Goal: Task Accomplishment & Management: Use online tool/utility

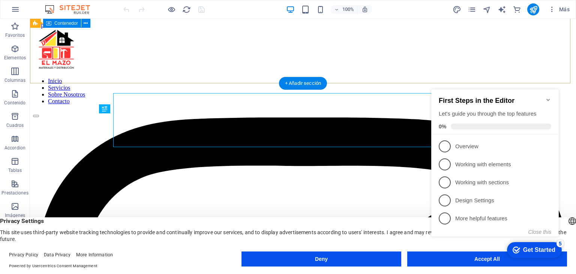
scroll to position [178, 0]
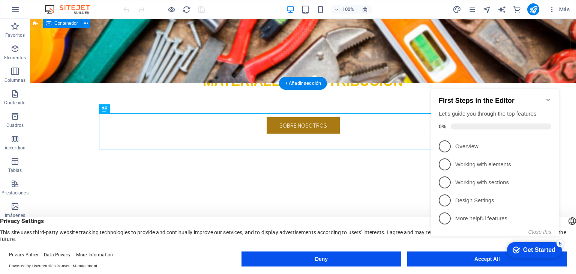
click at [521, 47] on div "EL MAZO MATERIALES Y DISTRIBUCION Llevamos los materiales a tu ferretería, con …" at bounding box center [303, 83] width 546 height 202
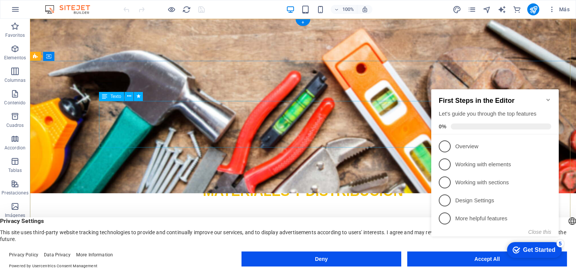
scroll to position [0, 0]
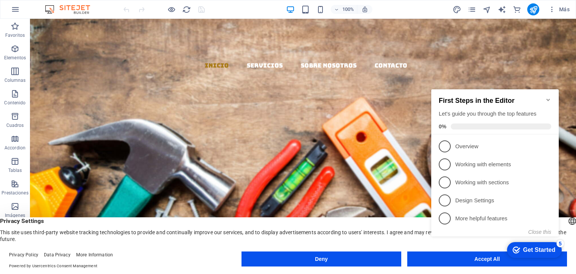
click at [547, 97] on icon "Minimize checklist" at bounding box center [548, 100] width 6 height 6
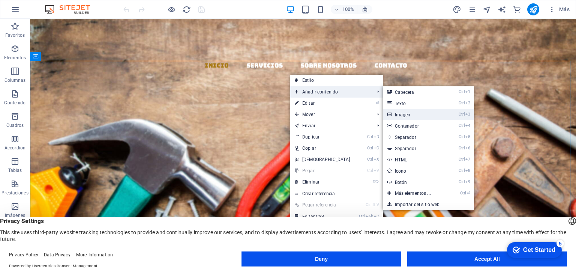
click at [400, 116] on link "Ctrl 3 Imagen" at bounding box center [414, 114] width 63 height 11
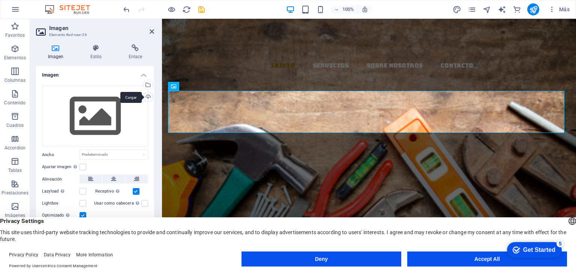
click at [147, 96] on div "Cargar" at bounding box center [147, 97] width 11 height 11
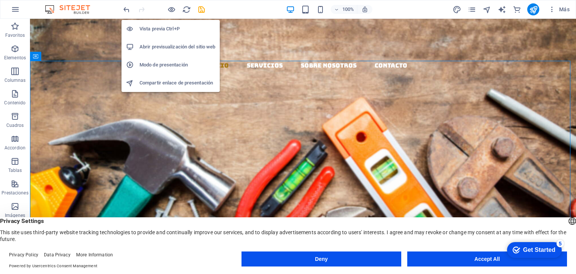
click at [159, 30] on h6 "Vista previa Ctrl+P" at bounding box center [177, 28] width 76 height 9
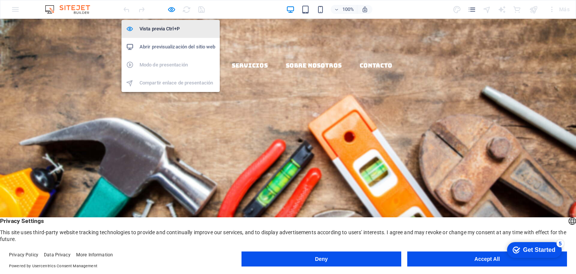
click at [160, 27] on h6 "Vista previa Ctrl+P" at bounding box center [177, 28] width 76 height 9
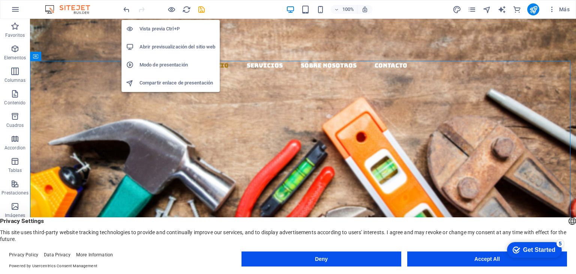
click at [160, 26] on h6 "Vista previa Ctrl+P" at bounding box center [177, 28] width 76 height 9
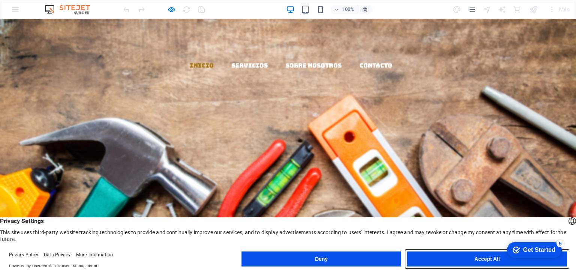
click at [458, 255] on button "Accept All" at bounding box center [487, 258] width 160 height 15
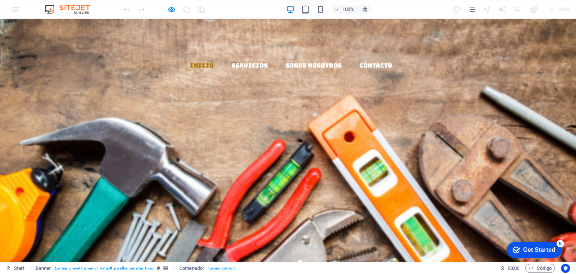
click at [292, 191] on img at bounding box center [288, 266] width 150 height 150
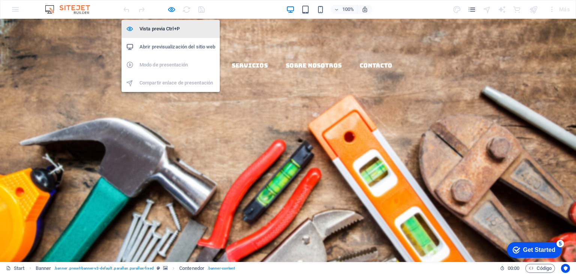
click at [162, 26] on h6 "Vista previa Ctrl+P" at bounding box center [177, 28] width 76 height 9
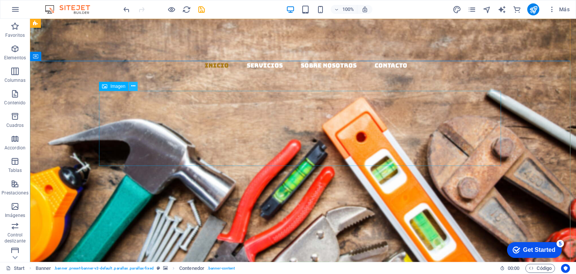
click at [133, 87] on icon at bounding box center [133, 86] width 4 height 8
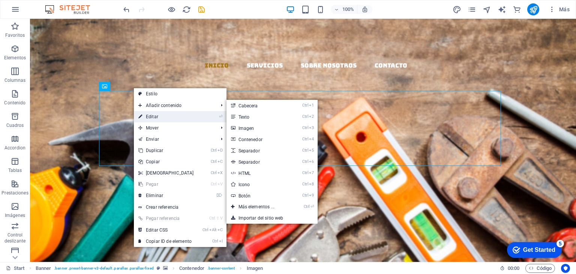
click at [154, 116] on link "⏎ Editar" at bounding box center [166, 116] width 64 height 11
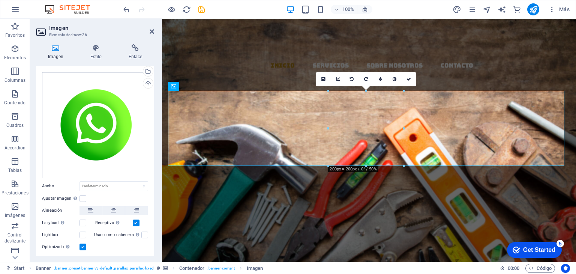
scroll to position [31, 0]
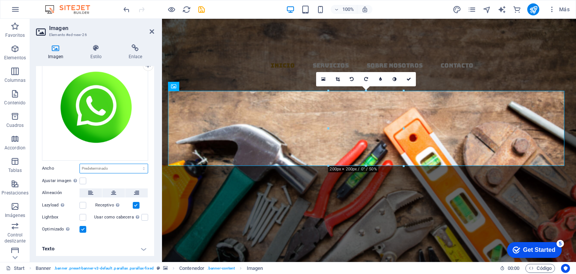
click at [131, 166] on select "Predeterminado automático px rem % em vh vw" at bounding box center [114, 168] width 68 height 9
click at [51, 169] on div "Ancho Predeterminado automático px rem % em vh vw" at bounding box center [95, 168] width 106 height 10
click at [135, 191] on icon at bounding box center [136, 192] width 5 height 9
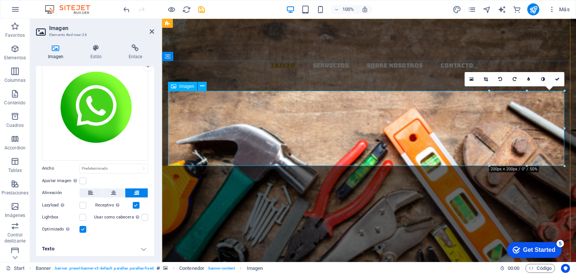
click at [208, 191] on figure at bounding box center [369, 266] width 402 height 150
drag, startPoint x: 725, startPoint y: 146, endPoint x: 508, endPoint y: 127, distance: 218.5
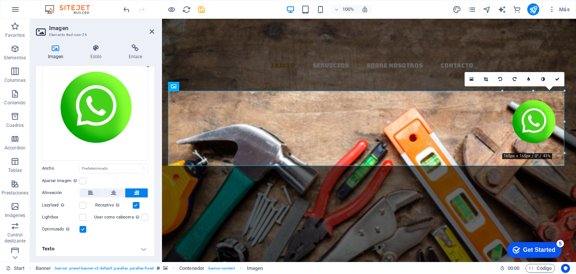
drag, startPoint x: 565, startPoint y: 129, endPoint x: 548, endPoint y: 129, distance: 16.5
type input "158"
select select "px"
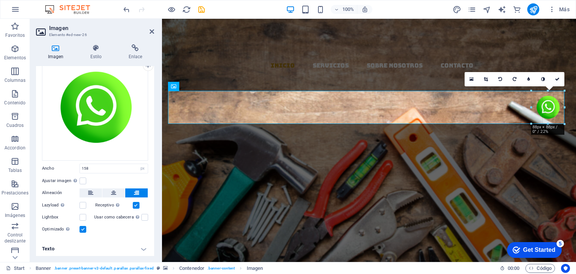
drag, startPoint x: 563, startPoint y: 120, endPoint x: 372, endPoint y: 102, distance: 191.1
type input "88"
click at [516, 224] on div "EL MAZO" at bounding box center [369, 247] width 402 height 47
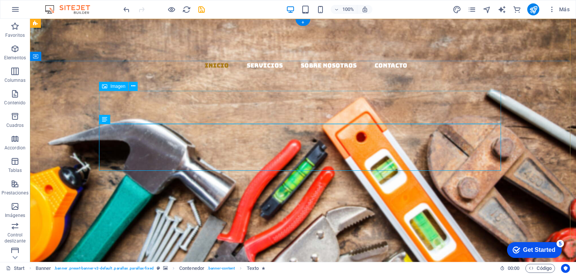
click at [485, 191] on figure at bounding box center [303, 207] width 402 height 33
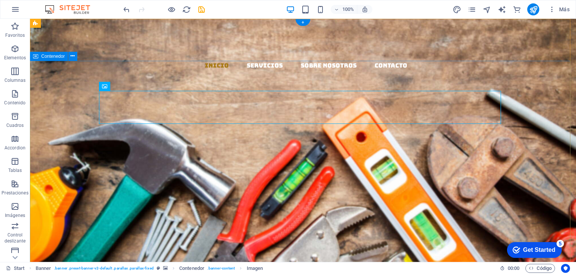
click at [544, 161] on div "EL MAZO MATERIALES Y DISTRIBUCION Llevamos los materiales a tu ferretería, con …" at bounding box center [303, 278] width 546 height 235
click at [487, 191] on figure at bounding box center [303, 207] width 402 height 33
click at [132, 88] on icon at bounding box center [133, 86] width 4 height 8
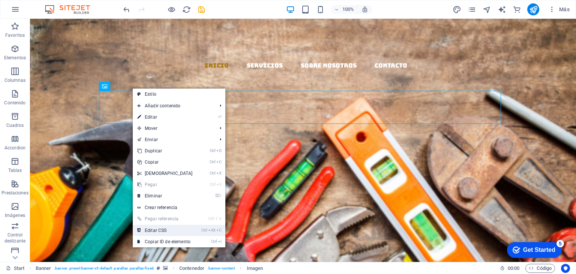
drag, startPoint x: 135, startPoint y: 211, endPoint x: 165, endPoint y: 230, distance: 35.4
click at [165, 230] on link "Ctrl Alt C Editar CSS" at bounding box center [165, 229] width 64 height 11
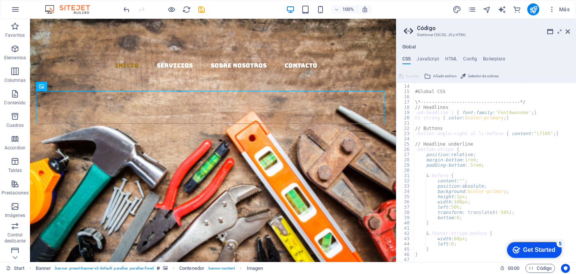
scroll to position [67, 0]
click at [567, 30] on icon at bounding box center [567, 31] width 4 height 6
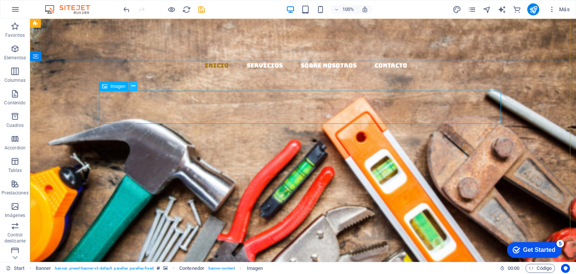
click at [132, 86] on icon at bounding box center [133, 86] width 4 height 8
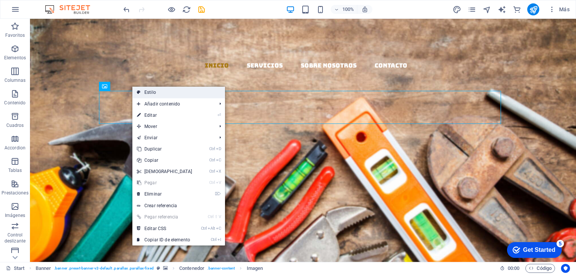
click at [153, 91] on link "Estilo" at bounding box center [178, 92] width 93 height 11
select select "rem"
select select "px"
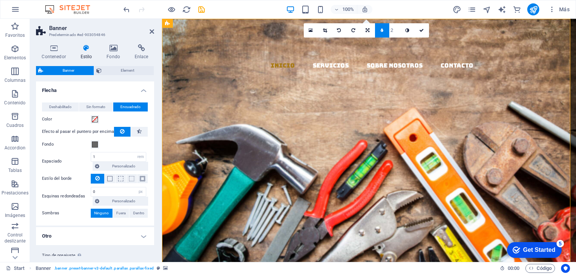
scroll to position [18, 0]
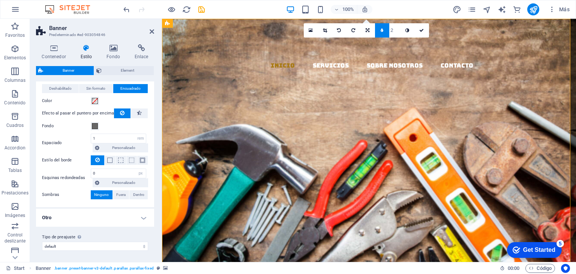
click at [84, 178] on label "Esquinas redondeadas" at bounding box center [66, 177] width 49 height 9
click at [67, 87] on span "Deshabilitado" at bounding box center [60, 88] width 22 height 9
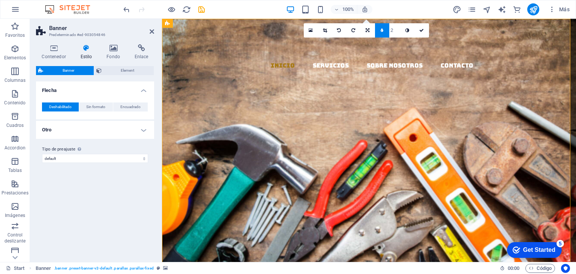
scroll to position [0, 0]
click at [54, 131] on h4 "Otro" at bounding box center [95, 130] width 118 height 18
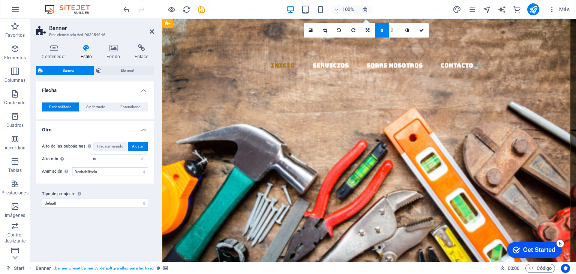
click at [103, 172] on select "Deshabilitado Acercar y alejar Deslizar: de izquierda a derecha Deslizar: de ar…" at bounding box center [110, 171] width 76 height 9
click at [120, 125] on h4 "Otro" at bounding box center [95, 127] width 118 height 13
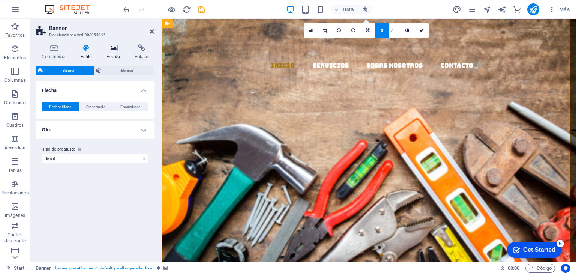
click at [116, 50] on icon at bounding box center [113, 47] width 25 height 7
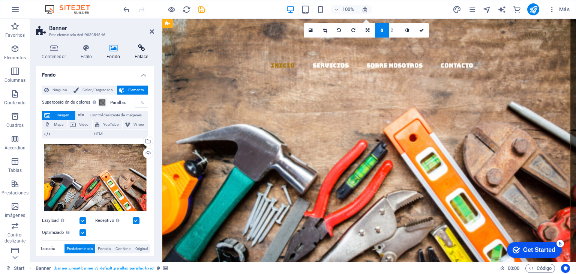
click at [141, 47] on icon at bounding box center [141, 47] width 25 height 7
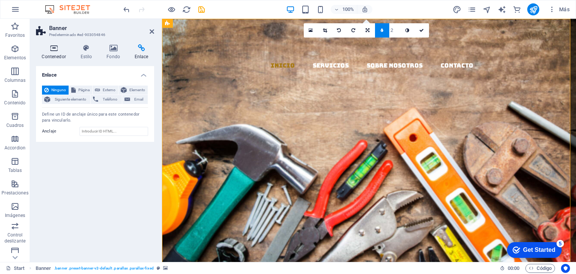
click at [54, 48] on icon at bounding box center [54, 47] width 36 height 7
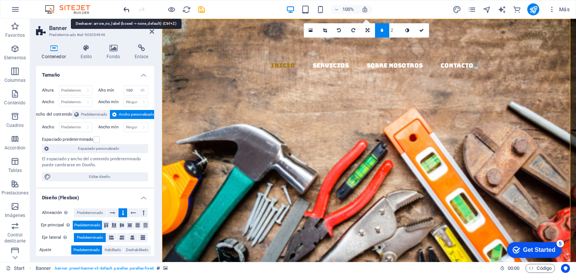
click at [123, 10] on icon "undo" at bounding box center [126, 9] width 9 height 9
click at [124, 9] on icon "undo" at bounding box center [126, 9] width 9 height 9
click at [139, 9] on icon "redo" at bounding box center [141, 9] width 9 height 9
click at [129, 8] on icon "undo" at bounding box center [126, 9] width 9 height 9
click at [145, 9] on icon "redo" at bounding box center [141, 9] width 9 height 9
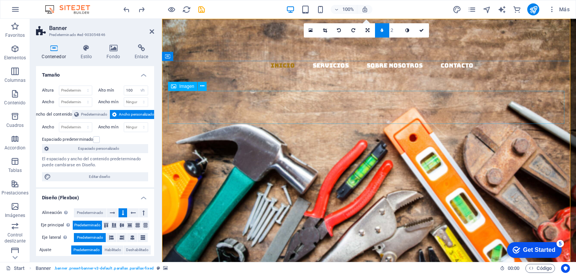
click at [550, 191] on figure at bounding box center [369, 207] width 402 height 33
click at [549, 191] on figure at bounding box center [369, 207] width 402 height 33
select select "px"
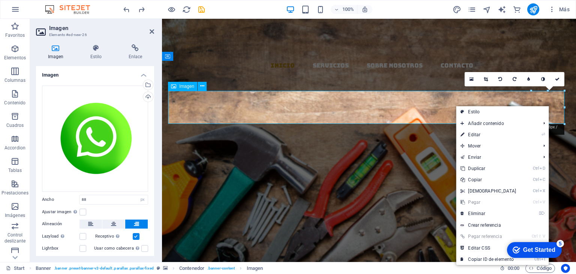
click at [551, 191] on figure at bounding box center [369, 207] width 402 height 33
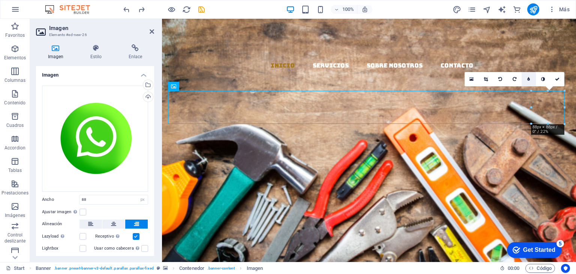
click at [530, 78] on link at bounding box center [528, 79] width 14 height 14
type input "4"
click at [531, 81] on input "1" at bounding box center [529, 79] width 11 height 14
type input "20"
type input "5"
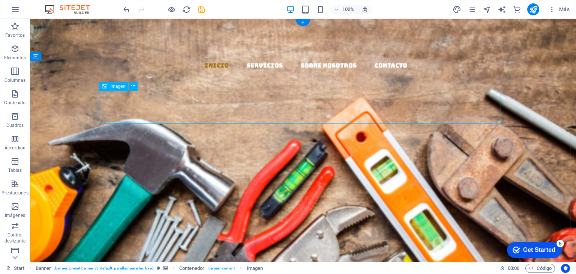
click at [494, 191] on figure at bounding box center [303, 207] width 402 height 33
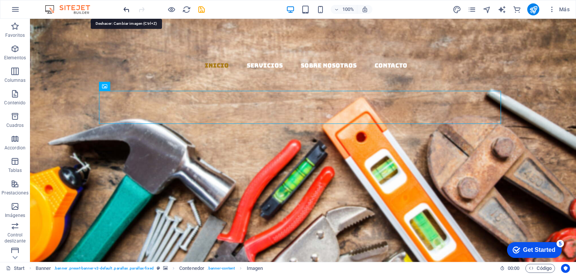
click at [127, 10] on icon "undo" at bounding box center [126, 9] width 9 height 9
click at [127, 9] on icon "undo" at bounding box center [126, 9] width 9 height 9
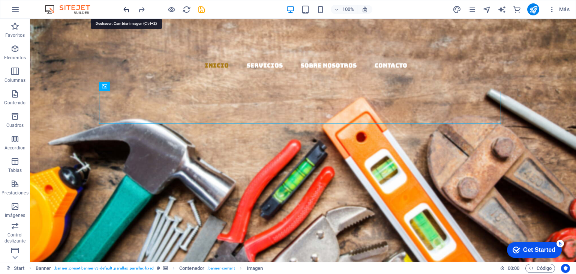
click at [127, 9] on icon "undo" at bounding box center [126, 9] width 9 height 9
click at [127, 8] on icon "undo" at bounding box center [126, 9] width 9 height 9
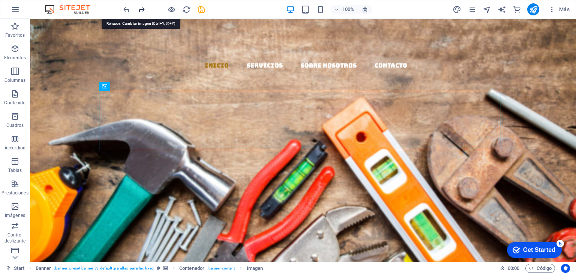
click at [141, 8] on icon "redo" at bounding box center [141, 9] width 9 height 9
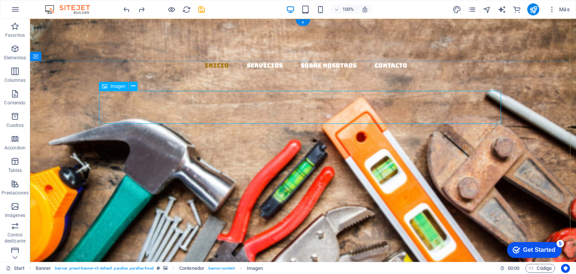
click at [487, 191] on figure at bounding box center [303, 207] width 402 height 33
click at [105, 85] on icon at bounding box center [104, 86] width 5 height 9
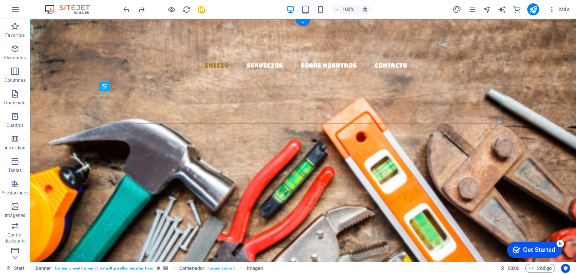
drag, startPoint x: 135, startPoint y: 104, endPoint x: 505, endPoint y: 94, distance: 370.4
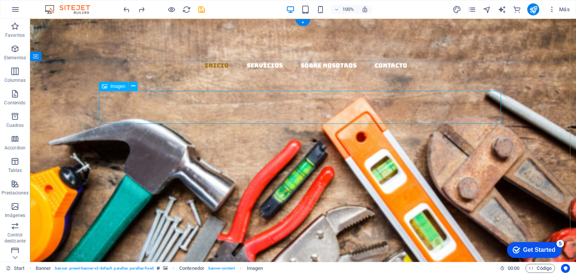
click at [170, 191] on figure at bounding box center [303, 207] width 402 height 33
click at [132, 89] on icon at bounding box center [133, 86] width 4 height 8
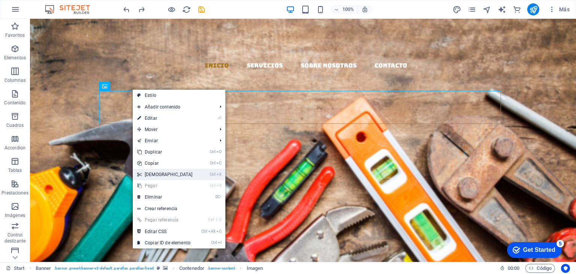
click at [156, 174] on link "Ctrl X Cortar" at bounding box center [165, 174] width 64 height 11
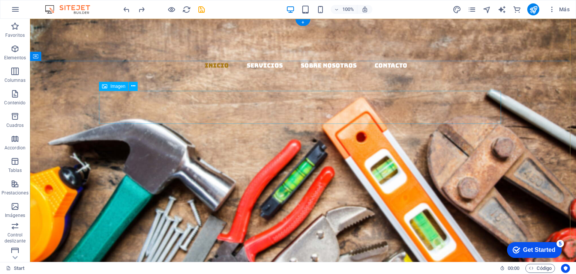
click at [482, 191] on figure at bounding box center [303, 207] width 402 height 33
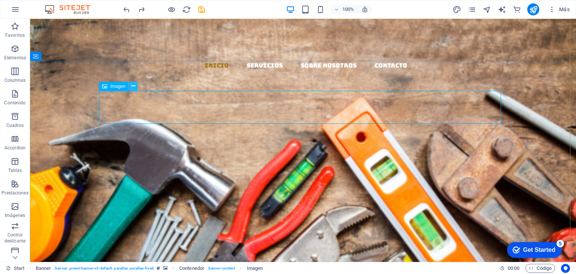
click at [135, 83] on icon at bounding box center [133, 86] width 4 height 8
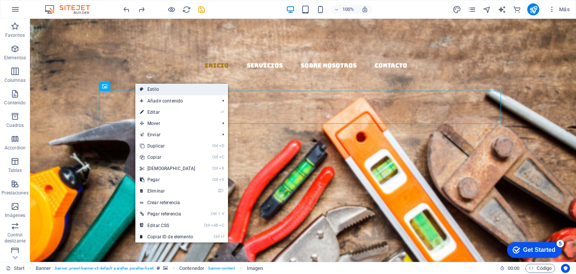
click at [175, 88] on link "Estilo" at bounding box center [181, 89] width 93 height 11
select select "rem"
select select "px"
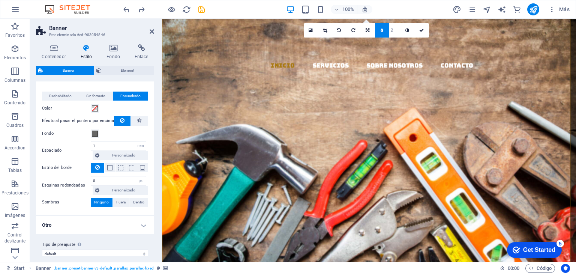
scroll to position [18, 0]
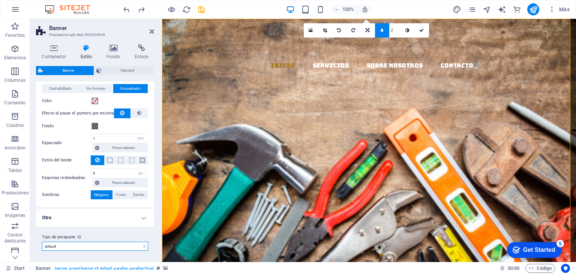
click at [72, 246] on select "default Añadir tipo de preajuste" at bounding box center [95, 245] width 106 height 9
click at [74, 246] on select "default Añadir tipo de preajuste" at bounding box center [95, 245] width 106 height 9
click at [123, 217] on h4 "Otro" at bounding box center [95, 217] width 118 height 18
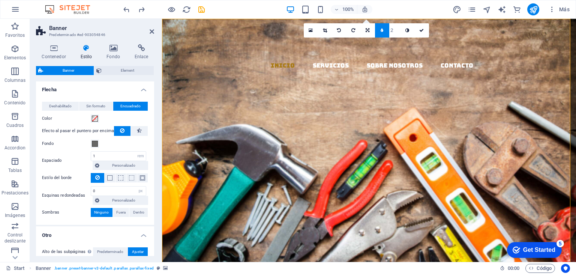
scroll to position [0, 0]
click at [52, 50] on icon at bounding box center [54, 47] width 36 height 7
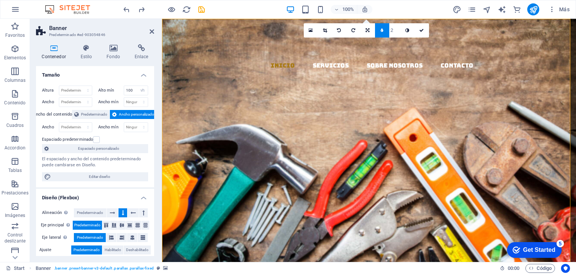
click at [121, 113] on span "Ancho personalizado" at bounding box center [136, 114] width 35 height 9
click at [81, 113] on span "Predeterminado" at bounding box center [94, 114] width 26 height 9
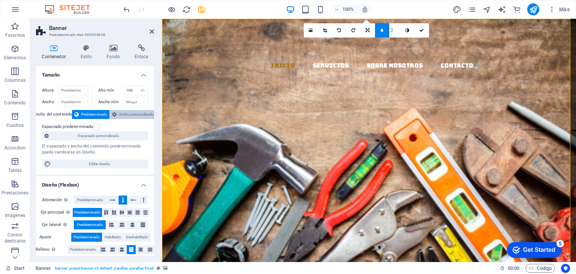
click at [127, 110] on span "Ancho personalizado" at bounding box center [136, 114] width 35 height 9
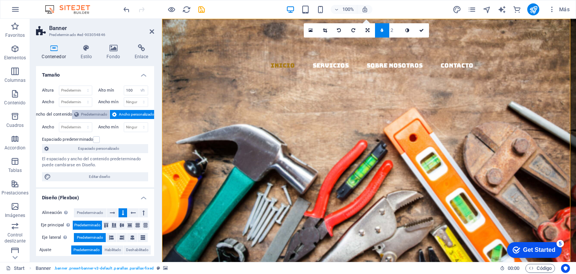
click at [87, 114] on span "Predeterminado" at bounding box center [94, 114] width 26 height 9
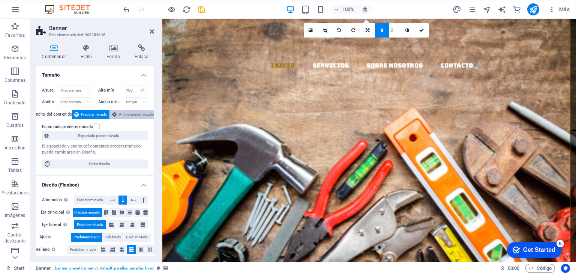
click at [129, 114] on span "Ancho personalizado" at bounding box center [136, 114] width 35 height 9
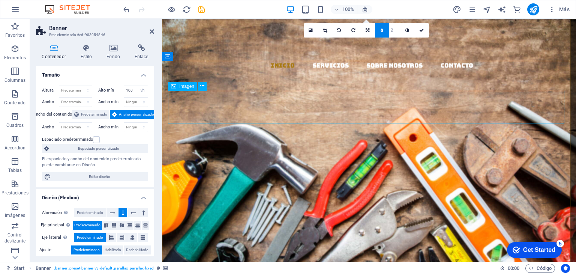
click at [544, 191] on figure at bounding box center [369, 207] width 402 height 33
click at [546, 191] on figure at bounding box center [369, 207] width 402 height 33
select select "px"
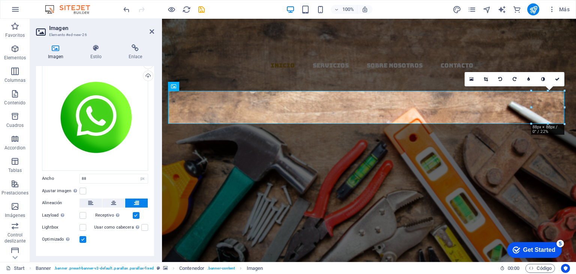
scroll to position [31, 0]
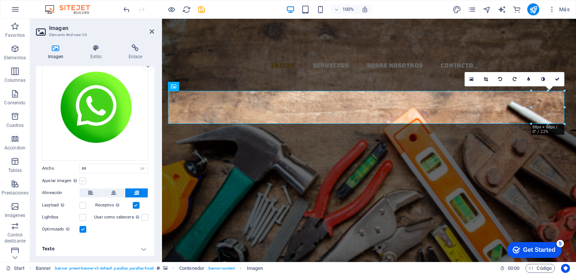
click at [81, 178] on label at bounding box center [82, 180] width 7 height 7
click at [0, 0] on input "Ajustar imagen Ajustar imagen automáticamente a un ancho y alto fijo" at bounding box center [0, 0] width 0 height 0
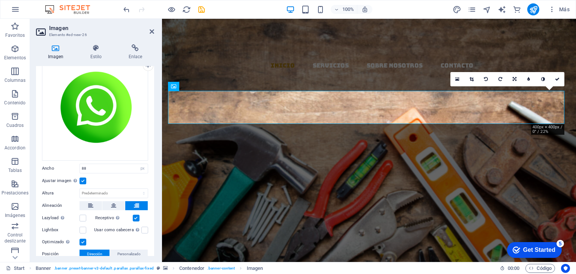
click at [82, 178] on label at bounding box center [82, 180] width 7 height 7
click at [0, 0] on input "Ajustar imagen Ajustar imagen automáticamente a un ancho y alto fijo" at bounding box center [0, 0] width 0 height 0
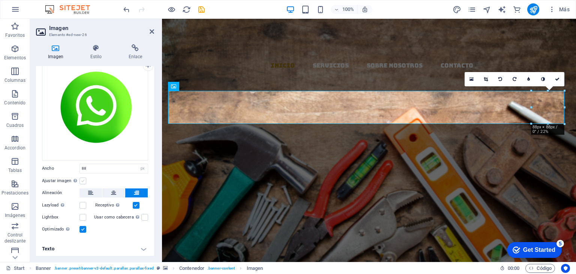
click at [82, 178] on label at bounding box center [82, 180] width 7 height 7
click at [0, 0] on input "Ajustar imagen Ajustar imagen automáticamente a un ancho y alto fijo" at bounding box center [0, 0] width 0 height 0
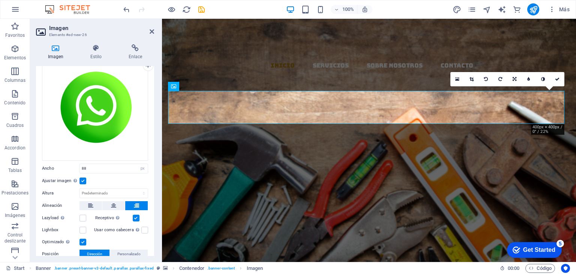
click at [82, 178] on label at bounding box center [82, 180] width 7 height 7
click at [0, 0] on input "Ajustar imagen Ajustar imagen automáticamente a un ancho y alto fijo" at bounding box center [0, 0] width 0 height 0
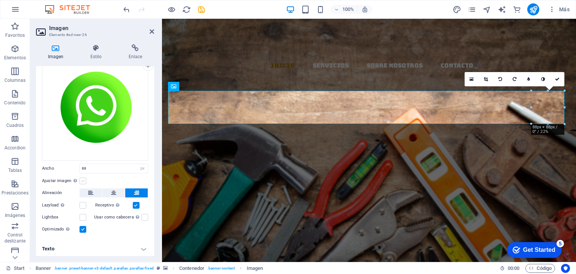
click at [82, 178] on label at bounding box center [82, 180] width 7 height 7
click at [0, 0] on input "Ajustar imagen Ajustar imagen automáticamente a un ancho y alto fijo" at bounding box center [0, 0] width 0 height 0
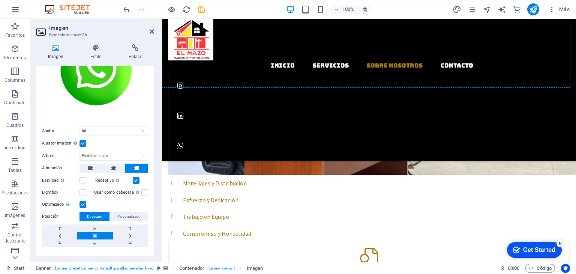
scroll to position [588, 0]
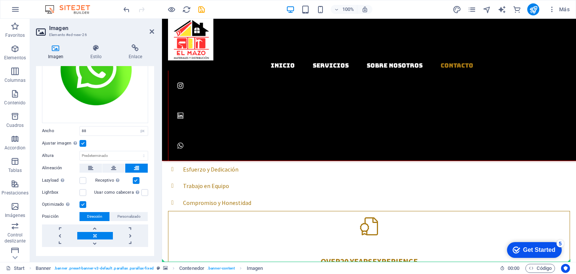
drag, startPoint x: 547, startPoint y: 104, endPoint x: 551, endPoint y: 246, distance: 142.5
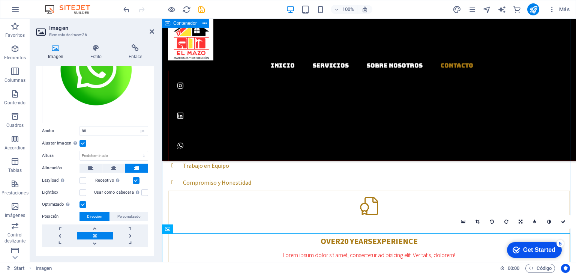
scroll to position [608, 0]
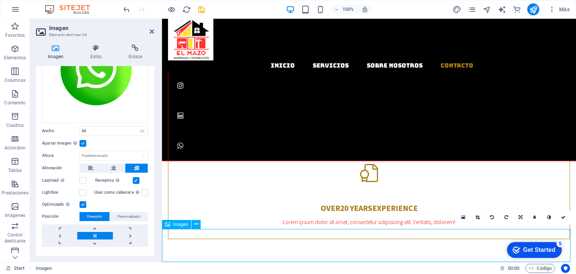
click at [122, 213] on span "Personalizado" at bounding box center [128, 216] width 23 height 9
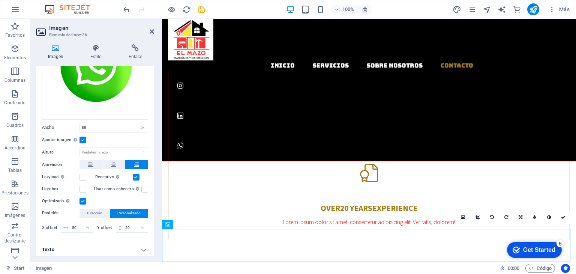
scroll to position [72, 0]
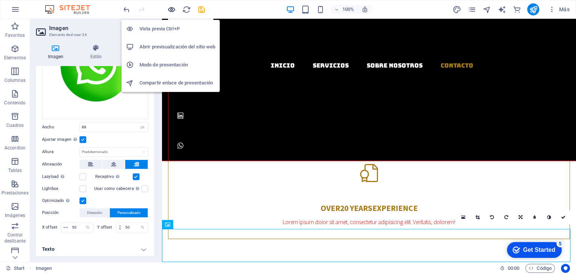
click at [172, 9] on icon "button" at bounding box center [171, 9] width 9 height 9
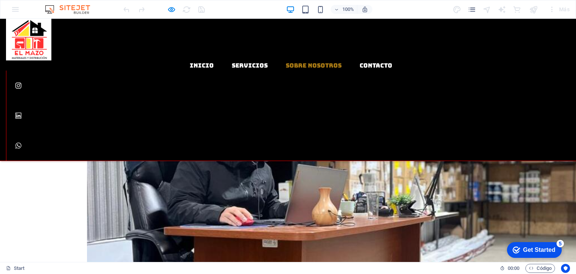
scroll to position [558, 0]
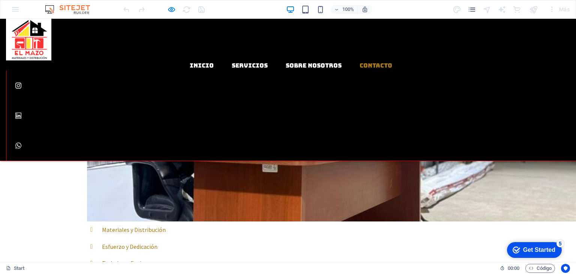
drag, startPoint x: 520, startPoint y: 249, endPoint x: 592, endPoint y: 409, distance: 175.6
click at [520, 249] on div "checkmark Get Started 5" at bounding box center [533, 249] width 43 height 7
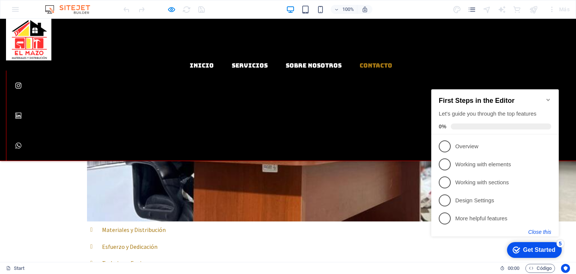
click at [545, 231] on button "Close this" at bounding box center [539, 232] width 23 height 6
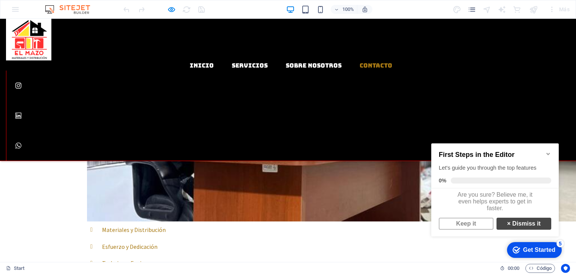
click at [522, 226] on link "× Dismiss it" at bounding box center [523, 223] width 55 height 12
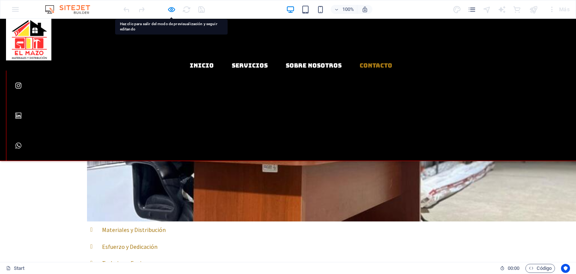
drag, startPoint x: 553, startPoint y: 244, endPoint x: 525, endPoint y: 251, distance: 29.4
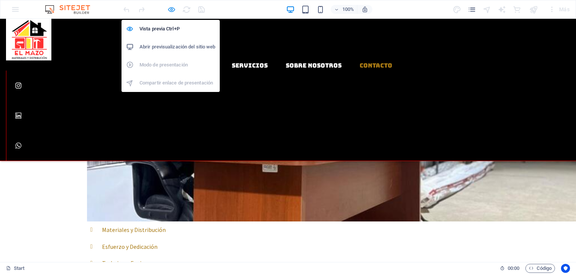
click at [173, 8] on icon "button" at bounding box center [171, 9] width 9 height 9
select select "px"
select select "%"
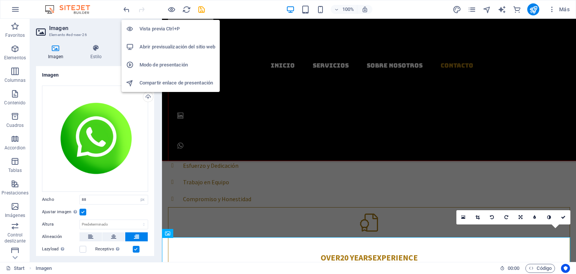
scroll to position [598, 0]
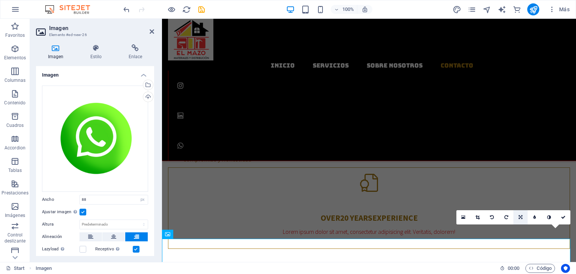
click at [518, 215] on icon at bounding box center [520, 217] width 4 height 4
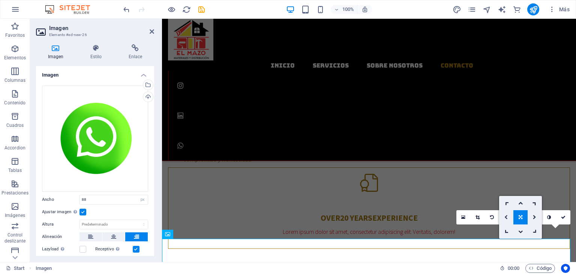
click at [503, 215] on link at bounding box center [506, 217] width 14 height 14
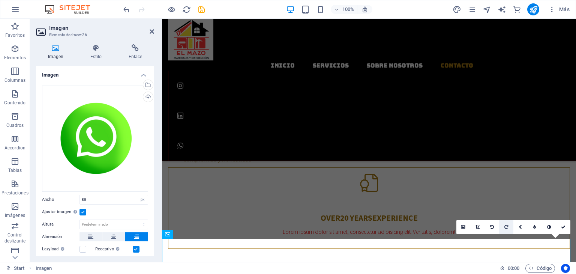
click at [503, 228] on link at bounding box center [506, 227] width 14 height 14
click at [503, 227] on link at bounding box center [506, 227] width 14 height 14
click at [519, 226] on icon at bounding box center [520, 226] width 4 height 4
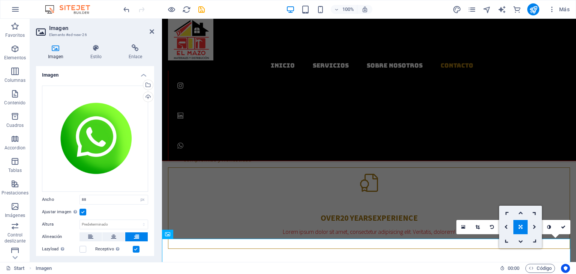
drag, startPoint x: 358, startPoint y: 192, endPoint x: 520, endPoint y: 211, distance: 163.0
click at [520, 211] on icon at bounding box center [520, 212] width 4 height 4
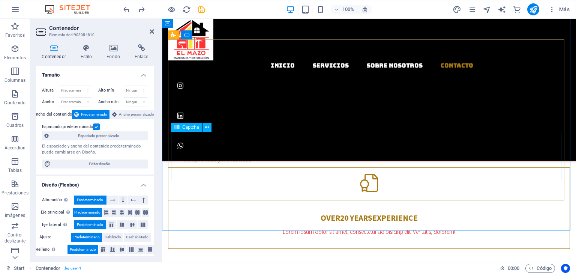
scroll to position [608, 0]
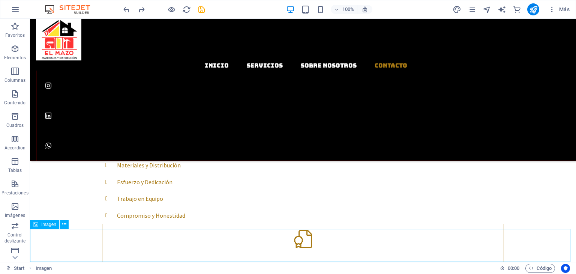
select select "px"
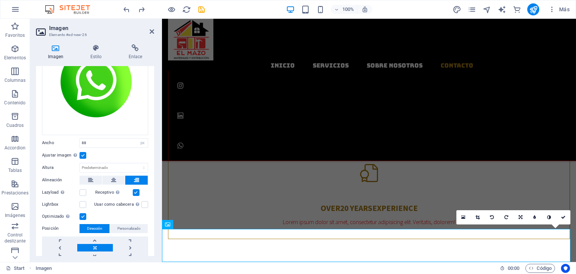
scroll to position [75, 0]
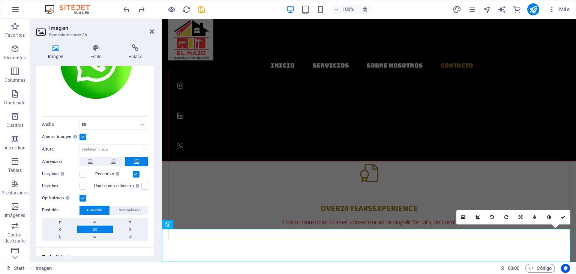
click at [106, 171] on label "Receptivo Automáticamente cargar tamaños optimizados de smartphone e imagen ret…" at bounding box center [113, 173] width 37 height 9
click at [0, 0] on input "Receptivo Automáticamente cargar tamaños optimizados de smartphone e imagen ret…" at bounding box center [0, 0] width 0 height 0
click at [136, 171] on label at bounding box center [136, 174] width 7 height 7
click at [0, 0] on input "Receptivo Automáticamente cargar tamaños optimizados de smartphone e imagen ret…" at bounding box center [0, 0] width 0 height 0
click at [143, 183] on label at bounding box center [144, 185] width 7 height 7
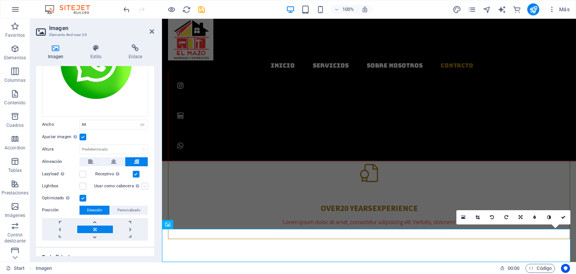
click at [0, 0] on input "Usar como cabecera La imagen se ajustará en una etiqueta de cabecera H1. Result…" at bounding box center [0, 0] width 0 height 0
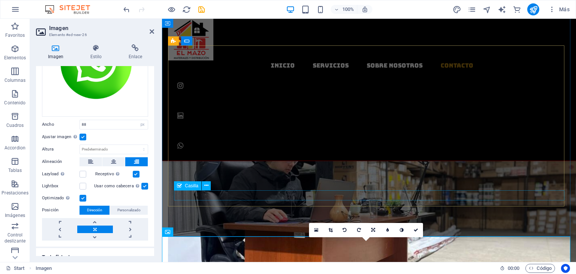
scroll to position [613, 0]
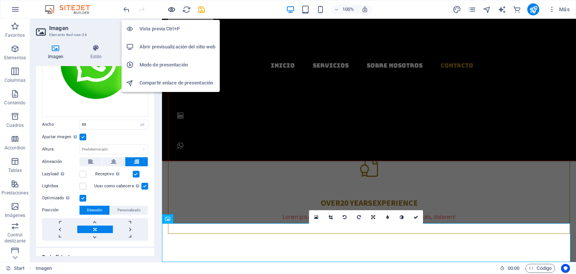
click at [174, 9] on icon "button" at bounding box center [171, 9] width 9 height 9
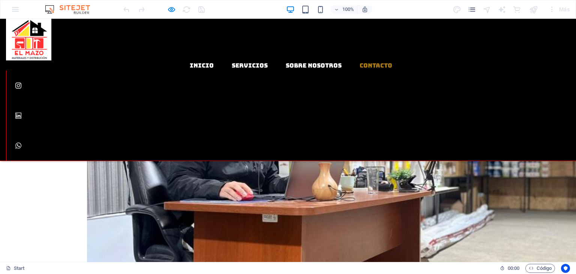
scroll to position [414, 0]
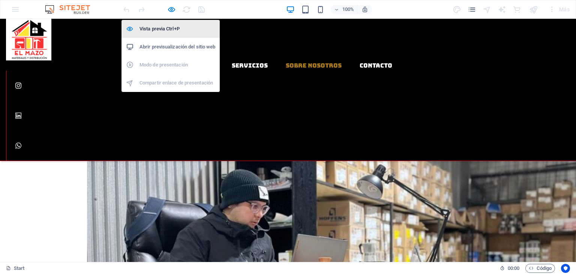
click at [165, 33] on h6 "Vista previa Ctrl+P" at bounding box center [177, 28] width 76 height 9
select select "px"
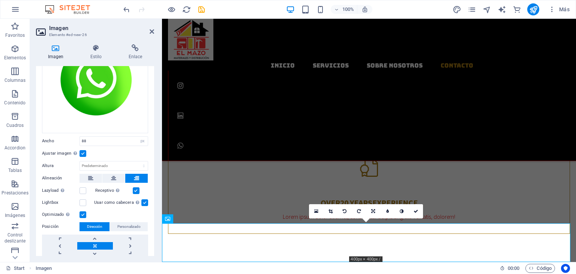
scroll to position [75, 0]
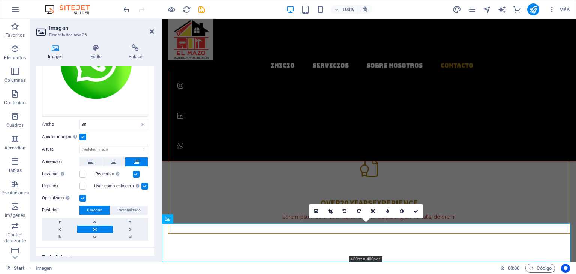
click at [142, 183] on label at bounding box center [144, 185] width 7 height 7
click at [0, 0] on input "Usar como cabecera La imagen se ajustará en una etiqueta de cabecera H1. Result…" at bounding box center [0, 0] width 0 height 0
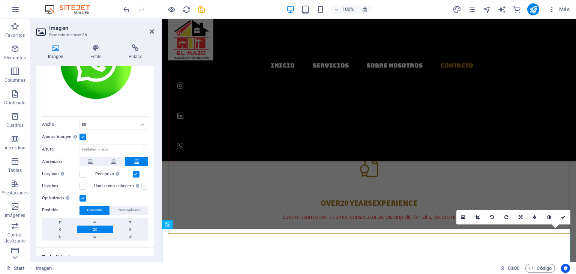
scroll to position [608, 0]
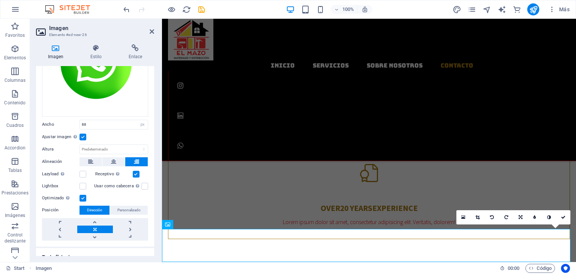
click at [48, 182] on label "Lightbox" at bounding box center [60, 185] width 37 height 9
click at [0, 0] on input "Lightbox" at bounding box center [0, 0] width 0 height 0
click at [84, 184] on label at bounding box center [82, 185] width 7 height 7
click at [0, 0] on input "Lightbox" at bounding box center [0, 0] width 0 height 0
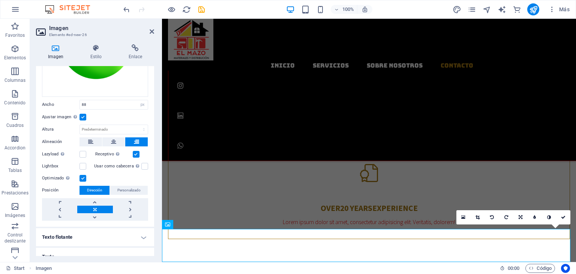
scroll to position [103, 0]
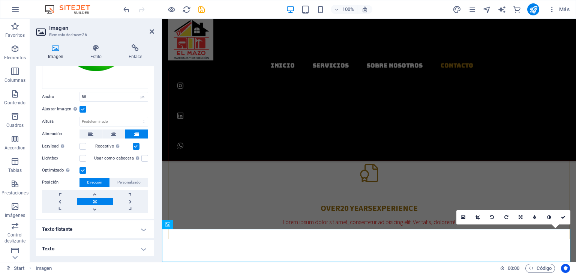
click at [136, 179] on span "Personalizado" at bounding box center [128, 182] width 23 height 9
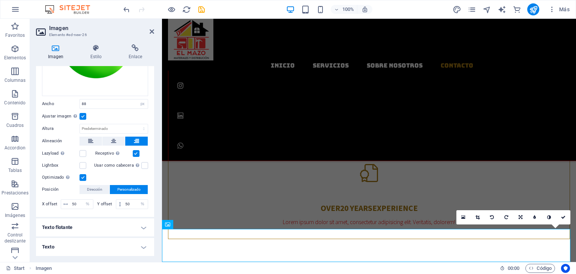
scroll to position [93, 0]
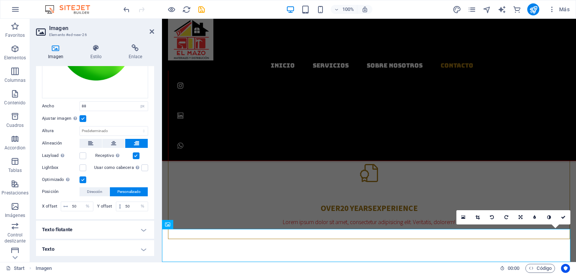
click at [94, 226] on h4 "Texto flotante" at bounding box center [95, 229] width 118 height 18
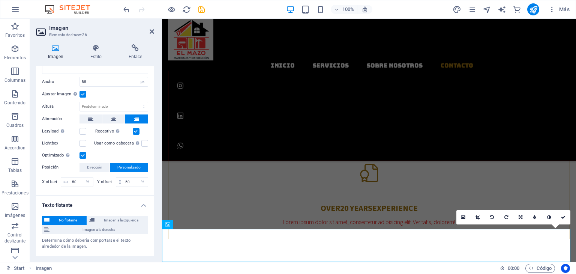
scroll to position [135, 0]
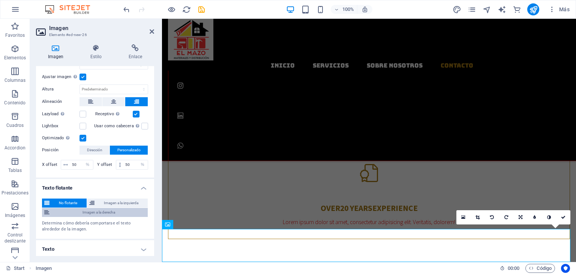
click at [115, 209] on span "Imagen a la derecha" at bounding box center [99, 212] width 94 height 9
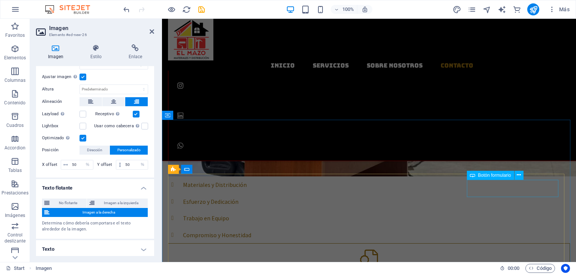
scroll to position [533, 0]
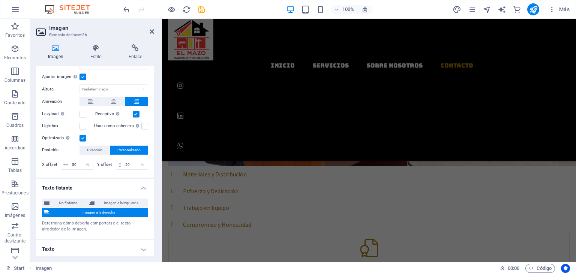
click at [106, 225] on div "Determina cómo debería comportarse el texto alrededor de la imagen." at bounding box center [95, 226] width 106 height 12
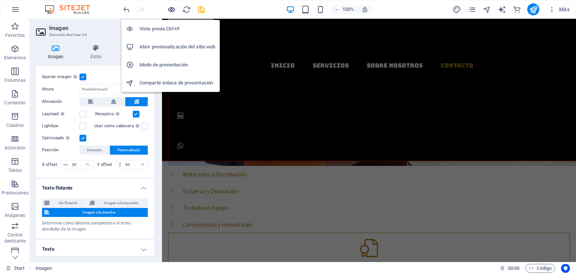
click at [172, 9] on icon "button" at bounding box center [171, 9] width 9 height 9
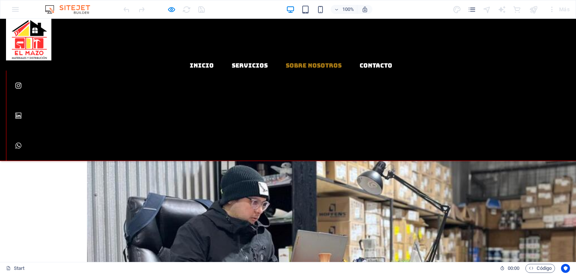
scroll to position [408, 0]
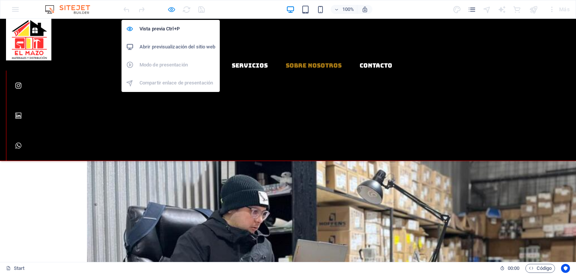
click at [170, 10] on icon "button" at bounding box center [171, 9] width 9 height 9
select select "px"
select select "%"
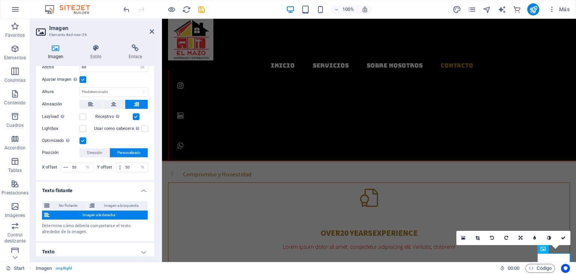
scroll to position [135, 0]
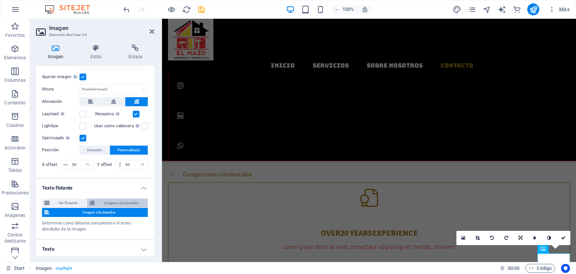
click at [117, 199] on span "Imagen a la izquierda" at bounding box center [121, 202] width 49 height 9
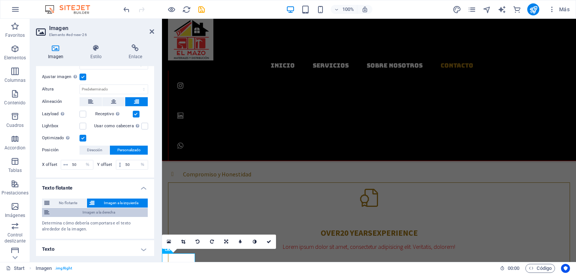
click at [97, 209] on span "Imagen a la derecha" at bounding box center [99, 212] width 94 height 9
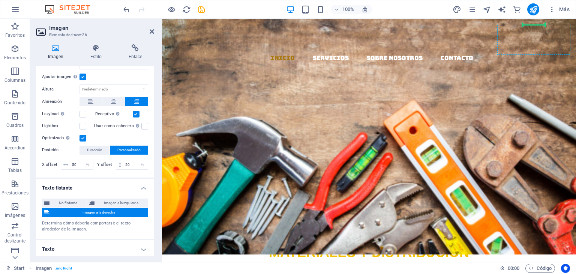
scroll to position [0, 0]
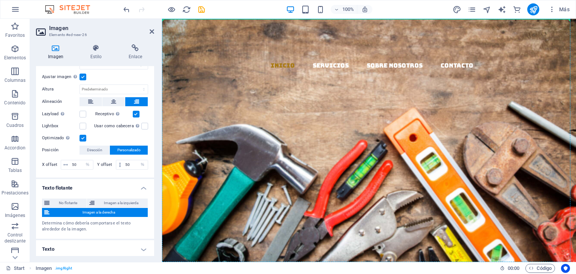
drag, startPoint x: 550, startPoint y: 208, endPoint x: 528, endPoint y: 76, distance: 133.3
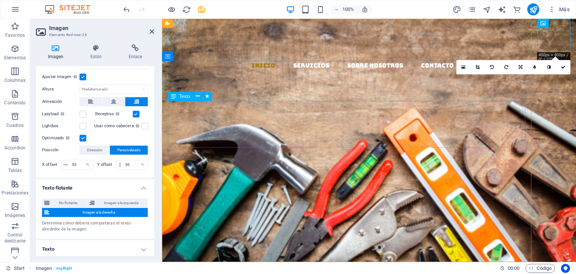
click at [511, 191] on div "EL MAZO" at bounding box center [349, 214] width 363 height 47
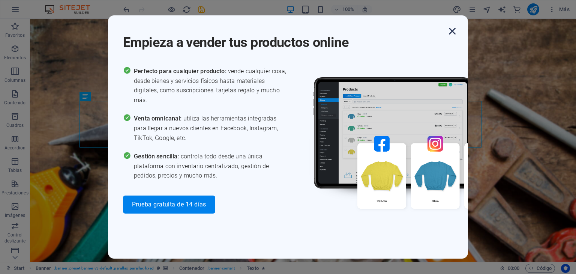
click at [454, 27] on icon "button" at bounding box center [451, 30] width 13 height 13
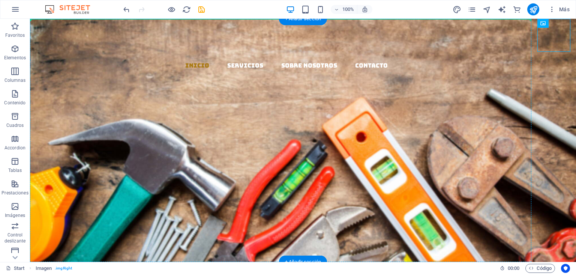
drag, startPoint x: 552, startPoint y: 34, endPoint x: 504, endPoint y: 83, distance: 68.1
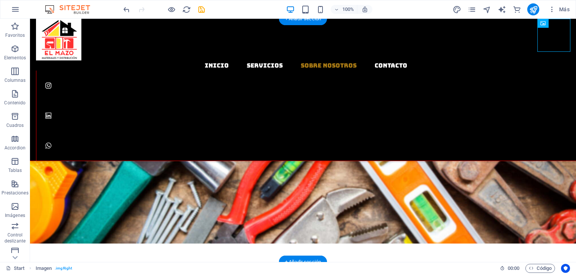
scroll to position [608, 0]
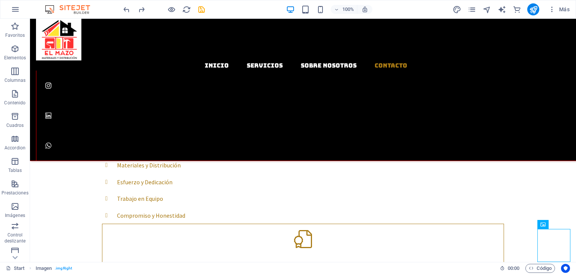
click at [517, 256] on html "Skip to main content Inicio Servicios Sobre Nosotros Contacto EL MAZO MATERIALE…" at bounding box center [303, 22] width 546 height 1222
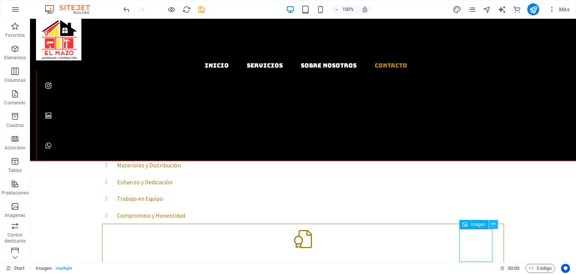
click at [491, 224] on icon at bounding box center [493, 224] width 4 height 8
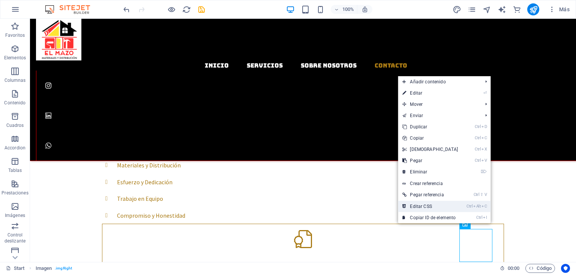
click at [423, 204] on link "Ctrl Alt C Editar CSS" at bounding box center [430, 205] width 64 height 11
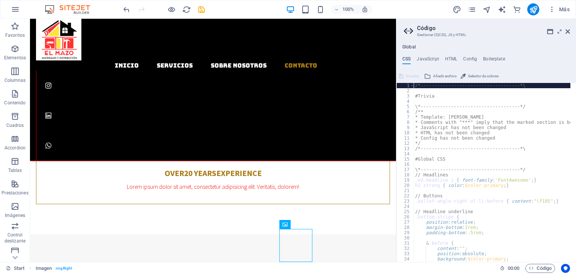
scroll to position [0, 0]
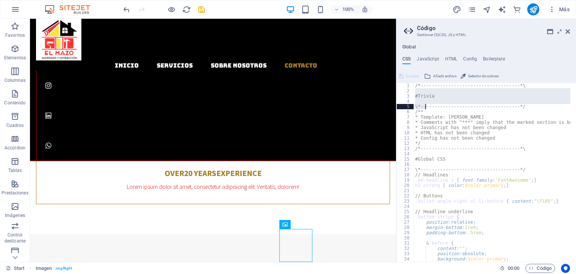
drag, startPoint x: 418, startPoint y: 92, endPoint x: 424, endPoint y: 104, distance: 13.7
click at [424, 104] on div "/*------------------------------------*\ #Trivia \*----------------------------…" at bounding box center [525, 175] width 225 height 184
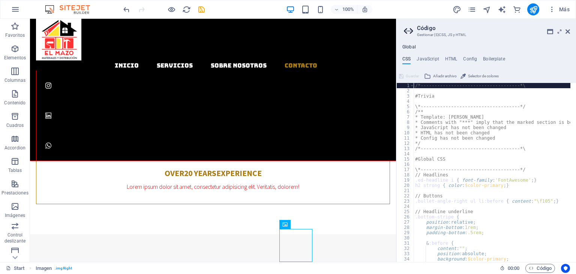
click at [417, 83] on div "/*------------------------------------*\ #Trivia \*----------------------------…" at bounding box center [525, 175] width 225 height 184
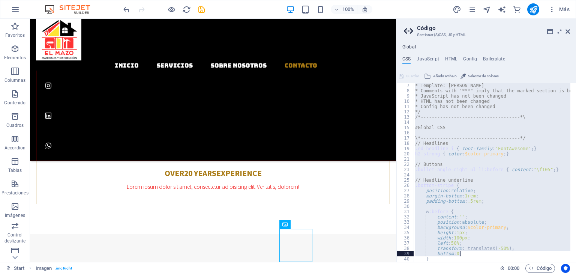
scroll to position [393, 0]
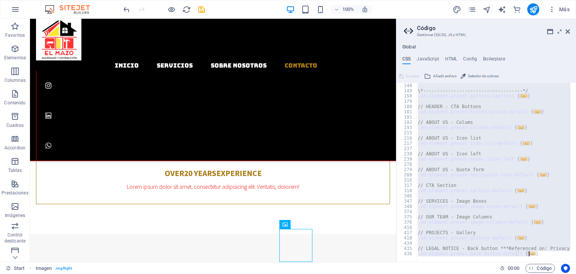
drag, startPoint x: 414, startPoint y: 84, endPoint x: 486, endPoint y: 291, distance: 219.4
click at [486, 273] on html "materialesydistribucionelmazo.cl Start Favoritos Elementos Columnas Contenido C…" at bounding box center [288, 137] width 576 height 274
type textarea "); }"
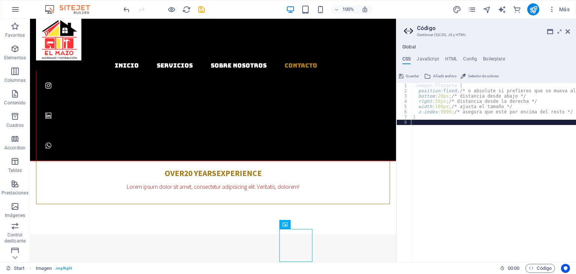
click at [443, 154] on div ".imagen-flotante { position : fixed ; /* o absolute si prefieres que se mueva a…" at bounding box center [509, 175] width 197 height 184
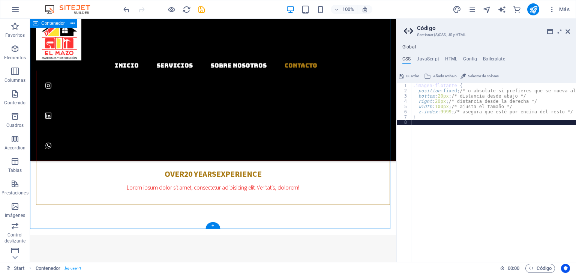
scroll to position [660, 0]
drag, startPoint x: 408, startPoint y: 76, endPoint x: 378, endPoint y: 57, distance: 35.4
click at [408, 76] on span "Guardar" at bounding box center [411, 76] width 13 height 9
select select "px"
select select "%"
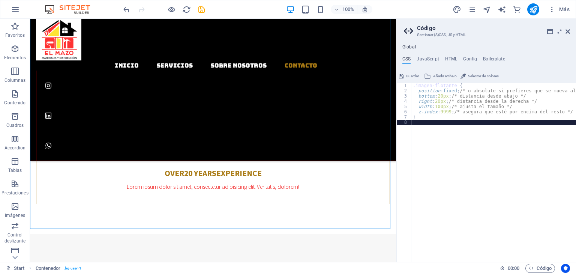
select select "%"
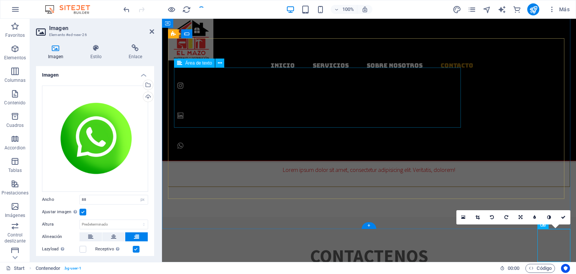
scroll to position [607, 0]
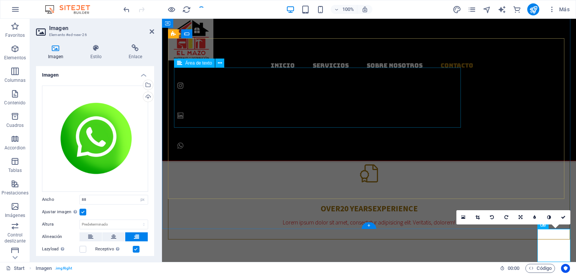
select select "px"
select select "%"
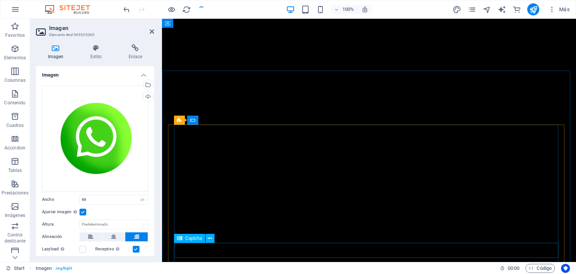
scroll to position [1362, 0]
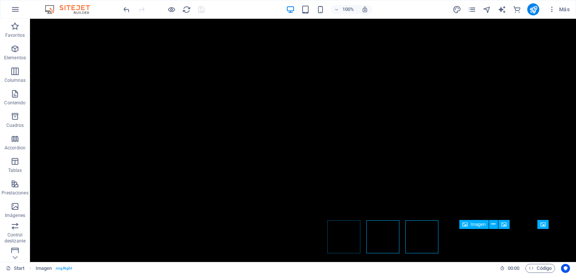
scroll to position [1370, 0]
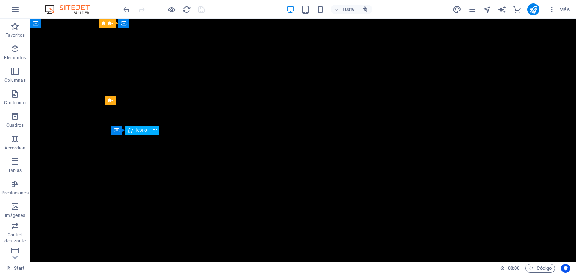
scroll to position [546, 0]
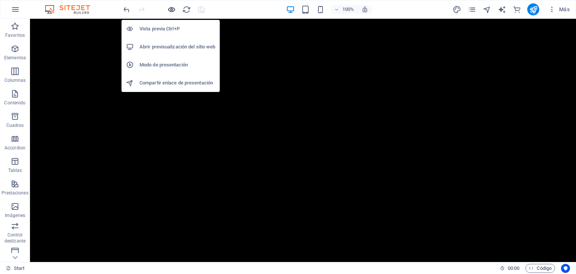
click at [170, 9] on icon "button" at bounding box center [171, 9] width 9 height 9
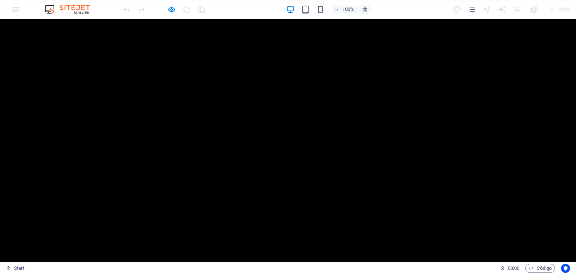
scroll to position [1012, 0]
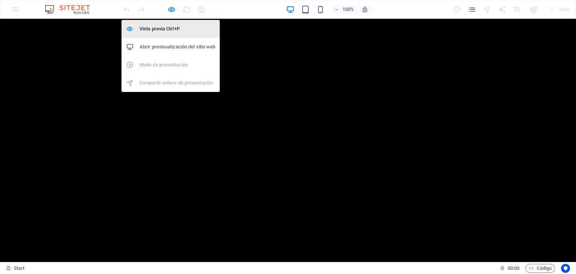
click at [161, 28] on h6 "Vista previa Ctrl+P" at bounding box center [177, 28] width 76 height 9
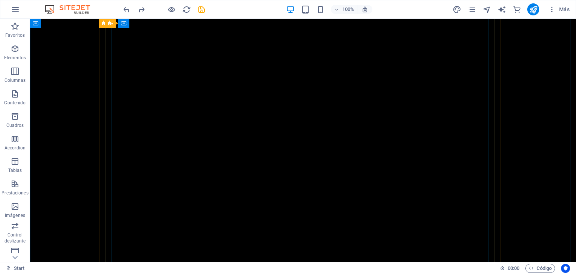
scroll to position [996, 0]
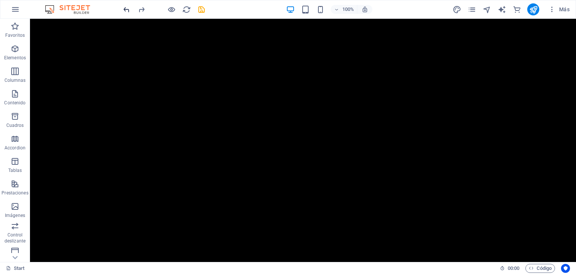
click at [126, 8] on icon "undo" at bounding box center [126, 9] width 9 height 9
click at [126, 7] on icon "undo" at bounding box center [126, 9] width 9 height 9
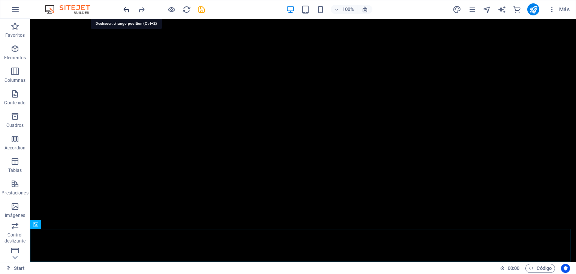
click at [126, 7] on icon "undo" at bounding box center [126, 9] width 9 height 9
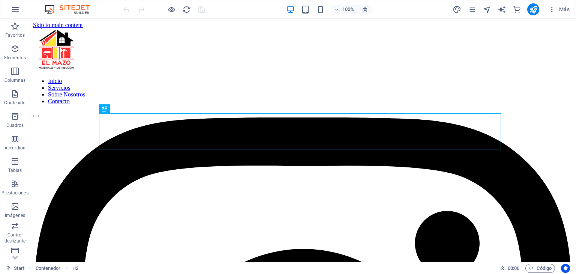
scroll to position [218, 0]
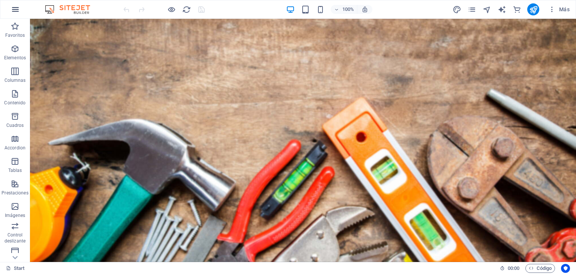
click at [18, 8] on icon "button" at bounding box center [15, 9] width 9 height 9
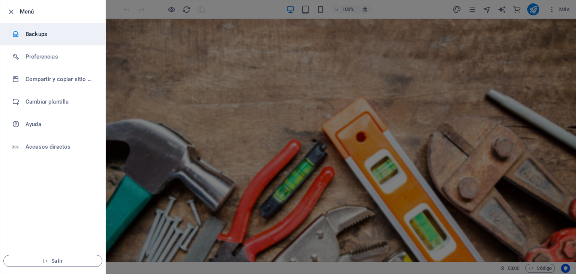
click at [37, 34] on h6 "Backups" at bounding box center [59, 34] width 69 height 9
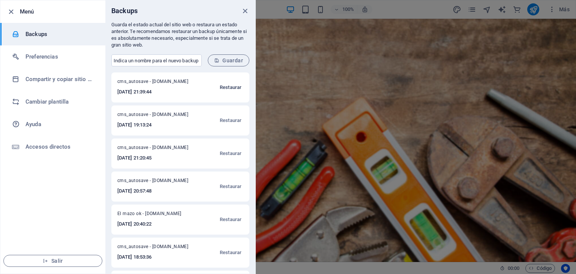
click at [227, 87] on span "Restaurar" at bounding box center [231, 87] width 22 height 9
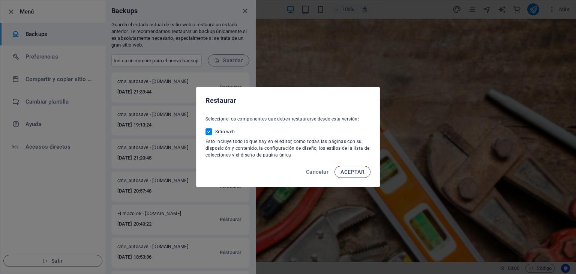
click at [352, 171] on span "ACEPTAR" at bounding box center [352, 172] width 24 height 6
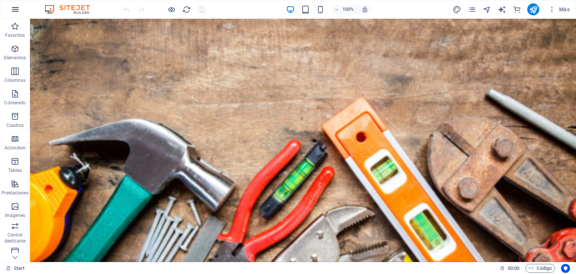
click at [16, 7] on icon "button" at bounding box center [15, 9] width 9 height 9
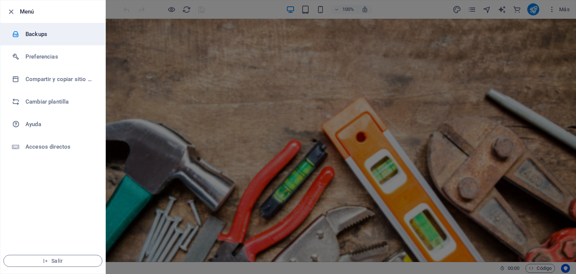
click at [43, 36] on h6 "Backups" at bounding box center [59, 34] width 69 height 9
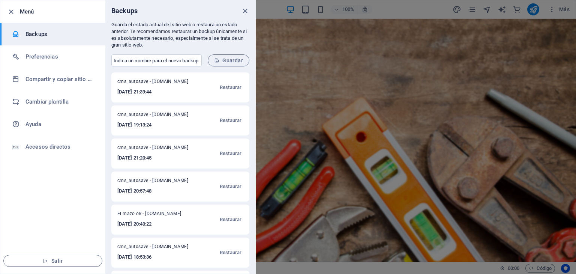
scroll to position [33, 0]
click at [226, 251] on span "Restaurar" at bounding box center [231, 252] width 22 height 9
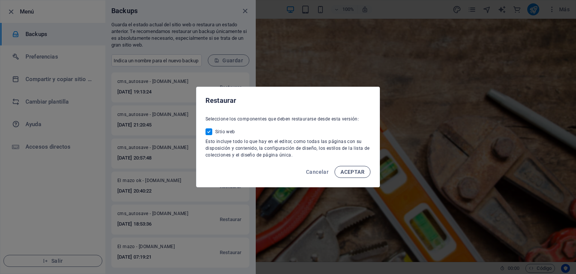
click at [347, 170] on span "ACEPTAR" at bounding box center [352, 172] width 24 height 6
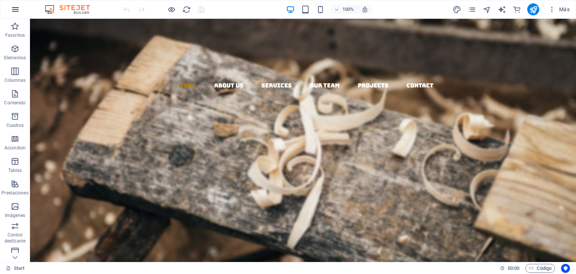
click at [15, 9] on icon "button" at bounding box center [15, 9] width 9 height 9
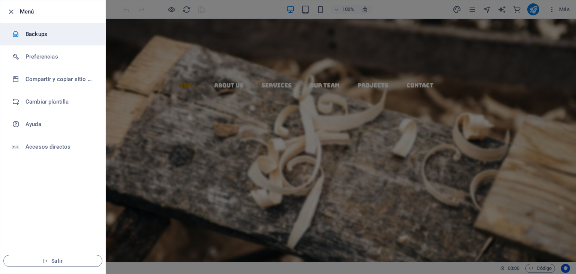
click at [32, 36] on h6 "Backups" at bounding box center [59, 34] width 69 height 9
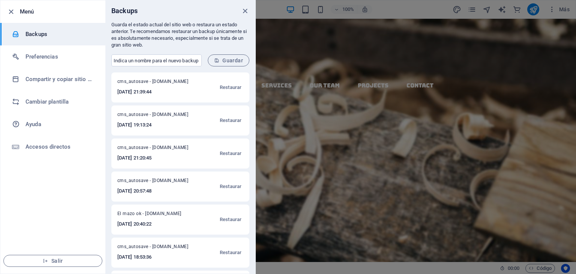
scroll to position [33, 0]
click at [232, 185] on span "Restaurar" at bounding box center [231, 186] width 22 height 9
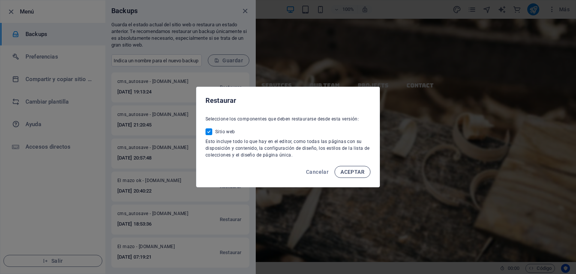
click at [352, 169] on span "ACEPTAR" at bounding box center [352, 172] width 24 height 6
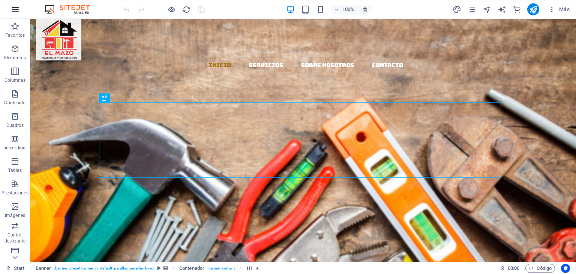
click at [16, 10] on icon "button" at bounding box center [15, 9] width 9 height 9
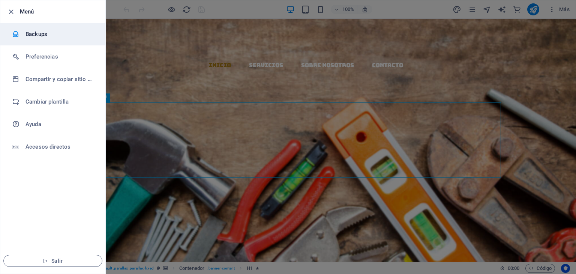
click at [31, 33] on h6 "Backups" at bounding box center [59, 34] width 69 height 9
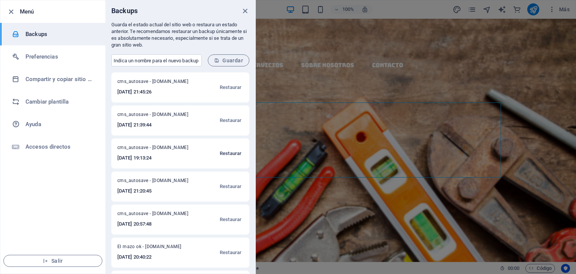
click at [227, 151] on span "Restaurar" at bounding box center [231, 153] width 22 height 9
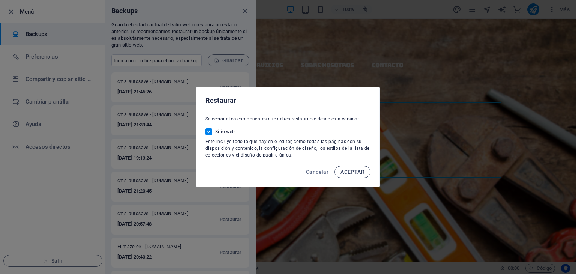
click at [359, 170] on span "ACEPTAR" at bounding box center [352, 172] width 24 height 6
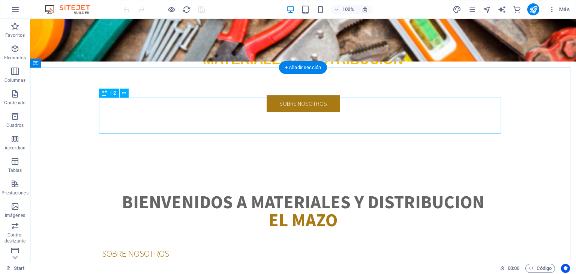
scroll to position [13, 0]
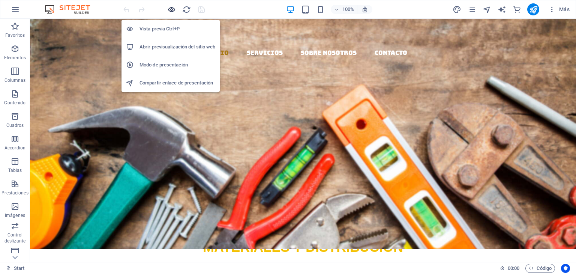
click at [171, 8] on icon "button" at bounding box center [171, 9] width 9 height 9
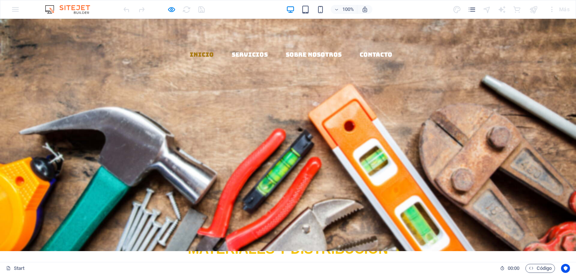
scroll to position [0, 0]
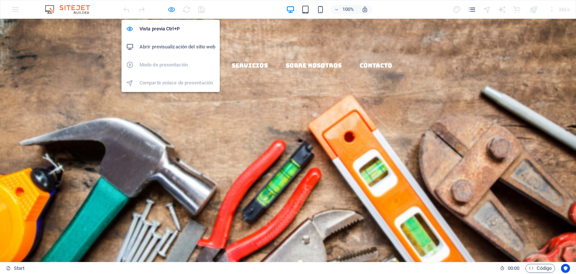
click at [168, 8] on icon "button" at bounding box center [171, 9] width 9 height 9
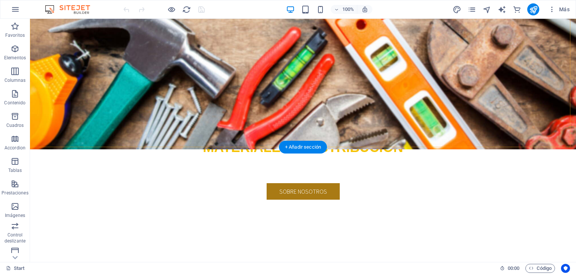
scroll to position [187, 0]
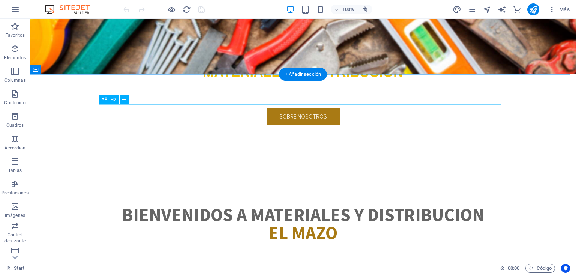
click at [299, 205] on div "Bienvenidos a materiales y distribucion el mazo" at bounding box center [303, 223] width 402 height 36
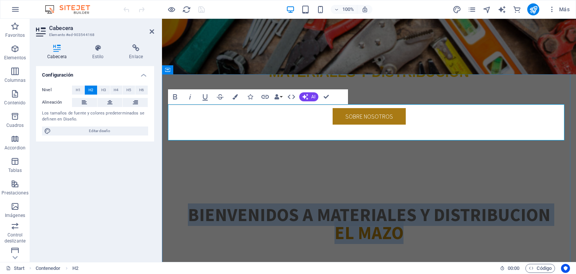
click strong "el mazo"
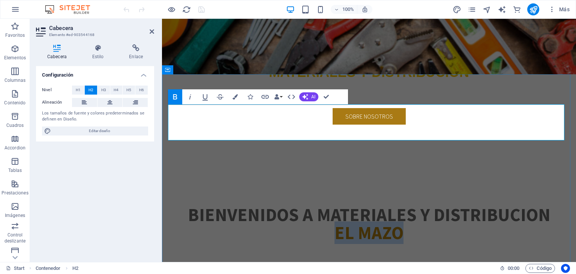
drag, startPoint x: 402, startPoint y: 135, endPoint x: 331, endPoint y: 135, distance: 71.2
click at [335, 205] on h2 "Bienvenidos a materiales y distribucion el mazo" at bounding box center [369, 223] width 402 height 36
click at [234, 95] on icon "button" at bounding box center [234, 96] width 5 height 5
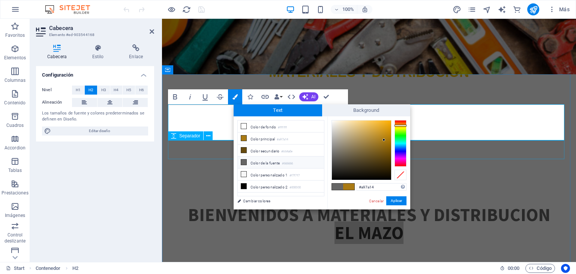
click at [450, 241] on div at bounding box center [369, 250] width 402 height 19
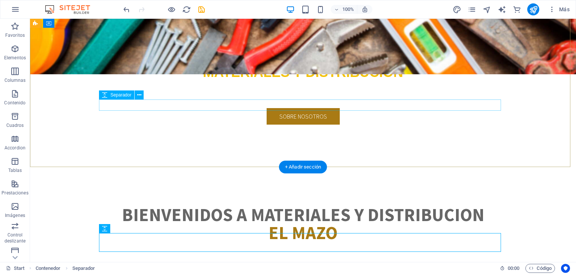
scroll to position [75, 0]
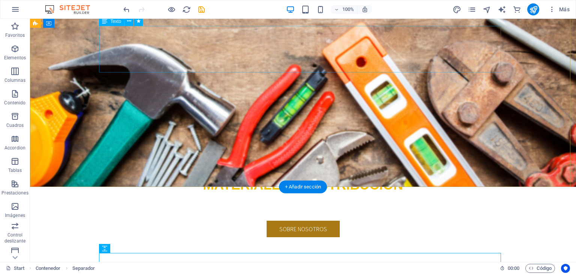
click at [322, 116] on div "EL MAZO" at bounding box center [303, 139] width 402 height 47
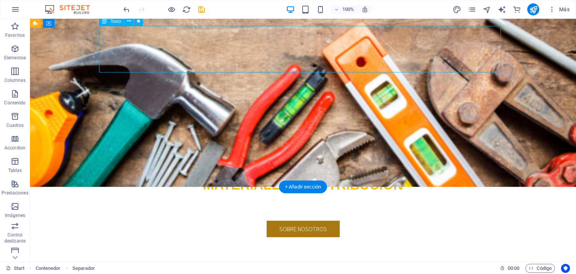
click at [322, 116] on div "EL MAZO" at bounding box center [303, 139] width 402 height 47
click at [320, 116] on div "EL MAZO" at bounding box center [303, 139] width 402 height 47
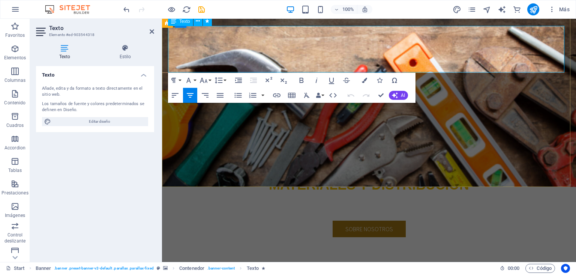
click at [327, 117] on span "EL MAZO" at bounding box center [368, 139] width 135 height 45
click at [361, 117] on span "EL MAZO" at bounding box center [368, 139] width 135 height 45
click at [363, 81] on icon "button" at bounding box center [364, 80] width 5 height 5
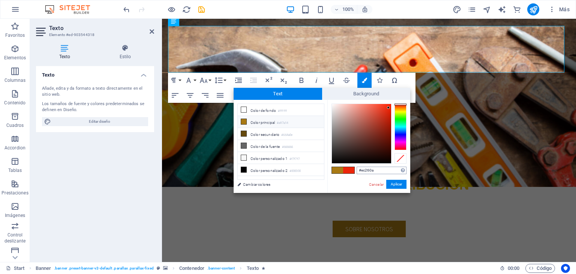
drag, startPoint x: 378, startPoint y: 169, endPoint x: 357, endPoint y: 171, distance: 21.1
click at [357, 171] on input "#ec260a" at bounding box center [381, 169] width 50 height 7
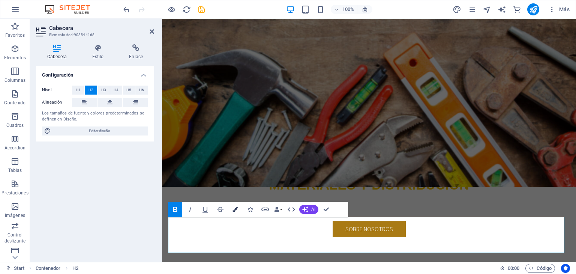
click at [238, 208] on button "Colors" at bounding box center [235, 209] width 14 height 15
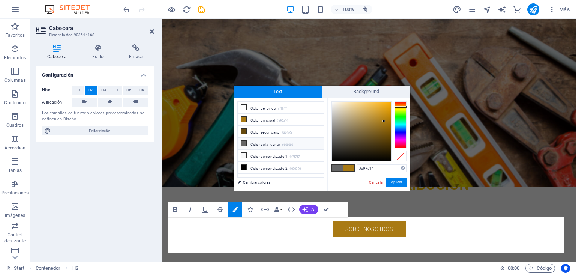
click at [378, 173] on div "#a97a14 Formatos soportados #0852ed rgb(8, 82, 237) rgba(8, 82, 237, 90%) hsv(2…" at bounding box center [368, 198] width 83 height 202
drag, startPoint x: 377, startPoint y: 169, endPoint x: 343, endPoint y: 168, distance: 34.9
click at [343, 168] on div "#a97a14 Formatos soportados #0852ed rgb(8, 82, 237) rgba(8, 82, 237, 90%) hsv(2…" at bounding box center [368, 198] width 83 height 202
paste input "ec260a"
type input "#ec260a"
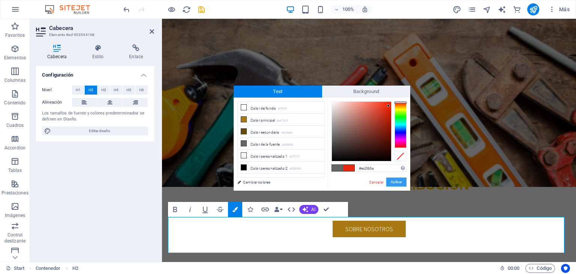
click at [396, 182] on button "Aplicar" at bounding box center [396, 181] width 20 height 9
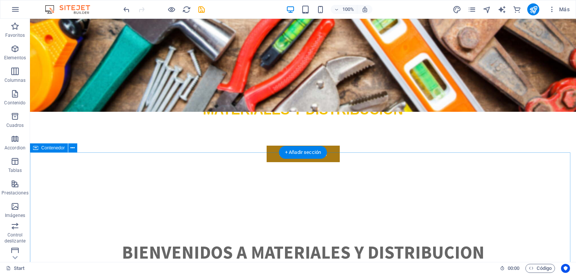
scroll to position [0, 0]
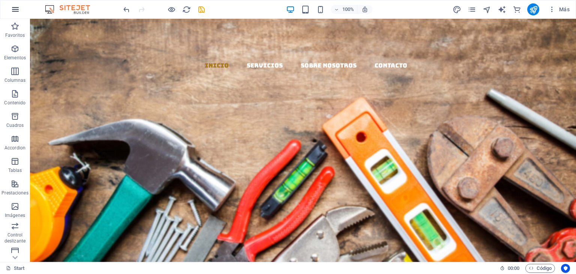
click at [19, 9] on button "button" at bounding box center [15, 9] width 18 height 18
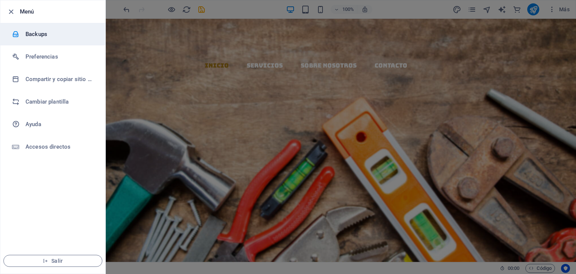
click at [34, 30] on h6 "Backups" at bounding box center [59, 34] width 69 height 9
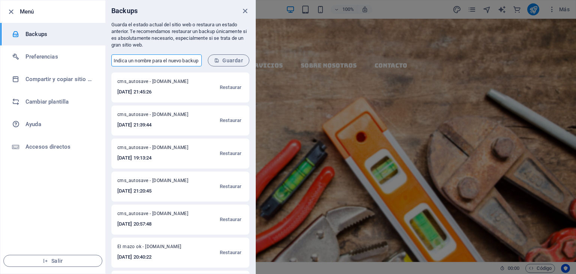
click at [147, 61] on input "text" at bounding box center [156, 60] width 90 height 12
type input "03-09 ok"
click at [232, 58] on span "Guardar" at bounding box center [228, 60] width 29 height 6
click at [226, 58] on span "Guardar" at bounding box center [228, 60] width 29 height 6
click at [244, 12] on icon "close" at bounding box center [245, 11] width 9 height 9
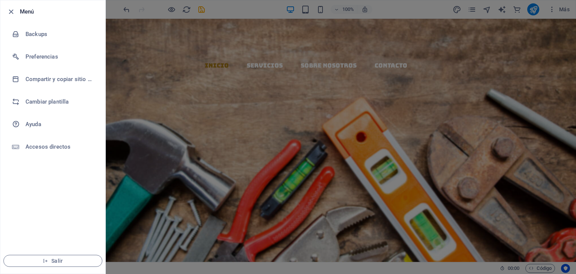
click at [359, 91] on div at bounding box center [288, 137] width 576 height 274
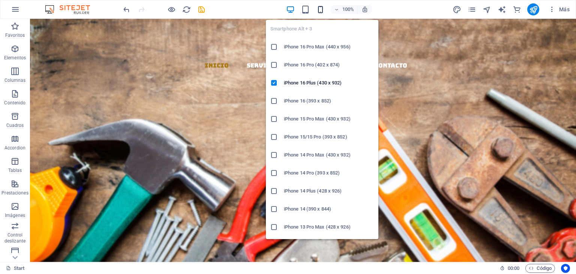
click at [318, 6] on icon "button" at bounding box center [320, 9] width 9 height 9
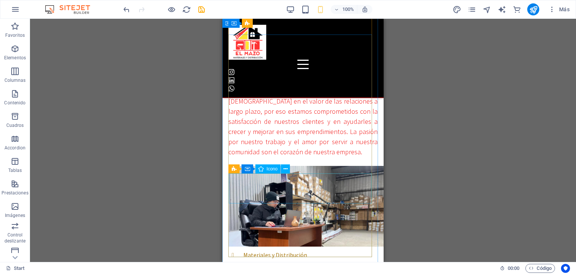
scroll to position [435, 0]
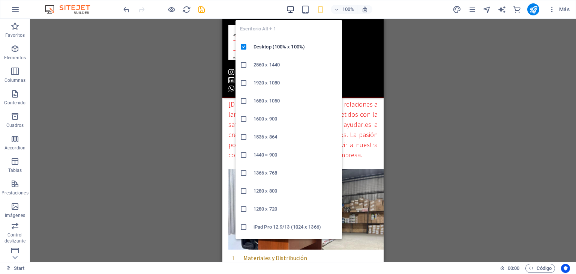
click at [290, 9] on icon "button" at bounding box center [290, 9] width 9 height 9
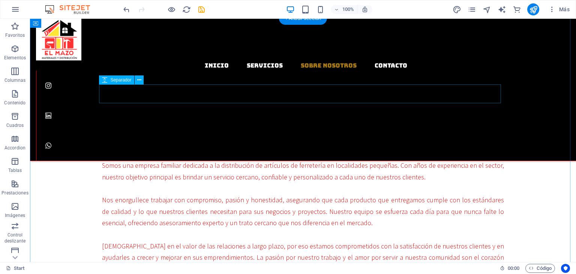
scroll to position [247, 0]
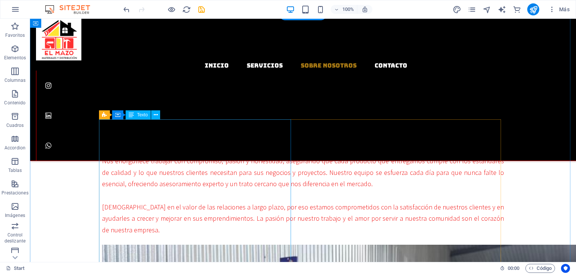
click at [174, 134] on div "Somos una empresa familiar dedicada a la distribución de artículos de ferreterí…" at bounding box center [303, 178] width 402 height 115
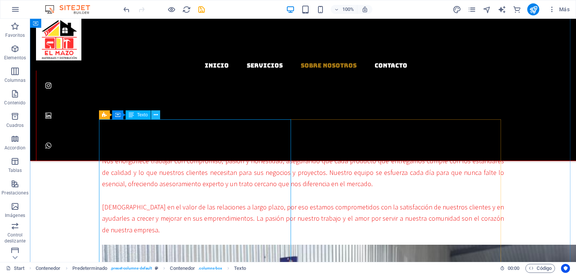
click at [154, 114] on icon at bounding box center [156, 115] width 4 height 8
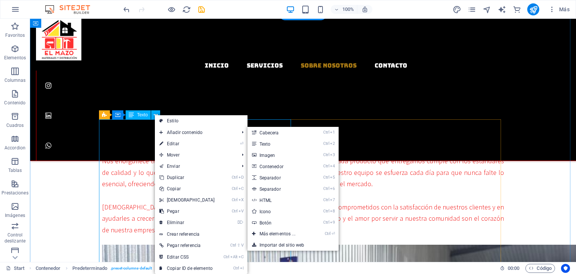
click at [133, 139] on div "Somos una empresa familiar dedicada a la distribución de artículos de ferreterí…" at bounding box center [303, 178] width 402 height 115
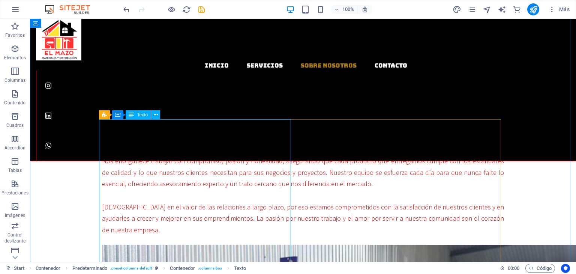
click at [135, 111] on div "Texto" at bounding box center [138, 114] width 25 height 9
click at [135, 114] on div "Texto" at bounding box center [138, 114] width 25 height 9
click at [136, 114] on div "Texto" at bounding box center [138, 114] width 25 height 9
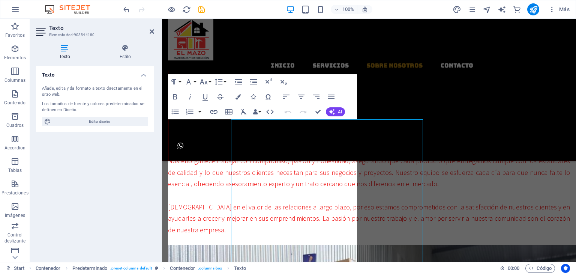
click at [136, 114] on div "Texto Elemento #ed-903544180 Texto Estilo Texto Añade, edita y da formato a tex…" at bounding box center [303, 140] width 546 height 243
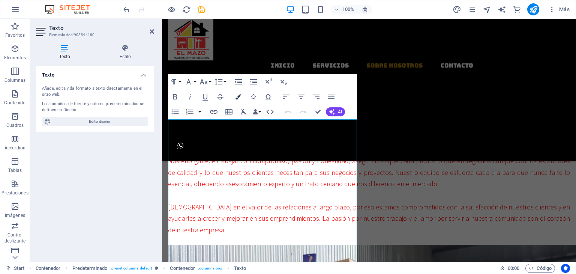
click at [233, 96] on button "Colors" at bounding box center [238, 96] width 14 height 15
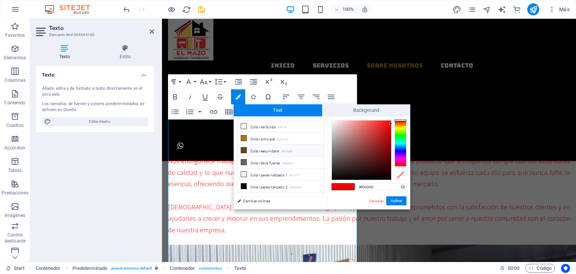
click at [265, 150] on li "Color secundario #664a0e" at bounding box center [281, 150] width 86 height 12
type input "#664a0e"
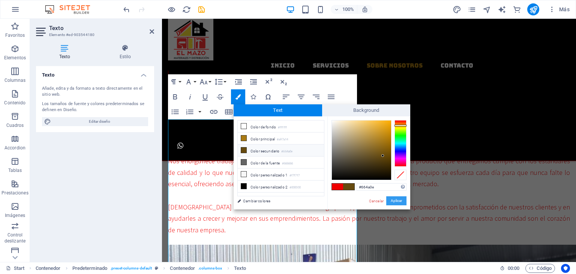
click at [393, 200] on button "Aplicar" at bounding box center [396, 200] width 20 height 9
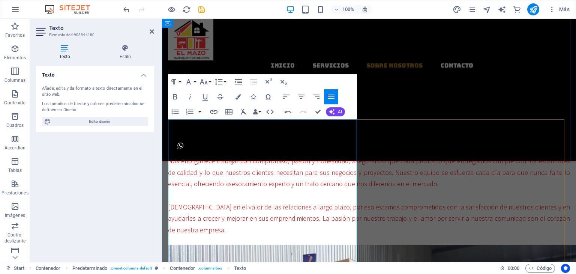
drag, startPoint x: 408, startPoint y: 94, endPoint x: 540, endPoint y: 93, distance: 131.9
click at [540, 93] on div at bounding box center [369, 90] width 402 height 19
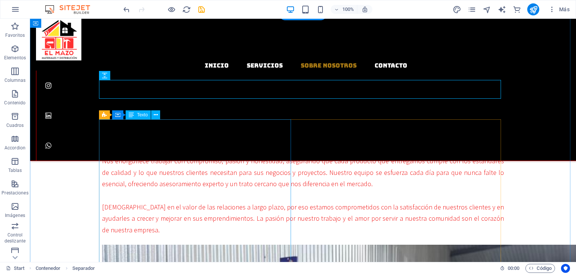
click at [175, 141] on div "Somos una empresa familiar dedicada a la distribución de artículos de ferreterí…" at bounding box center [303, 178] width 402 height 115
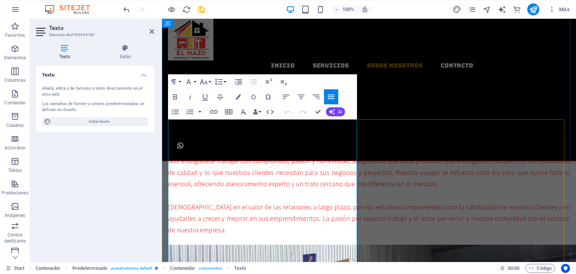
click at [197, 129] on span "Somos una empresa familiar dedicada a la distribución de artículos de ferreterí…" at bounding box center [369, 132] width 402 height 20
click at [197, 128] on span "Somos una empresa familiar dedicada a la distribución de artículos de ferreterí…" at bounding box center [369, 132] width 402 height 20
click at [197, 127] on span "Somos una empresa familiar dedicada a la distribución de artículos de ferreterí…" at bounding box center [369, 132] width 402 height 20
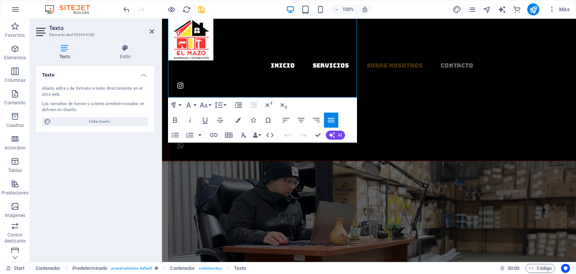
scroll to position [492, 0]
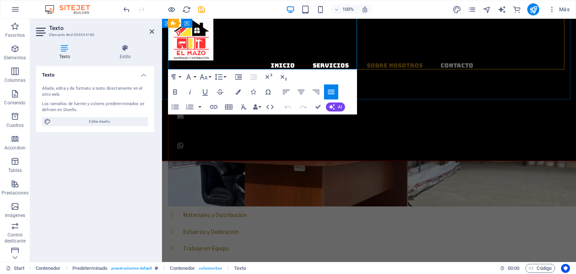
drag, startPoint x: 169, startPoint y: 124, endPoint x: 492, endPoint y: 91, distance: 324.0
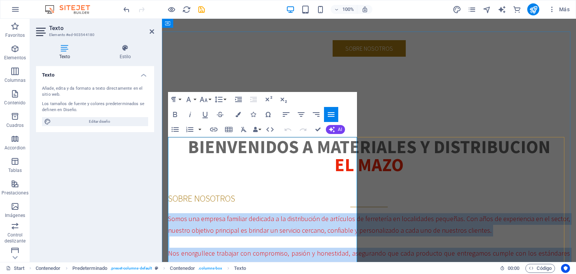
scroll to position [230, 0]
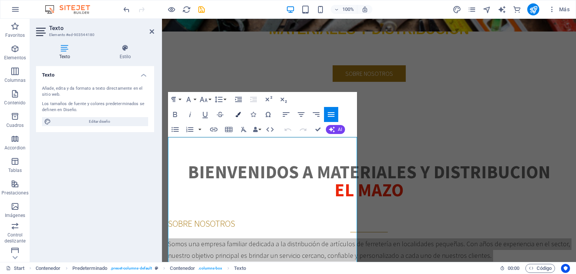
click at [238, 112] on icon "button" at bounding box center [237, 114] width 5 height 5
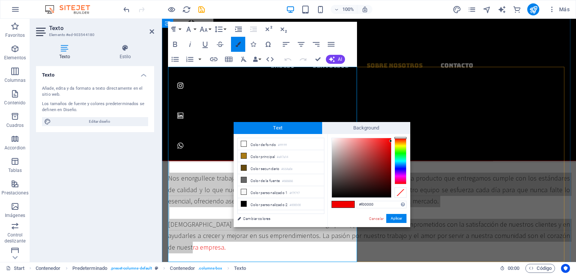
scroll to position [300, 0]
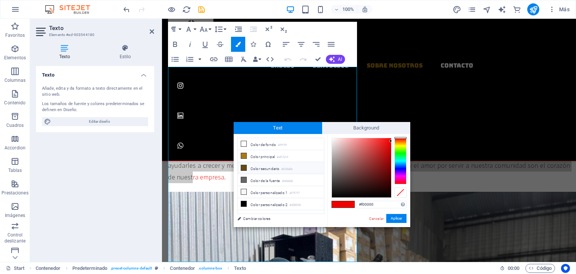
click at [255, 166] on li "Color secundario #664a0e" at bounding box center [281, 168] width 86 height 12
type input "#664a0e"
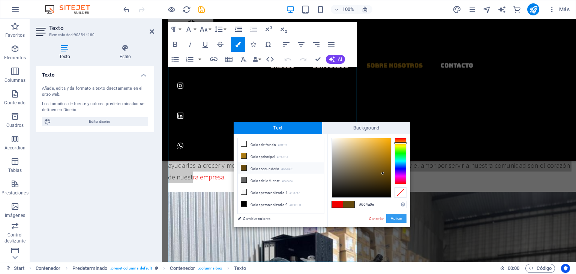
drag, startPoint x: 394, startPoint y: 220, endPoint x: 232, endPoint y: 200, distance: 163.0
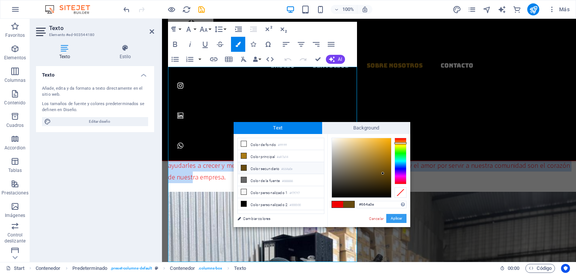
click at [394, 220] on button "Aplicar" at bounding box center [396, 218] width 20 height 9
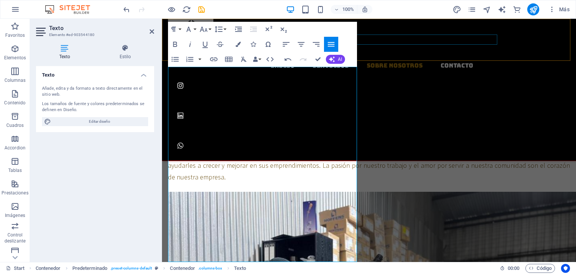
click at [377, 60] on nav "Inicio Servicios Sobre Nosotros Contacto" at bounding box center [372, 65] width 408 height 10
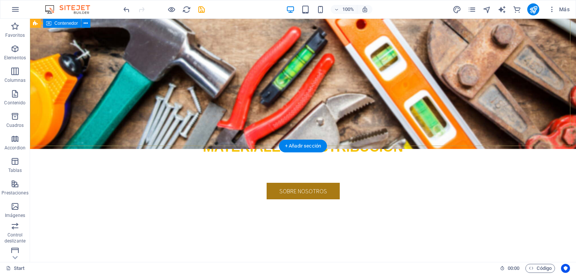
scroll to position [225, 0]
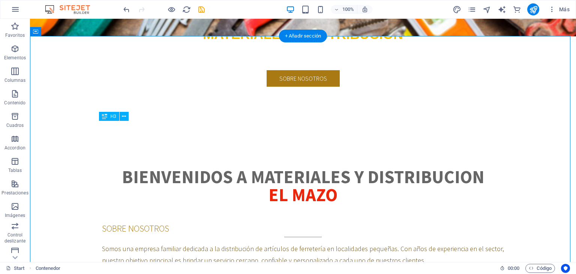
drag, startPoint x: 177, startPoint y: 129, endPoint x: 133, endPoint y: 130, distance: 44.6
click at [133, 222] on div "SOBRE NOSOTROS" at bounding box center [303, 229] width 402 height 15
click at [132, 222] on div "SOBRE NOSOTROS" at bounding box center [303, 229] width 402 height 15
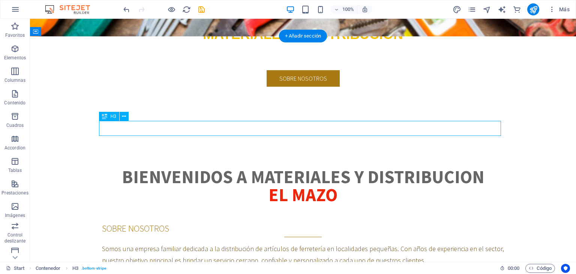
click at [132, 222] on div "SOBRE NOSOTROS" at bounding box center [303, 229] width 402 height 15
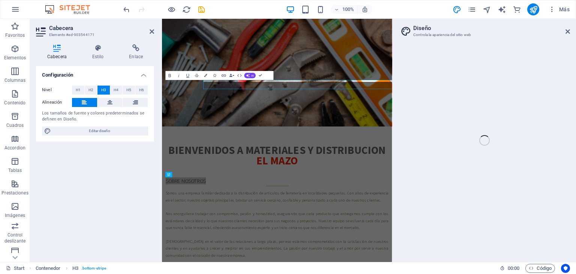
select select "rem"
select select "300"
select select "px"
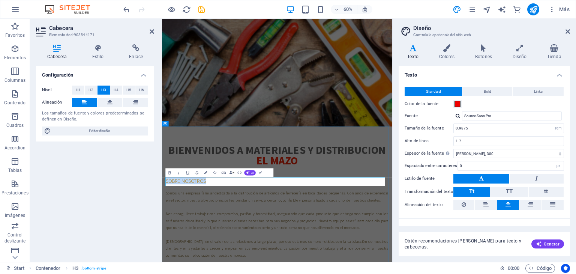
drag, startPoint x: 343, startPoint y: 193, endPoint x: 195, endPoint y: 290, distance: 176.6
click at [206, 172] on icon "button" at bounding box center [205, 172] width 3 height 3
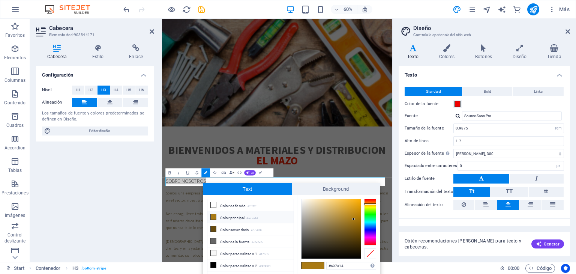
drag, startPoint x: 350, startPoint y: 265, endPoint x: 310, endPoint y: 265, distance: 39.7
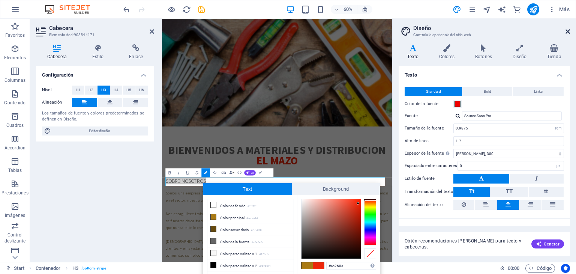
type input "#ec260a"
click at [567, 30] on icon at bounding box center [567, 31] width 4 height 6
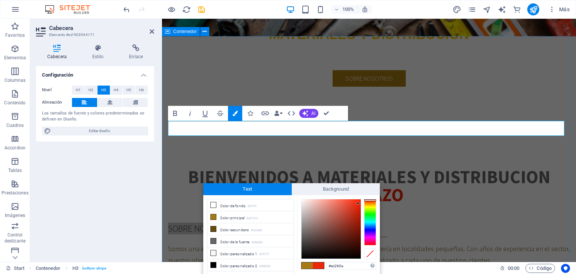
drag, startPoint x: 430, startPoint y: 206, endPoint x: 280, endPoint y: 132, distance: 167.3
click at [115, 160] on div "Configuración Nivel H1 H2 H3 H4 H5 H6 Alineación Los tamaños de fuente y colore…" at bounding box center [95, 161] width 118 height 190
click at [115, 161] on div "Configuración Nivel H1 H2 H3 H4 H5 H6 Alineación Los tamaños de fuente y colore…" at bounding box center [95, 161] width 118 height 190
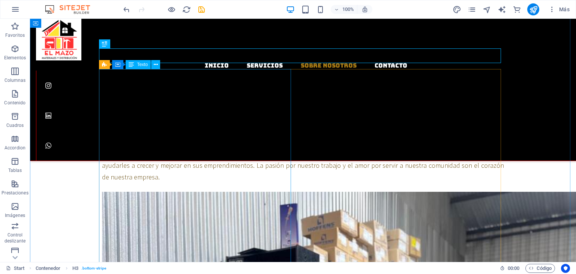
scroll to position [263, 0]
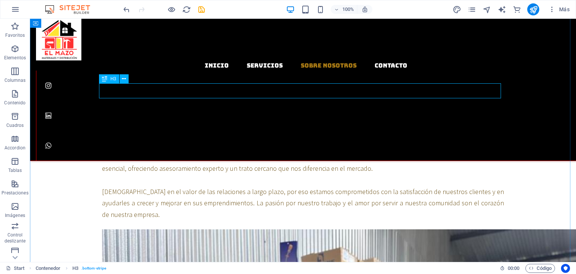
click at [149, 89] on div "SOBRE NOSOTROS" at bounding box center [303, 92] width 402 height 15
click at [136, 88] on div "SOBRE NOSOTROS" at bounding box center [303, 92] width 402 height 15
click at [123, 78] on icon at bounding box center [124, 79] width 4 height 8
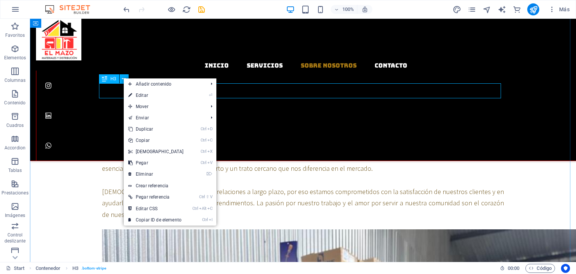
click at [114, 93] on div "SOBRE NOSOTROS" at bounding box center [303, 92] width 402 height 15
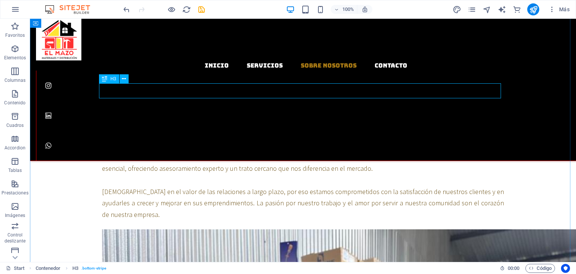
click at [115, 89] on div "SOBRE NOSOTROS" at bounding box center [303, 92] width 402 height 15
click at [166, 93] on div "SOBRE NOSOTROS" at bounding box center [303, 92] width 402 height 15
click at [157, 91] on div "SOBRE NOSOTROS" at bounding box center [303, 92] width 402 height 15
click at [157, 90] on div "SOBRE NOSOTROS" at bounding box center [303, 92] width 402 height 15
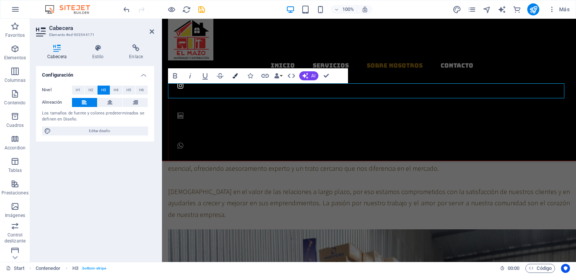
click at [237, 74] on icon "button" at bounding box center [234, 75] width 5 height 5
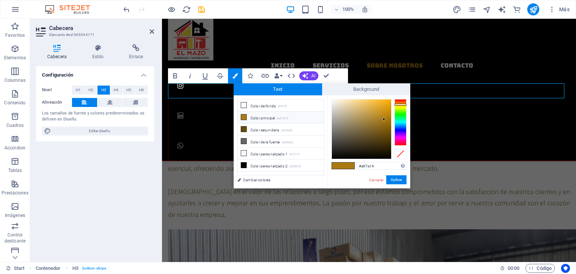
drag, startPoint x: 378, startPoint y: 164, endPoint x: 350, endPoint y: 167, distance: 28.6
click at [350, 167] on div "#a97a14 Formatos soportados #0852ed rgb(8, 82, 237) rgba(8, 82, 237, 90%) hsv(2…" at bounding box center [368, 196] width 83 height 202
type input "#ec260a"
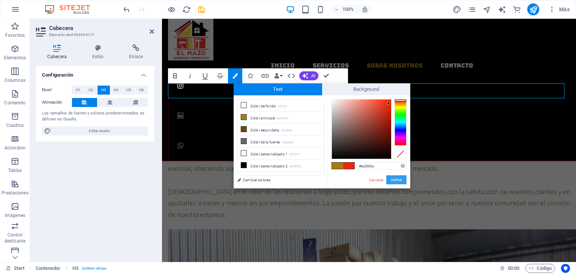
click at [392, 180] on button "Aplicar" at bounding box center [396, 179] width 20 height 9
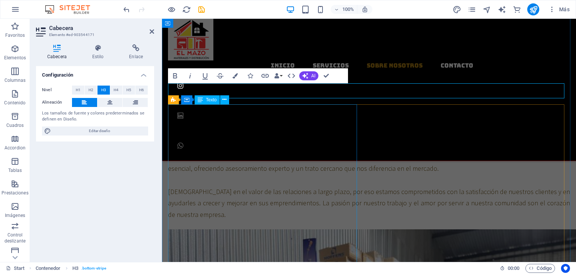
click at [268, 129] on div "Somos una empresa familiar dedicada a la distribución de artículos de ferreterí…" at bounding box center [369, 162] width 402 height 115
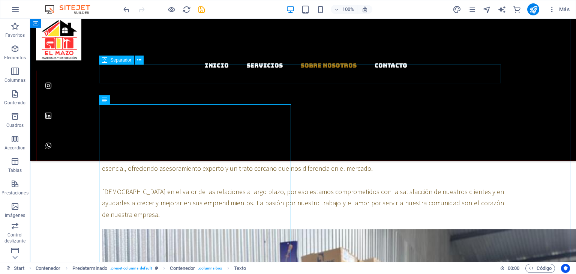
click at [201, 81] on div at bounding box center [303, 75] width 402 height 19
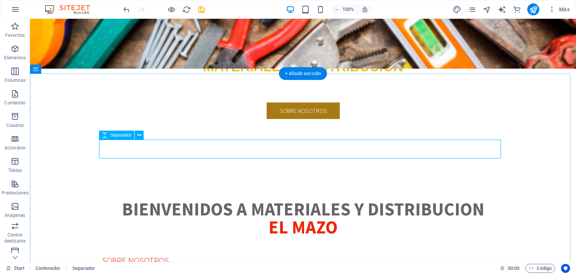
scroll to position [188, 0]
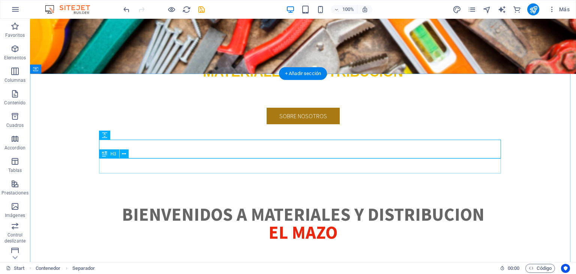
click at [139, 260] on div "SOBRE NOSOTROS" at bounding box center [303, 267] width 402 height 15
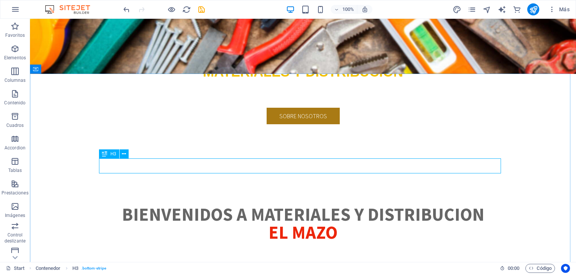
click at [111, 154] on span "H3" at bounding box center [113, 153] width 6 height 4
click at [117, 260] on div "SOBRE NOSOTROS" at bounding box center [303, 267] width 402 height 15
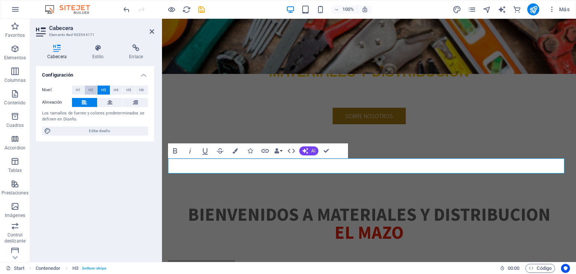
click at [90, 87] on span "H2" at bounding box center [90, 89] width 5 height 9
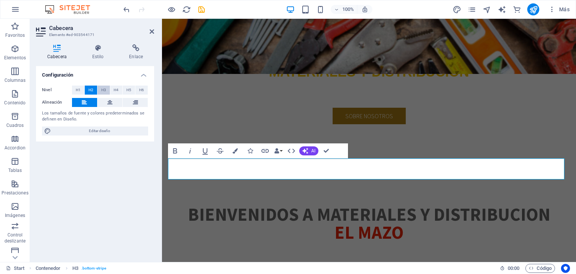
click at [102, 88] on span "H3" at bounding box center [103, 89] width 5 height 9
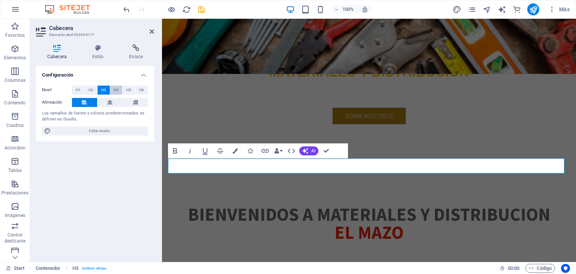
click at [115, 88] on span "H4" at bounding box center [116, 89] width 5 height 9
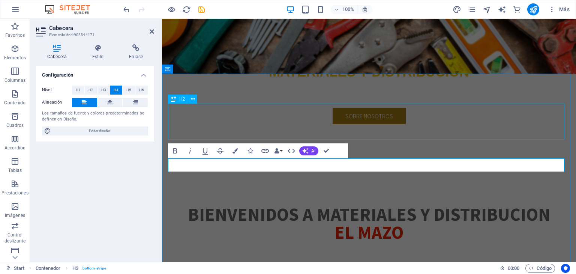
click at [223, 205] on div "Bienvenidos a materiales y distribucion el mazo" at bounding box center [369, 223] width 402 height 36
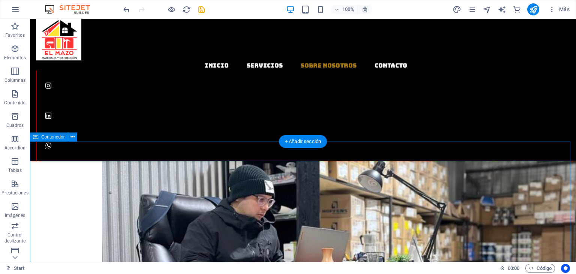
scroll to position [488, 0]
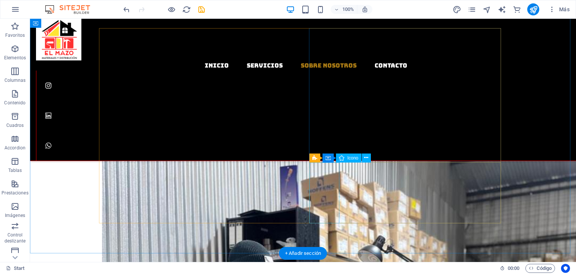
scroll to position [337, 0]
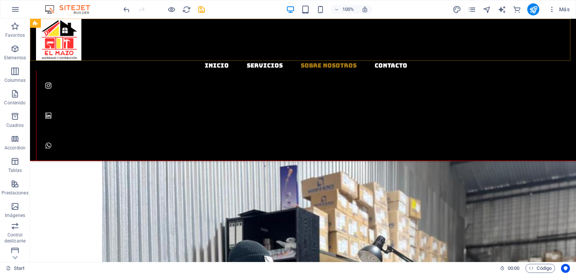
click at [151, 27] on div "Inicio Servicios Sobre Nosotros Contacto" at bounding box center [303, 90] width 546 height 142
click at [478, 32] on div "Inicio Servicios Sobre Nosotros Contacto" at bounding box center [303, 90] width 546 height 142
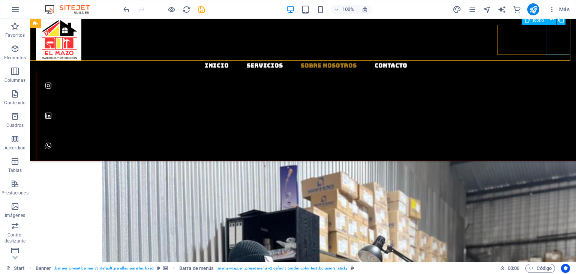
click at [561, 130] on figure at bounding box center [306, 145] width 540 height 30
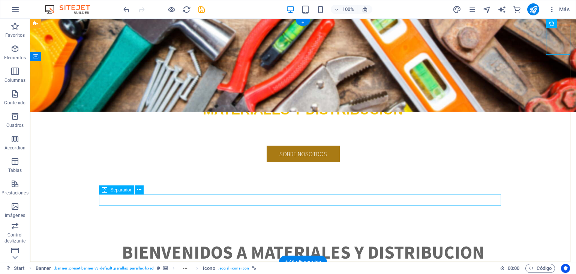
scroll to position [0, 0]
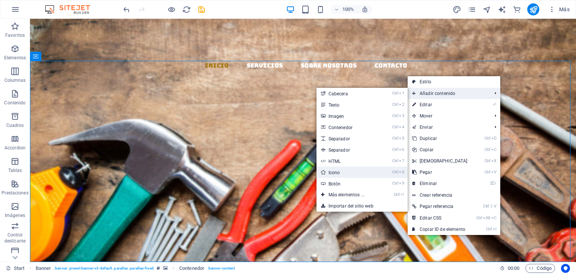
click at [331, 172] on link "Ctrl 8 Icono" at bounding box center [347, 171] width 63 height 11
select select "xMidYMid"
select select "px"
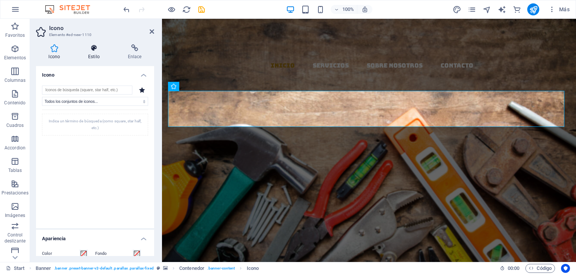
click at [96, 49] on icon at bounding box center [94, 47] width 37 height 7
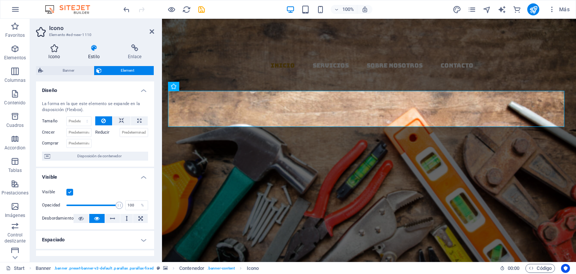
click at [57, 49] on icon at bounding box center [54, 47] width 37 height 7
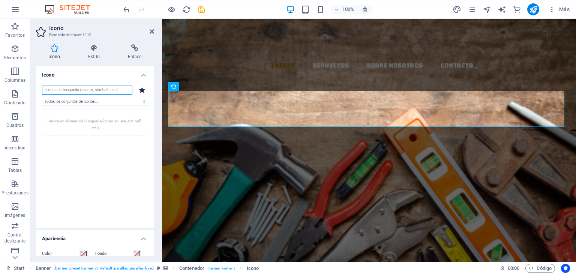
click at [103, 89] on input "search" at bounding box center [87, 89] width 90 height 9
click at [99, 98] on select "Todos los conjuntos de iconos... IcoFont Ionicons FontAwesome Brands FontAwesom…" at bounding box center [95, 101] width 106 height 9
click at [106, 90] on input "search" at bounding box center [87, 89] width 90 height 9
type input "h"
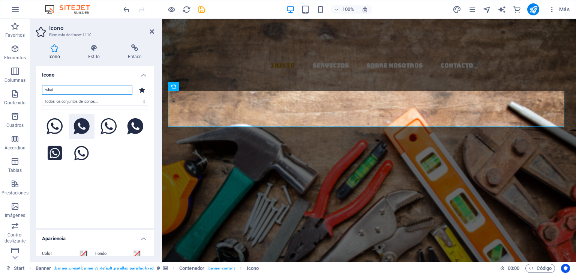
type input "what"
click at [82, 126] on icon at bounding box center [81, 126] width 16 height 16
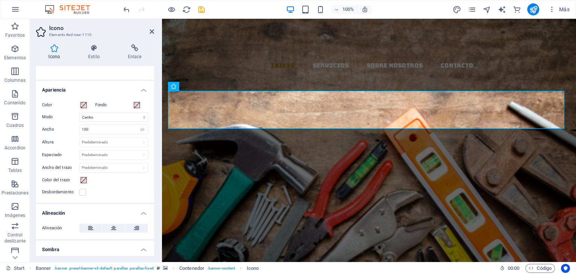
scroll to position [150, 0]
click at [82, 102] on span at bounding box center [84, 103] width 6 height 6
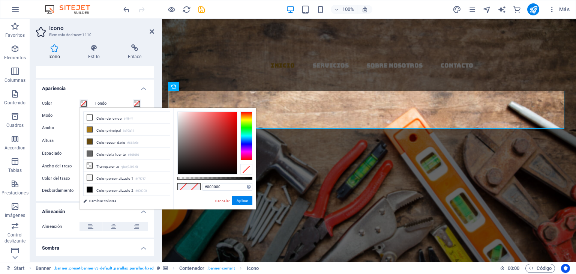
click at [244, 127] on div at bounding box center [246, 135] width 12 height 49
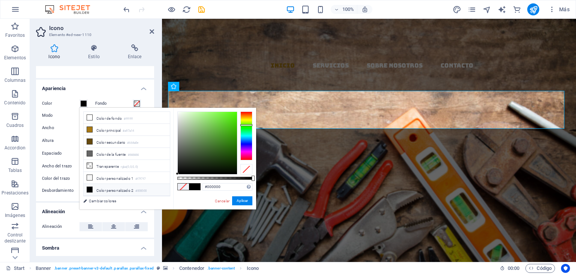
click at [247, 125] on div at bounding box center [246, 125] width 12 height 2
click at [232, 128] on div at bounding box center [207, 143] width 59 height 62
click at [231, 131] on div at bounding box center [207, 143] width 59 height 62
type input "#47c90e"
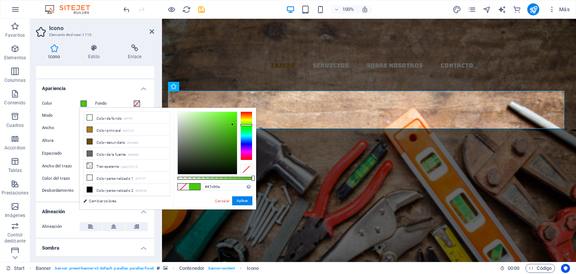
click at [232, 124] on div at bounding box center [207, 143] width 59 height 62
click at [242, 201] on button "Aplicar" at bounding box center [242, 200] width 20 height 9
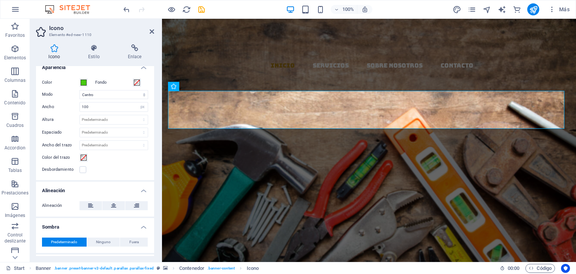
scroll to position [187, 0]
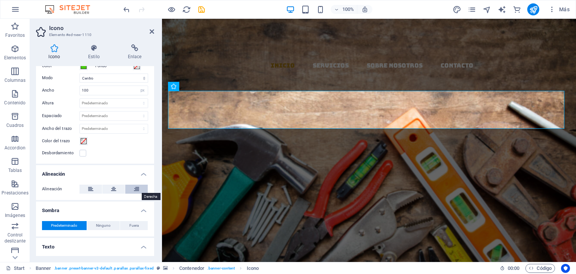
click at [138, 187] on button at bounding box center [136, 188] width 22 height 9
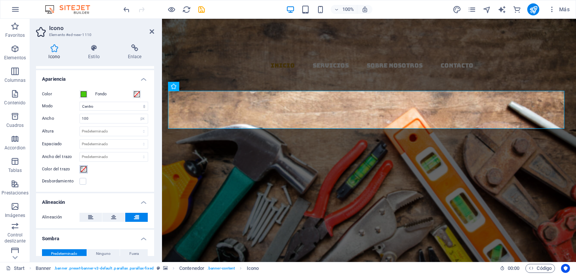
scroll to position [150, 0]
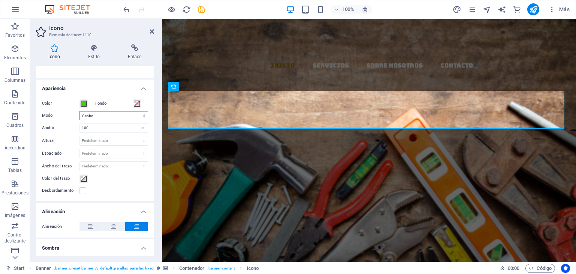
click at [99, 113] on select "Escalar Izquierda Centro Derecha" at bounding box center [113, 115] width 69 height 9
click at [106, 86] on h4 "Apariencia" at bounding box center [95, 85] width 118 height 13
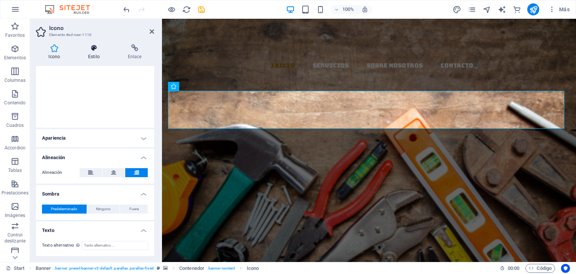
click at [93, 49] on icon at bounding box center [94, 47] width 37 height 7
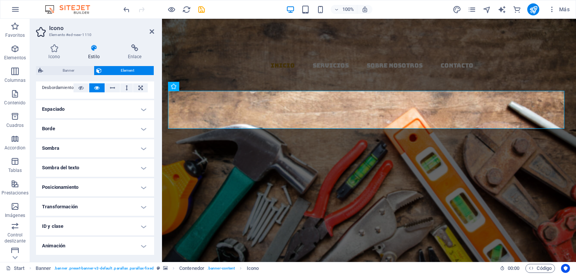
scroll to position [148, 0]
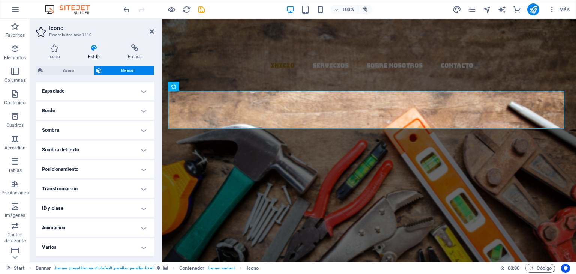
click at [85, 165] on h4 "Posicionamiento" at bounding box center [95, 169] width 118 height 18
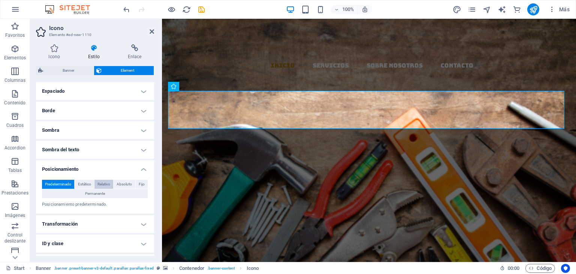
click at [106, 182] on span "Relativo" at bounding box center [103, 183] width 13 height 9
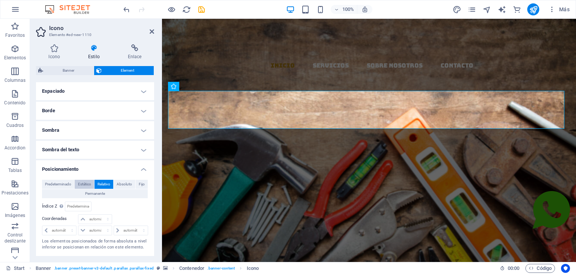
click at [85, 179] on span "Estático" at bounding box center [84, 183] width 13 height 9
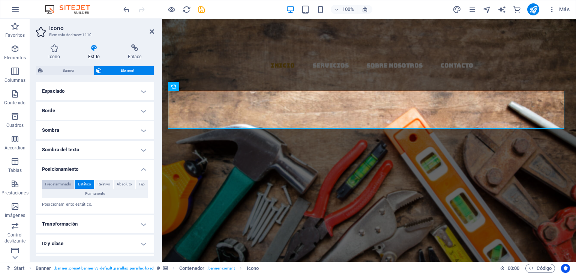
click at [65, 183] on span "Predeterminado" at bounding box center [58, 183] width 26 height 9
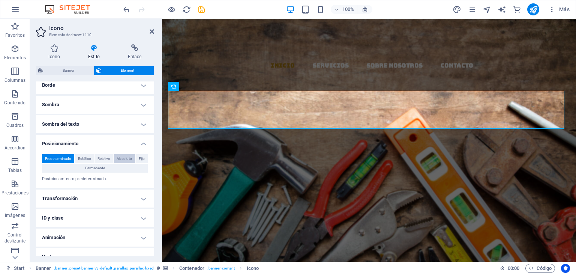
scroll to position [184, 0]
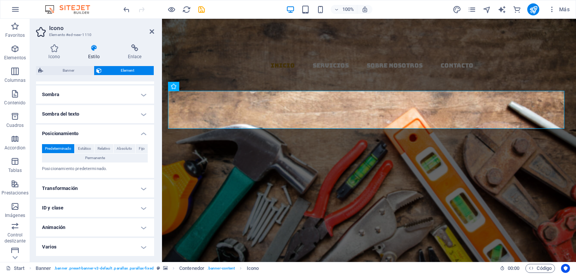
click at [67, 247] on h4 "Varios" at bounding box center [95, 247] width 118 height 18
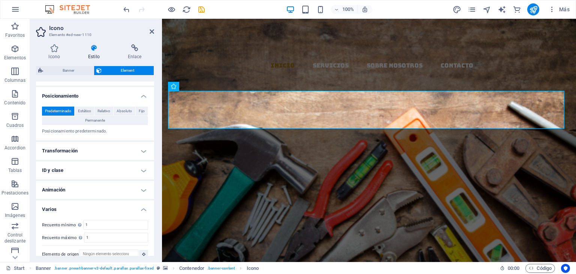
scroll to position [230, 0]
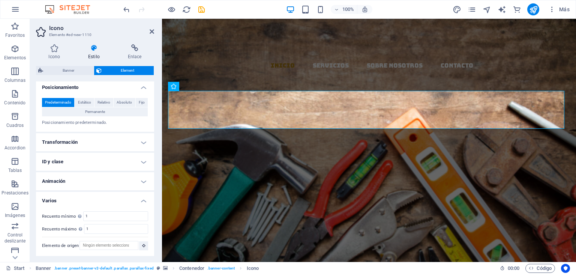
click at [75, 180] on h4 "Animación" at bounding box center [95, 181] width 118 height 18
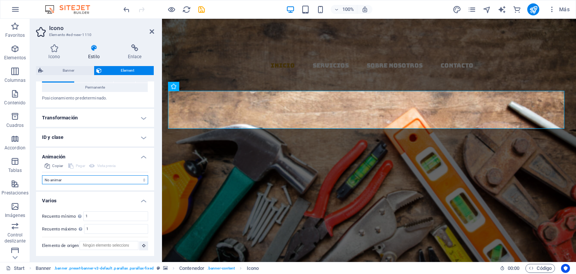
click at [88, 179] on select "No animar Mostrar / Ocultar Subir/bajar Acercar/alejar Deslizar de izquierda a …" at bounding box center [95, 179] width 106 height 9
select select "move-top-to-bottom"
click at [42, 175] on select "No animar Mostrar / Ocultar Subir/bajar Acercar/alejar Deslizar de izquierda a …" at bounding box center [95, 179] width 106 height 9
select select "scroll"
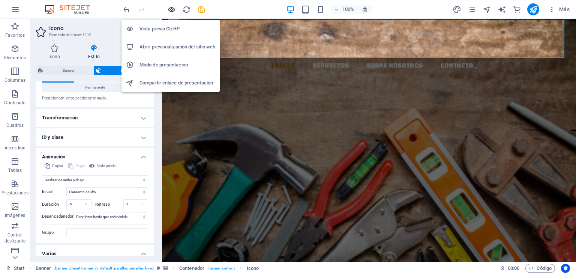
click at [171, 6] on icon "button" at bounding box center [171, 9] width 9 height 9
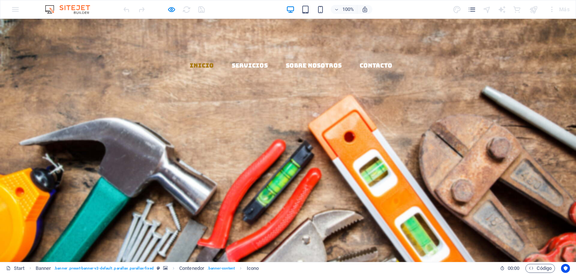
scroll to position [0, 0]
click at [465, 191] on icon at bounding box center [469, 210] width 37 height 38
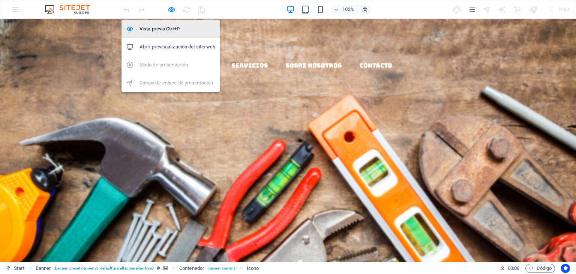
click at [165, 26] on h6 "Vista previa Ctrl+P" at bounding box center [177, 28] width 76 height 9
select select "move-top-to-bottom"
select select "s"
select select "scroll"
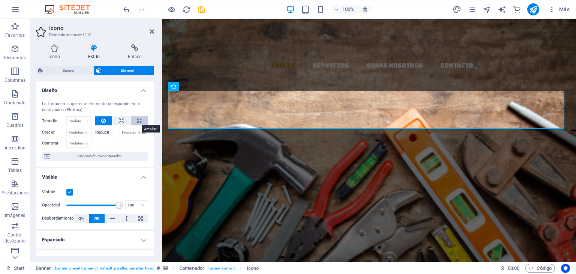
click at [140, 121] on button at bounding box center [139, 120] width 17 height 9
type input "100"
select select "%"
click at [120, 117] on icon at bounding box center [121, 120] width 5 height 9
select select "DISABLED_OPTION_VALUE"
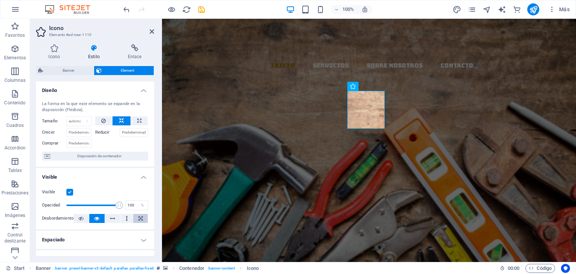
click at [136, 218] on button at bounding box center [140, 218] width 15 height 9
click at [138, 218] on icon at bounding box center [140, 218] width 4 height 9
click at [136, 218] on button at bounding box center [140, 218] width 15 height 9
click at [168, 15] on div at bounding box center [164, 9] width 84 height 12
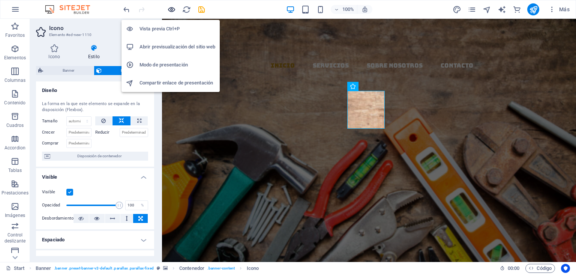
click at [171, 8] on icon "button" at bounding box center [171, 9] width 9 height 9
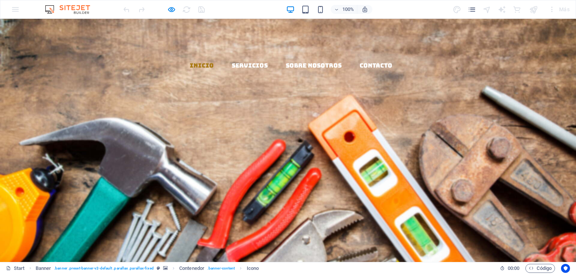
click at [451, 191] on icon at bounding box center [469, 210] width 37 height 38
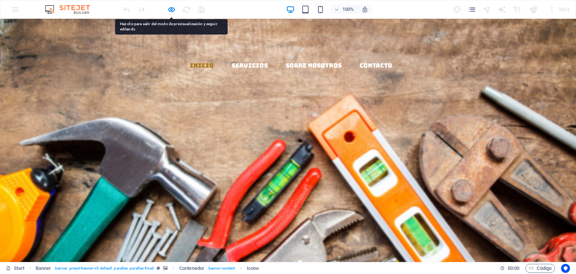
click at [451, 191] on icon at bounding box center [469, 210] width 37 height 38
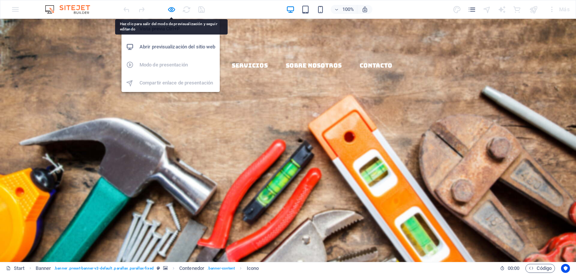
click at [163, 48] on h6 "Abrir previsualización del sitio web" at bounding box center [177, 46] width 76 height 9
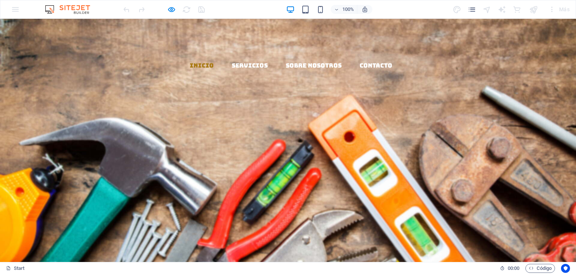
click at [451, 191] on icon at bounding box center [469, 210] width 37 height 38
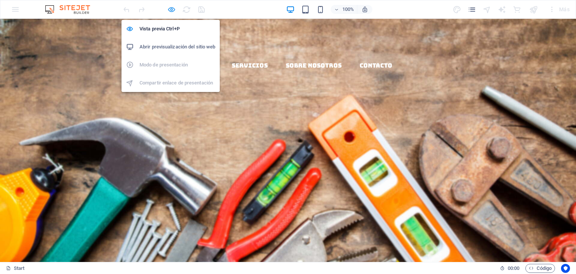
click at [169, 9] on icon "button" at bounding box center [171, 9] width 9 height 9
select select "move-top-to-bottom"
select select "s"
select select "scroll"
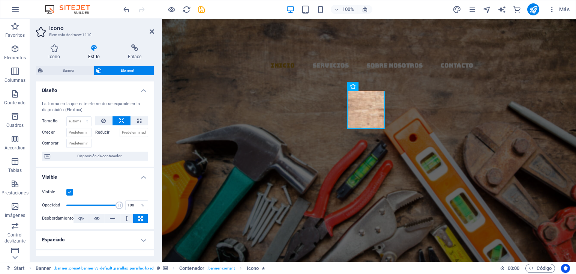
scroll to position [37, 0]
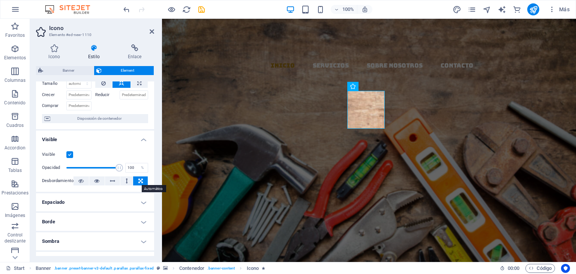
click at [139, 180] on icon at bounding box center [140, 180] width 4 height 9
click at [133, 180] on button at bounding box center [140, 180] width 15 height 9
click at [138, 179] on icon at bounding box center [140, 180] width 4 height 9
click at [111, 179] on icon at bounding box center [112, 180] width 5 height 9
click at [126, 181] on icon at bounding box center [127, 180] width 2 height 9
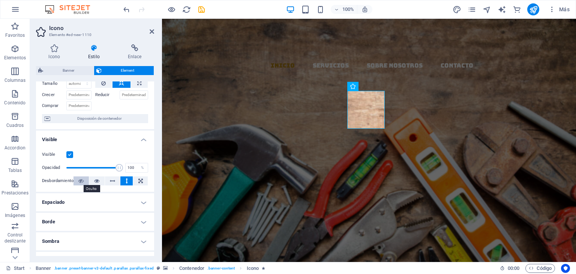
click at [78, 178] on icon at bounding box center [80, 180] width 5 height 9
click at [79, 180] on icon at bounding box center [80, 180] width 5 height 9
click at [96, 181] on icon at bounding box center [96, 180] width 5 height 9
click at [69, 155] on label at bounding box center [69, 154] width 7 height 7
click at [0, 0] on input "Visible" at bounding box center [0, 0] width 0 height 0
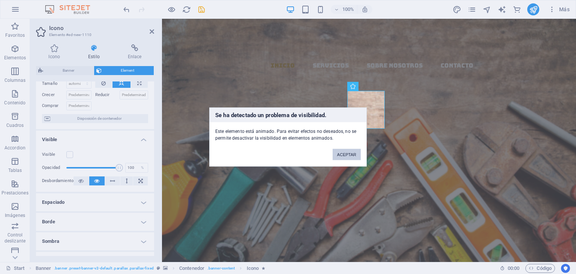
click at [342, 153] on button "ACEPTAR" at bounding box center [346, 154] width 28 height 11
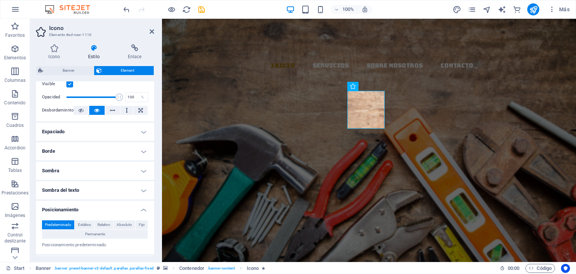
scroll to position [150, 0]
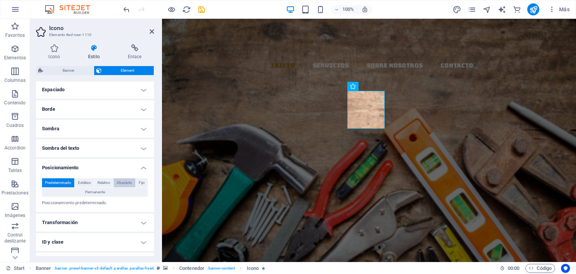
click at [122, 182] on span "Absoluto" at bounding box center [124, 182] width 15 height 9
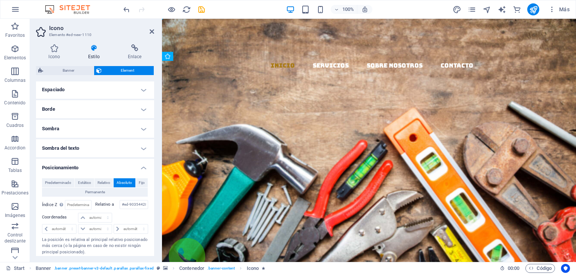
drag, startPoint x: 403, startPoint y: 111, endPoint x: 467, endPoint y: 113, distance: 63.4
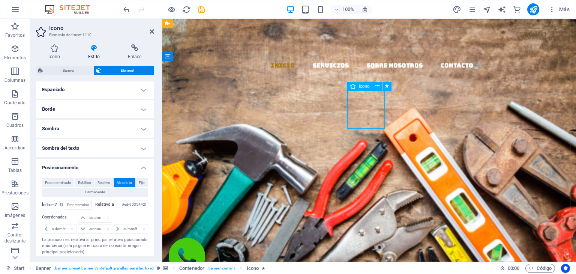
click at [205, 238] on figure at bounding box center [186, 258] width 37 height 41
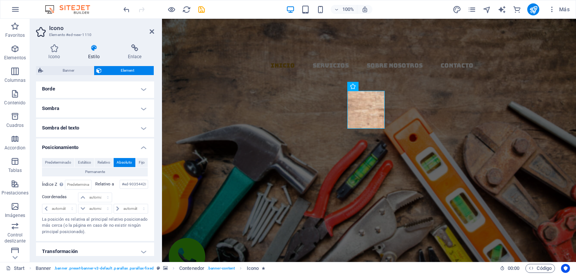
scroll to position [187, 0]
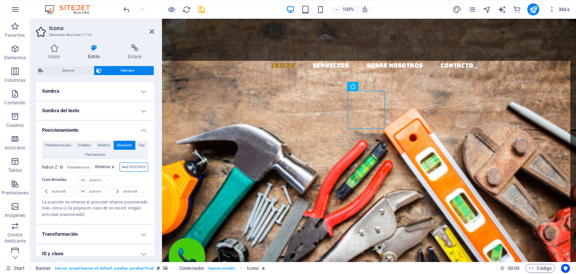
click at [126, 165] on input "#ed-903544288" at bounding box center [134, 166] width 29 height 9
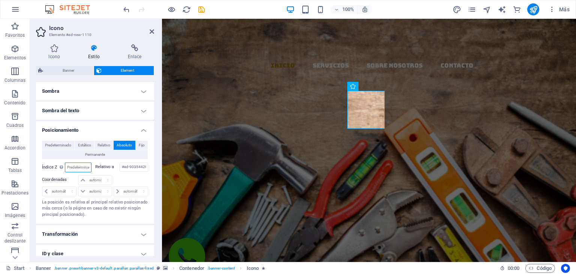
click at [78, 165] on input "number" at bounding box center [77, 167] width 25 height 9
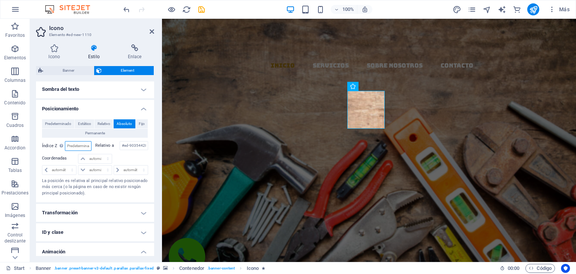
scroll to position [225, 0]
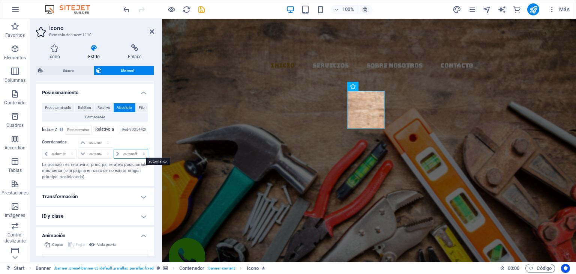
click at [130, 153] on select "automático px rem % em" at bounding box center [131, 153] width 34 height 9
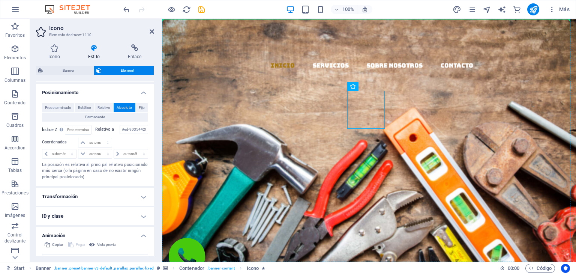
drag, startPoint x: 358, startPoint y: 101, endPoint x: 451, endPoint y: 95, distance: 93.1
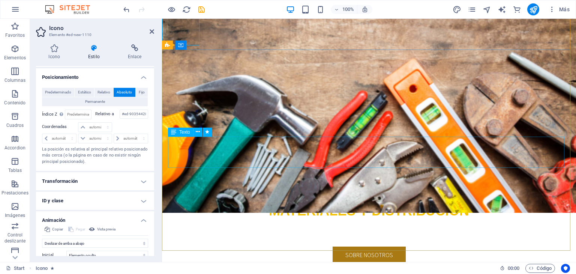
scroll to position [0, 0]
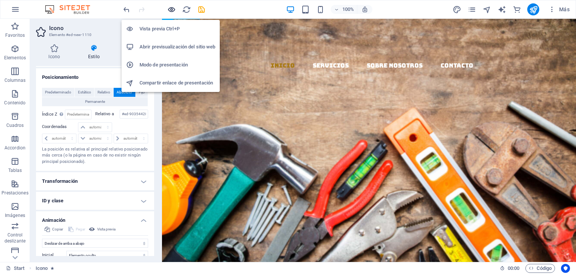
click at [171, 10] on icon "button" at bounding box center [171, 9] width 9 height 9
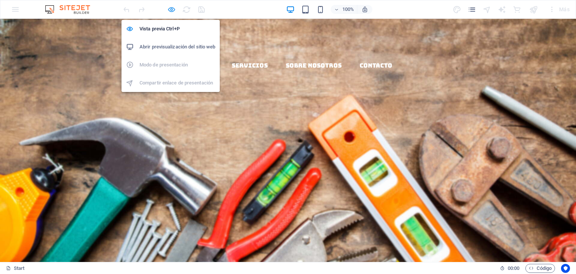
click at [171, 12] on icon "button" at bounding box center [171, 9] width 9 height 9
select select "move-top-to-bottom"
select select "s"
select select "scroll"
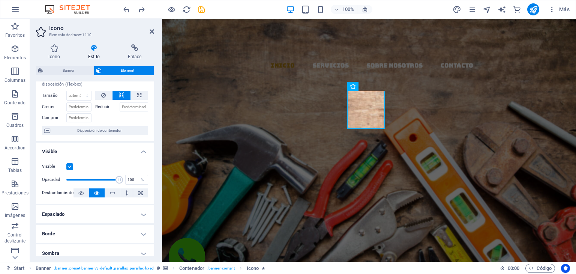
scroll to position [37, 0]
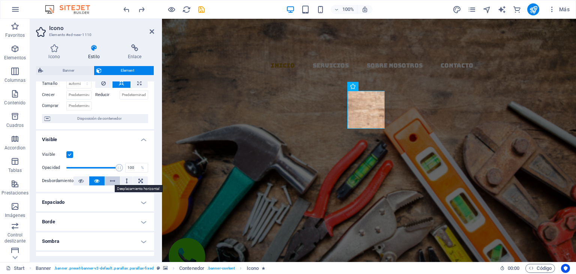
click at [112, 180] on icon at bounding box center [112, 180] width 5 height 9
click at [94, 180] on icon at bounding box center [96, 180] width 5 height 9
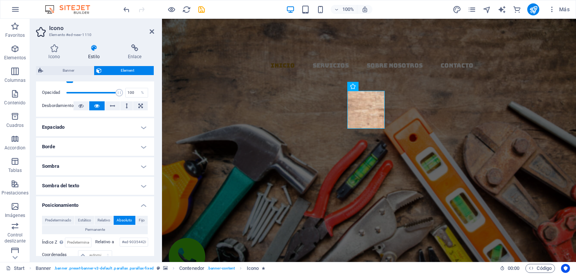
scroll to position [150, 0]
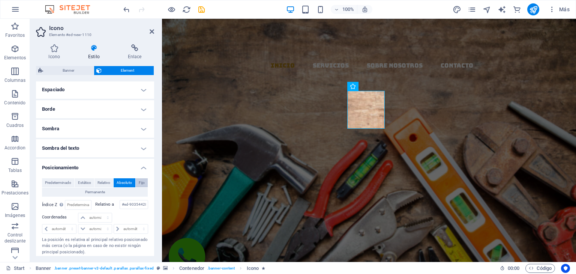
click at [141, 182] on span "Fijo" at bounding box center [142, 182] width 6 height 9
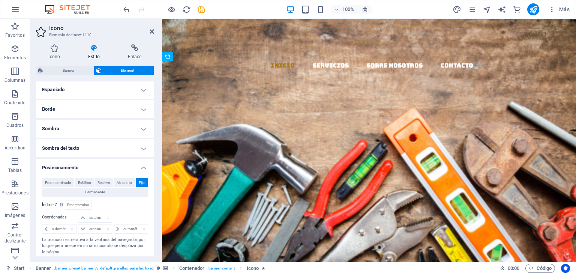
drag, startPoint x: 363, startPoint y: 109, endPoint x: 539, endPoint y: 186, distance: 191.7
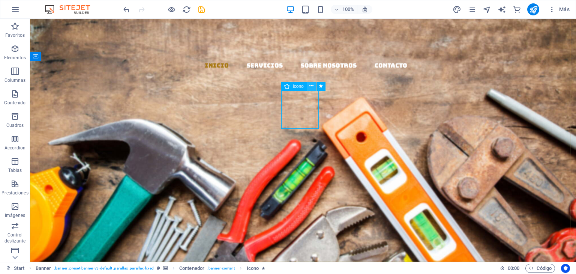
click at [310, 85] on icon at bounding box center [311, 86] width 4 height 8
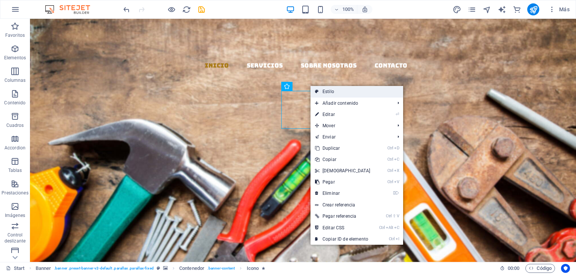
click at [329, 92] on link "Estilo" at bounding box center [356, 91] width 93 height 11
select select "rem"
select select "px"
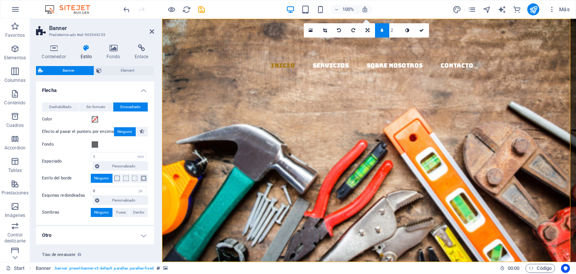
scroll to position [18, 0]
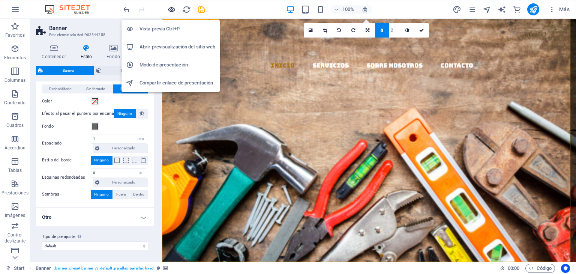
click at [173, 10] on icon "button" at bounding box center [171, 9] width 9 height 9
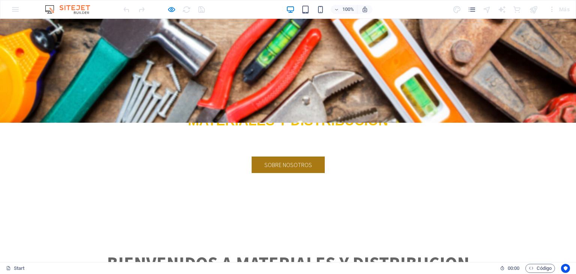
scroll to position [150, 0]
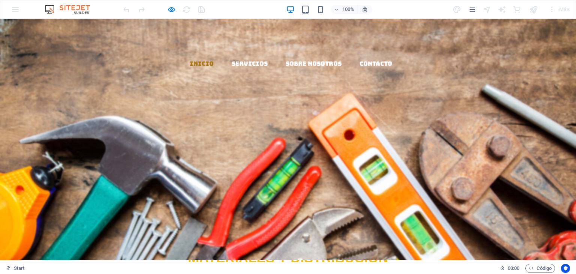
scroll to position [0, 0]
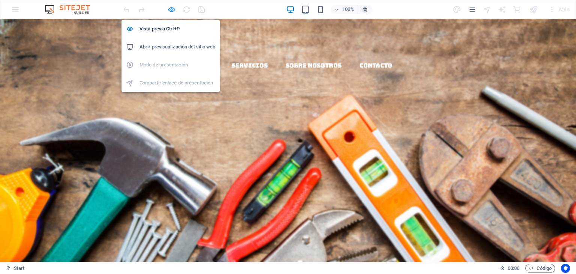
click at [169, 9] on icon "button" at bounding box center [171, 9] width 9 height 9
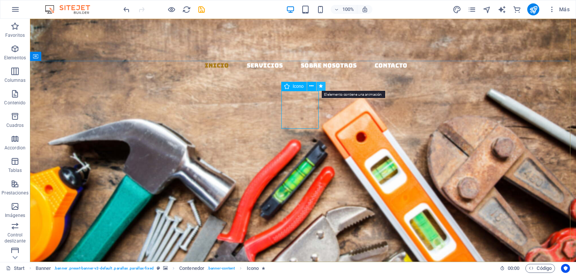
click at [321, 85] on icon at bounding box center [321, 86] width 4 height 8
select select "move-top-to-bottom"
select select "s"
select select "scroll"
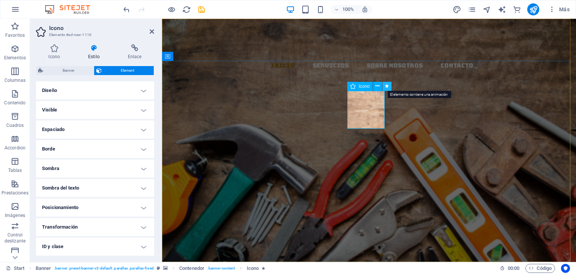
click at [387, 86] on icon at bounding box center [386, 86] width 4 height 8
click at [73, 109] on h4 "Visible" at bounding box center [95, 110] width 118 height 18
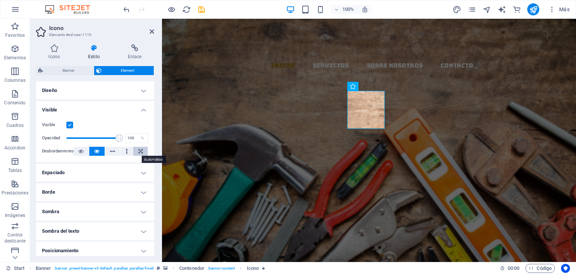
click at [139, 152] on icon at bounding box center [140, 151] width 4 height 9
click at [97, 151] on icon at bounding box center [96, 151] width 5 height 9
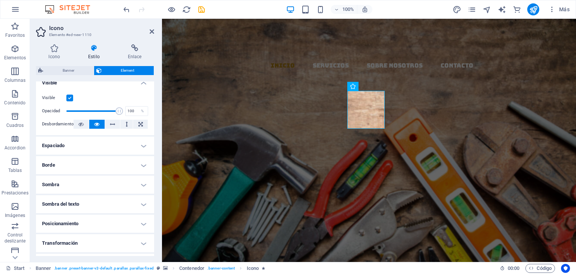
scroll to position [37, 0]
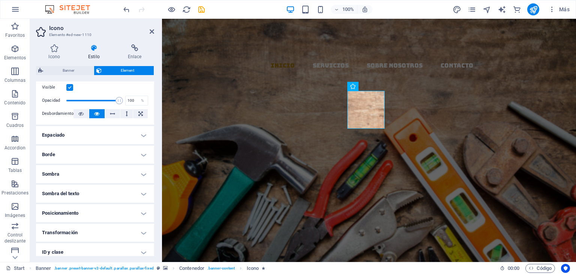
click at [89, 132] on h4 "Espaciado" at bounding box center [95, 135] width 118 height 18
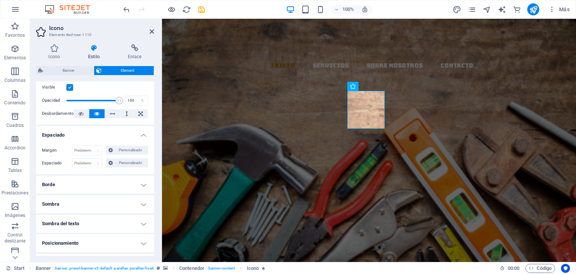
click at [87, 184] on h4 "Borde" at bounding box center [95, 184] width 118 height 18
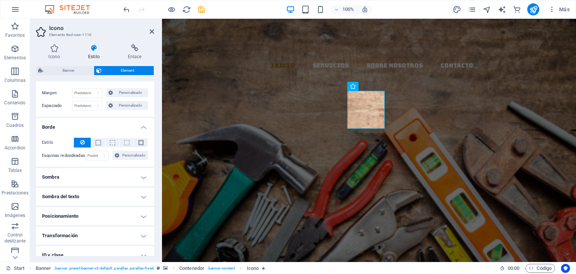
scroll to position [112, 0]
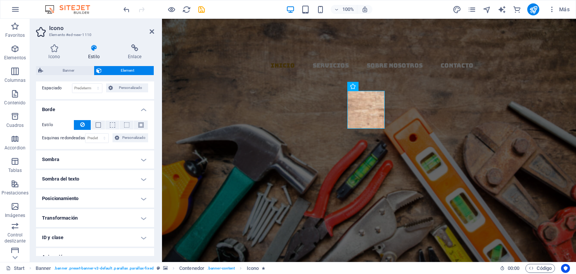
click at [100, 156] on h4 "Sombra" at bounding box center [95, 159] width 118 height 18
click at [96, 196] on h4 "Sombra del texto" at bounding box center [95, 196] width 118 height 18
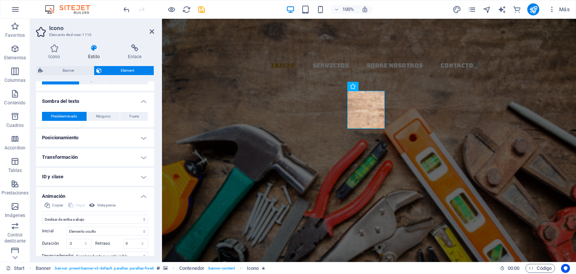
scroll to position [225, 0]
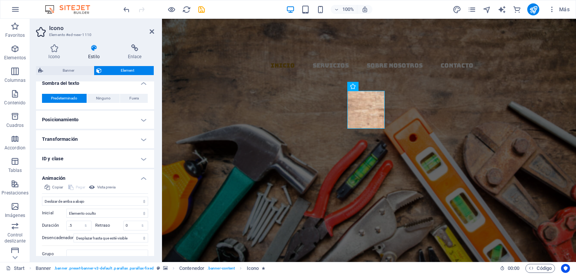
click at [104, 117] on h4 "Posicionamiento" at bounding box center [95, 120] width 118 height 18
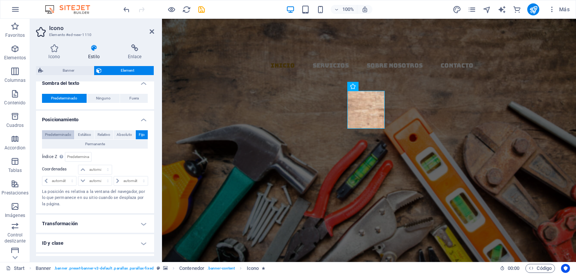
click at [57, 133] on span "Predeterminado" at bounding box center [58, 134] width 26 height 9
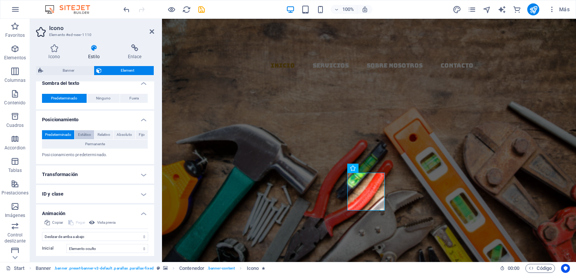
click at [82, 133] on span "Estático" at bounding box center [84, 134] width 13 height 9
click at [101, 133] on span "Relativo" at bounding box center [103, 134] width 13 height 9
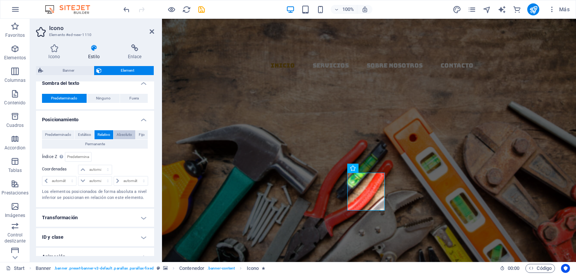
click at [120, 133] on span "Absoluto" at bounding box center [124, 134] width 15 height 9
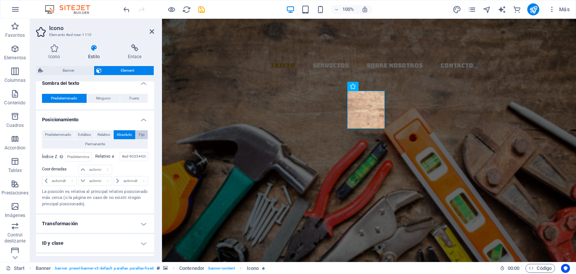
click at [139, 132] on span "Fijo" at bounding box center [142, 134] width 6 height 9
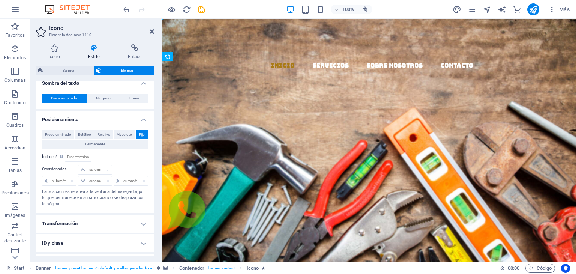
drag, startPoint x: 367, startPoint y: 105, endPoint x: 420, endPoint y: 103, distance: 52.9
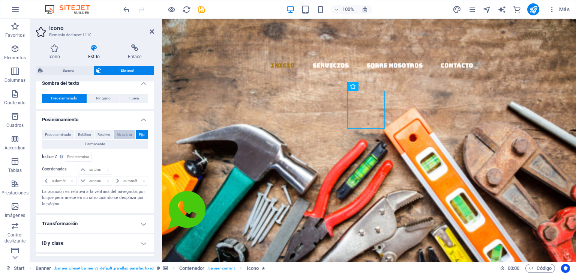
click at [126, 133] on span "Absoluto" at bounding box center [124, 134] width 15 height 9
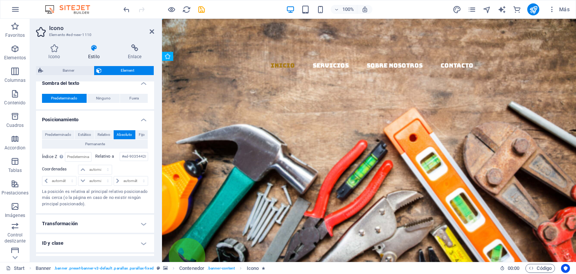
drag, startPoint x: 368, startPoint y: 107, endPoint x: 457, endPoint y: 126, distance: 91.5
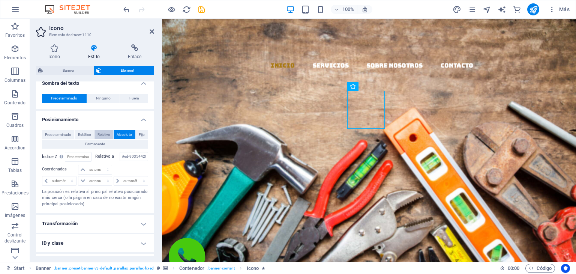
click at [103, 135] on span "Relativo" at bounding box center [103, 134] width 13 height 9
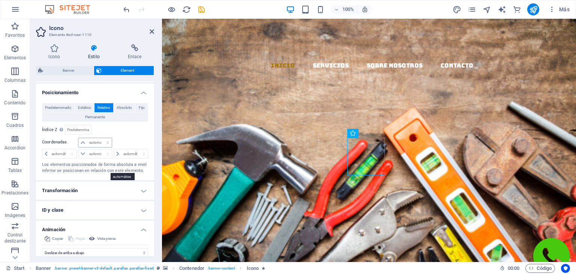
scroll to position [262, 0]
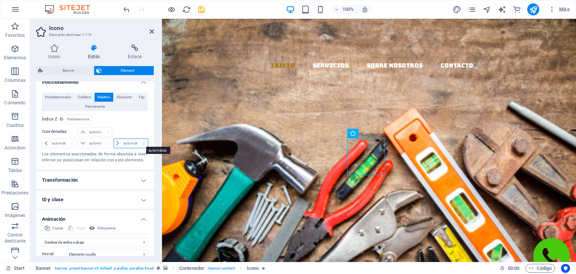
click at [126, 142] on select "automático px rem % em" at bounding box center [131, 143] width 34 height 9
select select "px"
click at [136, 139] on select "automático px rem % em" at bounding box center [131, 143] width 34 height 9
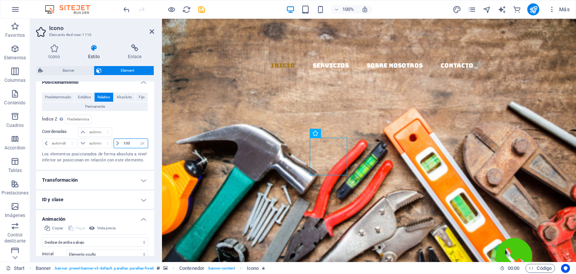
click at [131, 141] on input "100" at bounding box center [134, 143] width 26 height 9
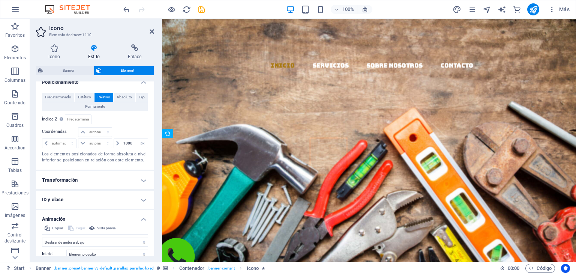
click at [134, 127] on div at bounding box center [130, 132] width 35 height 10
click at [133, 141] on input "1000" at bounding box center [134, 143] width 26 height 9
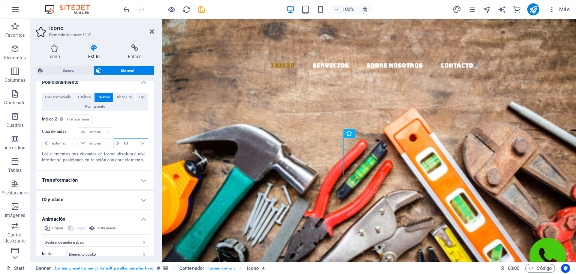
type input "10"
click at [132, 127] on div at bounding box center [130, 132] width 35 height 10
click at [130, 142] on input "10" at bounding box center [134, 143] width 26 height 9
click at [51, 139] on select "automático px rem % em" at bounding box center [59, 143] width 34 height 9
select select "em"
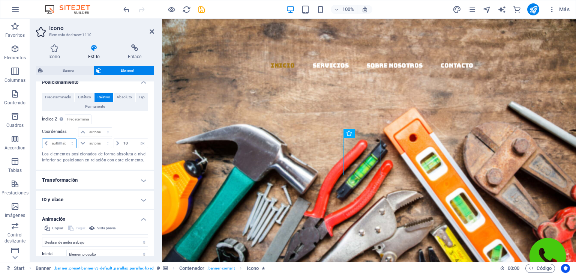
click at [65, 139] on select "automático px rem % em" at bounding box center [59, 143] width 34 height 9
type input "0"
click at [63, 142] on input "100" at bounding box center [63, 143] width 26 height 9
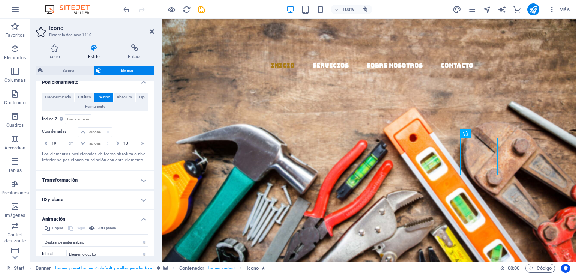
type input "1"
type input "20"
click at [99, 141] on select "automático px rem % em" at bounding box center [94, 143] width 33 height 9
select select "em"
click at [100, 139] on select "automático px rem % em" at bounding box center [94, 143] width 33 height 9
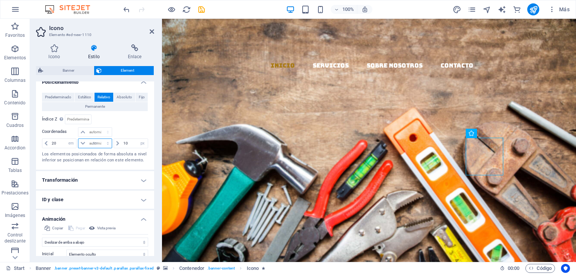
type input "0"
click at [137, 142] on select "automático px rem % em" at bounding box center [142, 143] width 10 height 9
select select "em"
click at [137, 139] on select "automático px rem % em" at bounding box center [142, 143] width 10 height 9
type input "0.625"
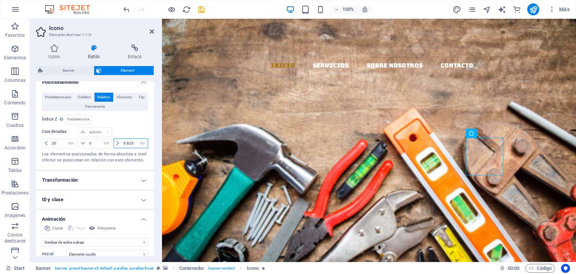
click at [130, 142] on input "0.625" at bounding box center [134, 143] width 26 height 9
click at [135, 141] on input "0.625" at bounding box center [134, 143] width 26 height 9
click at [131, 141] on input "0.625" at bounding box center [134, 143] width 26 height 9
drag, startPoint x: 132, startPoint y: 141, endPoint x: 118, endPoint y: 142, distance: 13.6
click at [118, 142] on div "0.625 automático px rem % em" at bounding box center [131, 143] width 34 height 10
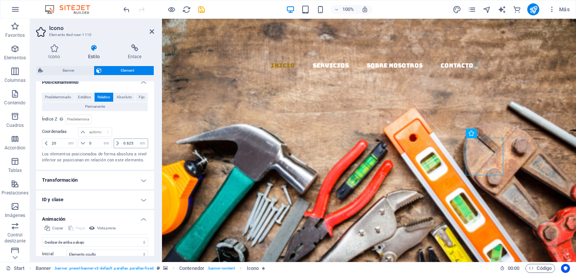
click at [114, 141] on span at bounding box center [117, 143] width 7 height 9
click at [142, 140] on select "automático px rem % em" at bounding box center [142, 143] width 10 height 9
select select "auto"
click at [137, 139] on select "automático px rem % em" at bounding box center [142, 143] width 10 height 9
select select "DISABLED_OPTION_VALUE"
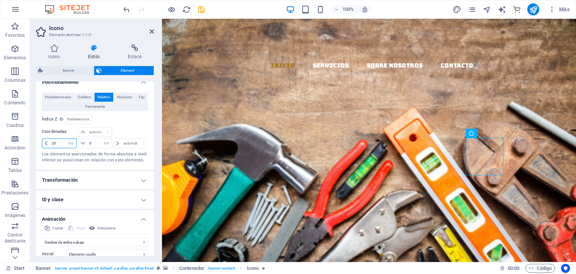
click at [60, 141] on input "20" at bounding box center [63, 143] width 26 height 9
type input "2"
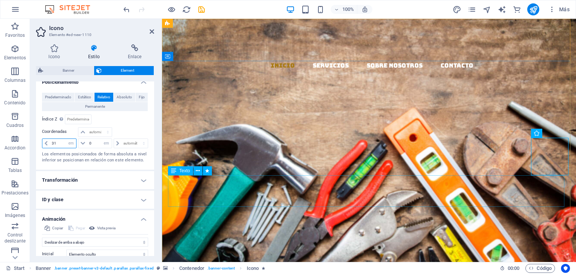
type input "31"
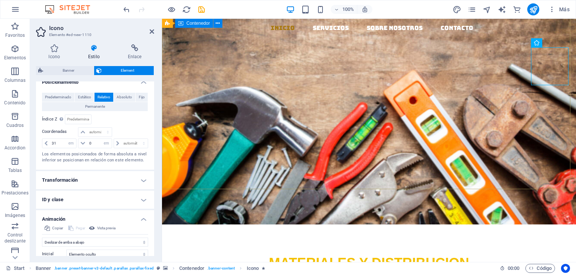
scroll to position [112, 0]
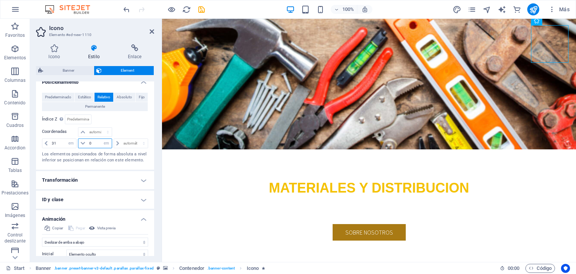
click at [93, 142] on input "0" at bounding box center [99, 143] width 24 height 9
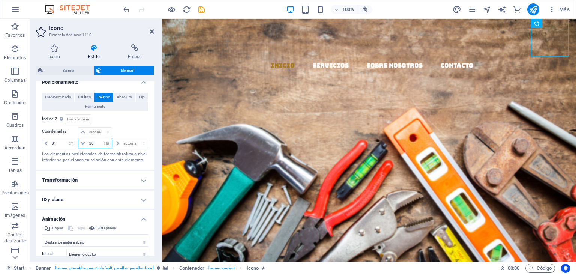
type input "2"
type input "1"
click at [92, 129] on select "automático px rem % em" at bounding box center [94, 131] width 33 height 9
select select "em"
click at [100, 127] on select "automático px rem % em" at bounding box center [94, 131] width 33 height 9
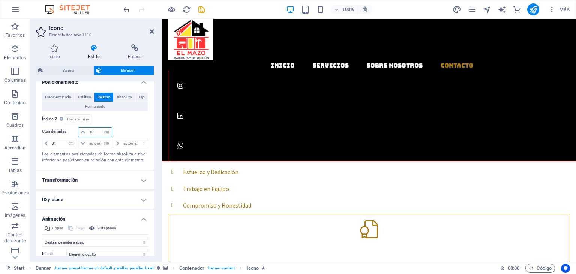
type input "1"
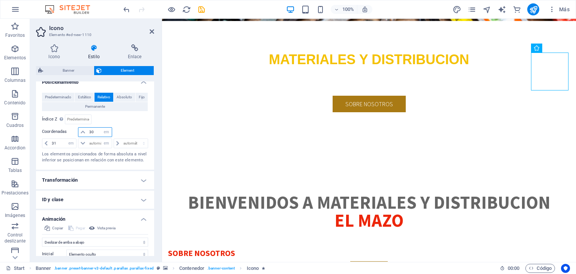
scroll to position [193, 0]
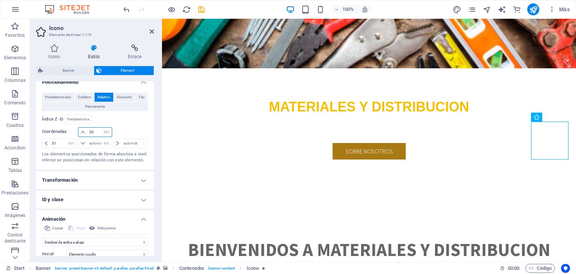
type input "3"
click at [99, 130] on input "number" at bounding box center [99, 131] width 24 height 9
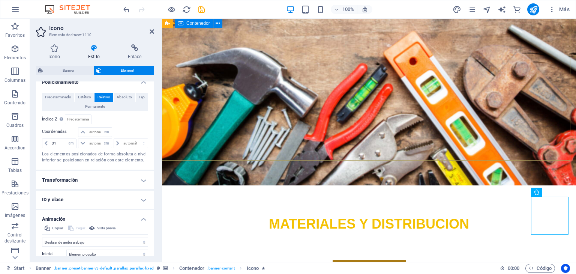
scroll to position [118, 0]
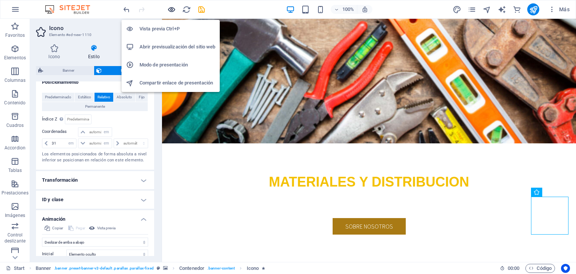
click at [174, 9] on icon "button" at bounding box center [171, 9] width 9 height 9
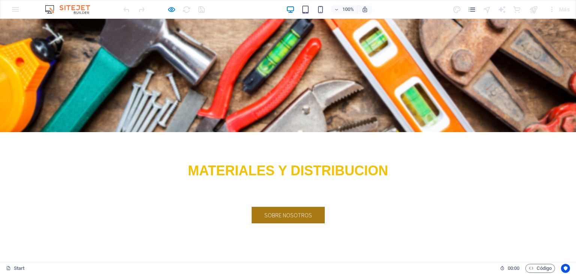
scroll to position [0, 0]
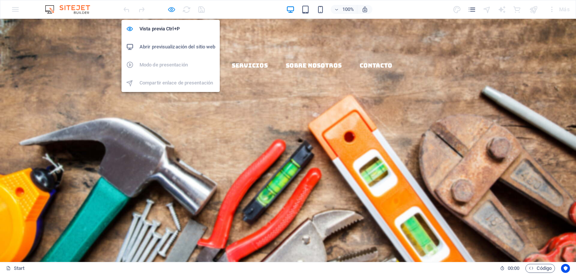
click at [173, 8] on icon "button" at bounding box center [171, 9] width 9 height 9
select select "em"
select select "move-top-to-bottom"
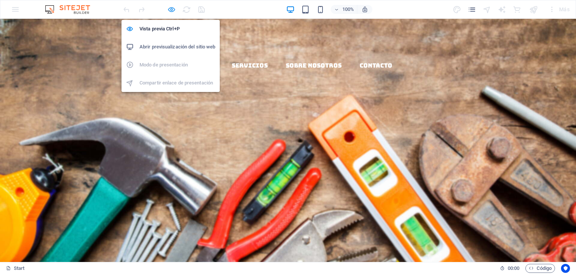
select select "s"
select select "scroll"
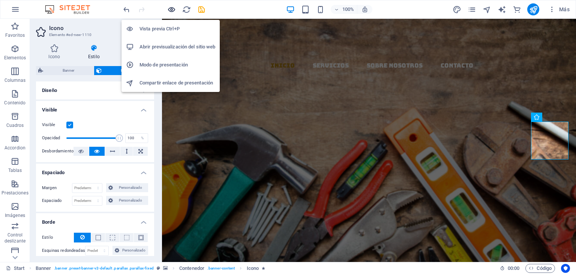
scroll to position [193, 0]
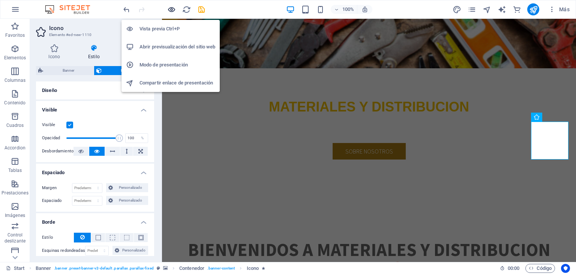
type input "30"
type input "15"
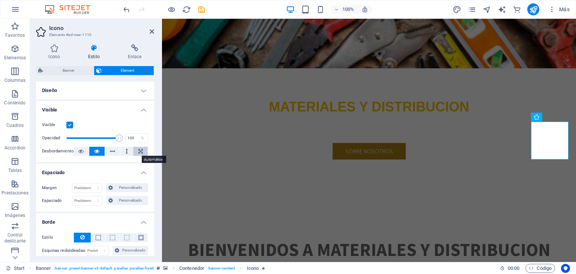
click at [141, 150] on icon at bounding box center [140, 151] width 4 height 9
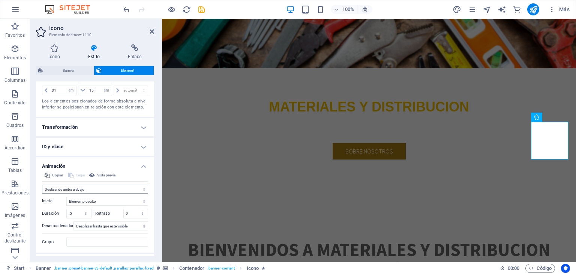
scroll to position [330, 0]
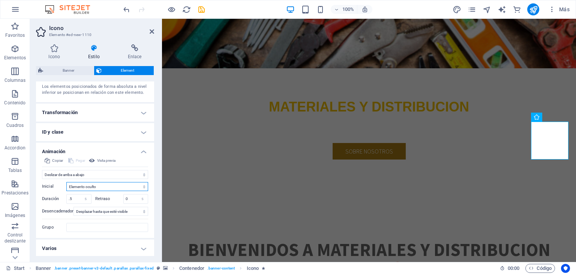
click at [100, 186] on select "Elemento oculto Elemento mostrado" at bounding box center [107, 186] width 82 height 9
select select "show"
click at [66, 182] on select "Elemento oculto Elemento mostrado" at bounding box center [107, 186] width 82 height 9
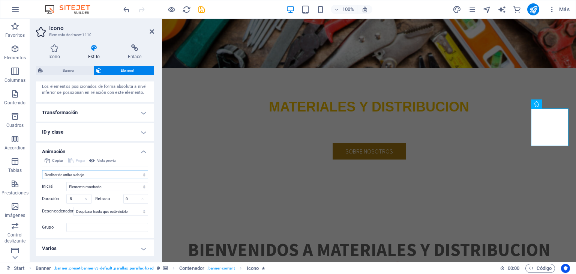
click at [99, 172] on select "No animar Mostrar / Ocultar Subir/bajar Acercar/alejar Deslizar de izquierda a …" at bounding box center [95, 174] width 106 height 9
select select "none"
click at [42, 179] on select "No animar Mostrar / Ocultar Subir/bajar Acercar/alejar Deslizar de izquierda a …" at bounding box center [95, 174] width 106 height 9
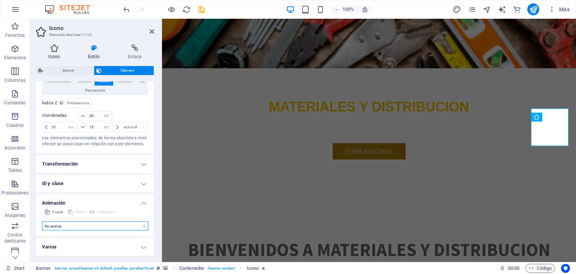
scroll to position [277, 0]
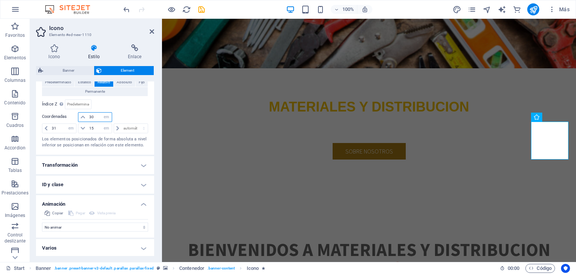
click at [95, 115] on input "30" at bounding box center [99, 116] width 24 height 9
type input "30.0625"
click at [81, 102] on input "number" at bounding box center [77, 104] width 25 height 9
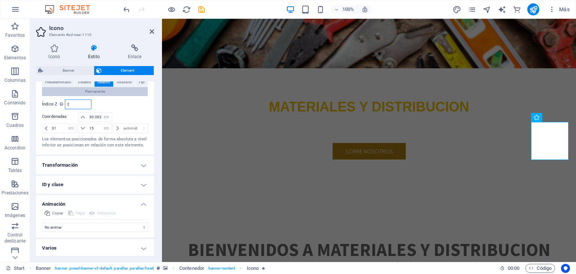
type input "2"
click at [104, 90] on span "Permanente" at bounding box center [95, 91] width 20 height 9
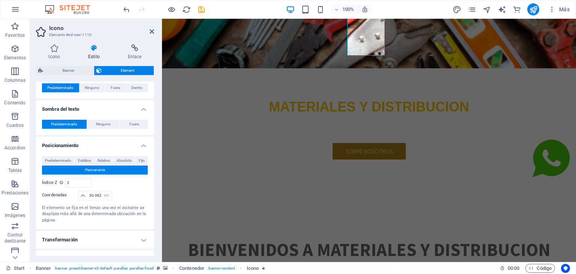
scroll to position [162, 0]
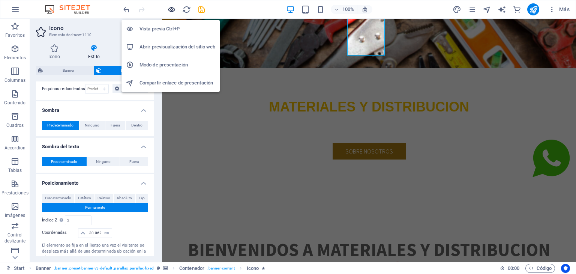
click at [171, 8] on icon "button" at bounding box center [171, 9] width 9 height 9
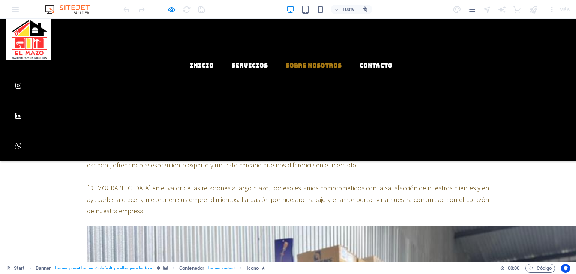
scroll to position [156, 0]
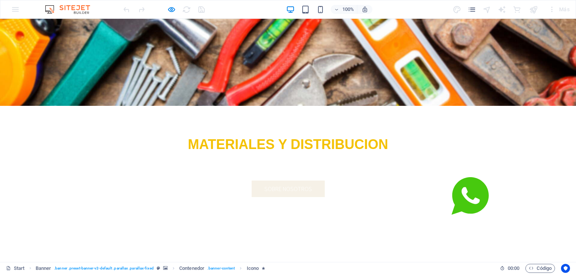
click at [451, 177] on icon at bounding box center [469, 196] width 37 height 38
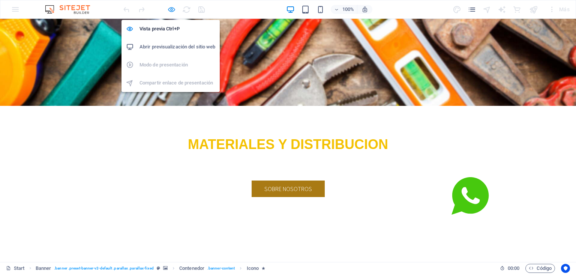
click at [171, 8] on icon "button" at bounding box center [171, 9] width 9 height 9
select select "em"
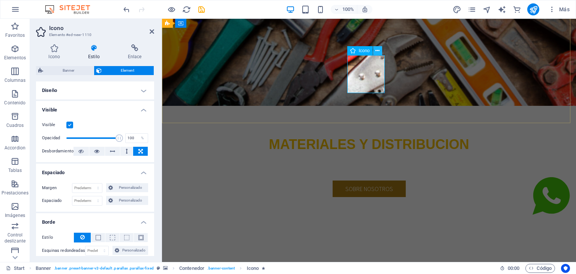
click at [376, 51] on icon at bounding box center [377, 51] width 4 height 8
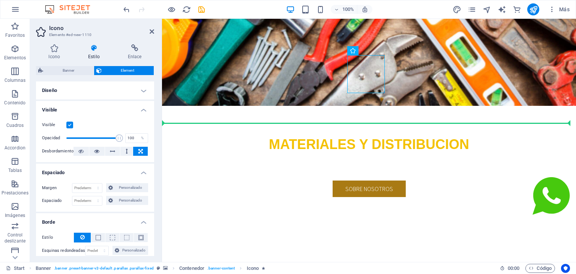
drag, startPoint x: 366, startPoint y: 72, endPoint x: 384, endPoint y: 139, distance: 70.1
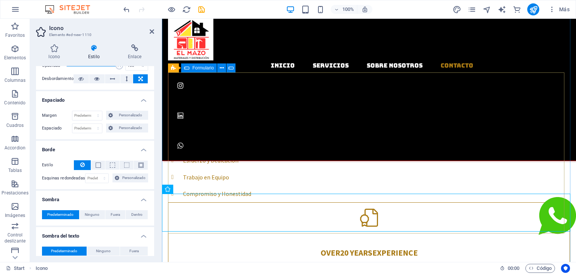
scroll to position [612, 0]
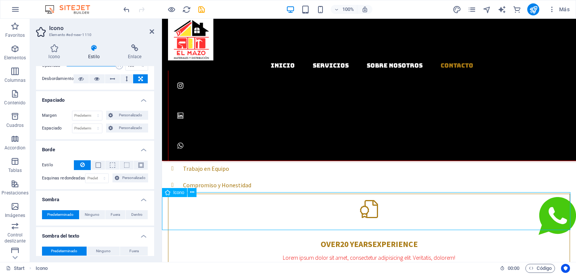
click at [551, 211] on figure at bounding box center [369, 217] width 414 height 41
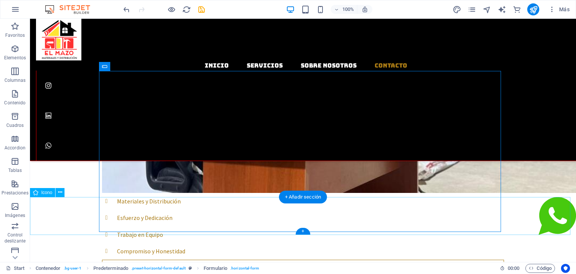
click at [550, 219] on figure at bounding box center [303, 217] width 546 height 41
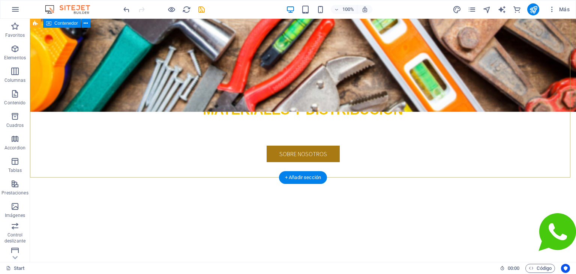
scroll to position [0, 0]
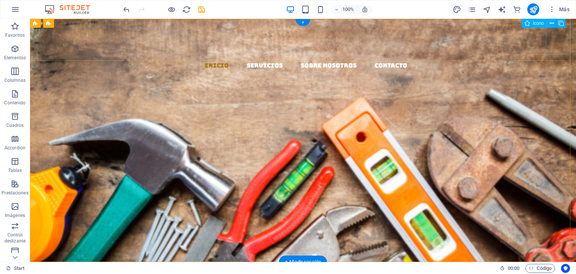
click at [561, 130] on figure at bounding box center [306, 145] width 540 height 30
click at [558, 130] on figure at bounding box center [306, 145] width 540 height 30
select select "xMidYMid"
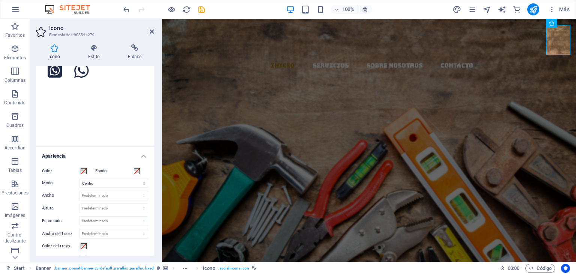
scroll to position [112, 0]
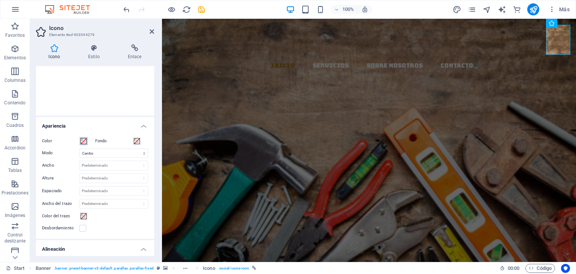
click at [82, 142] on span at bounding box center [84, 141] width 6 height 6
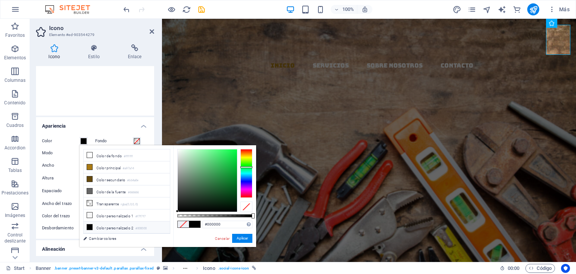
click at [244, 167] on div at bounding box center [246, 173] width 12 height 49
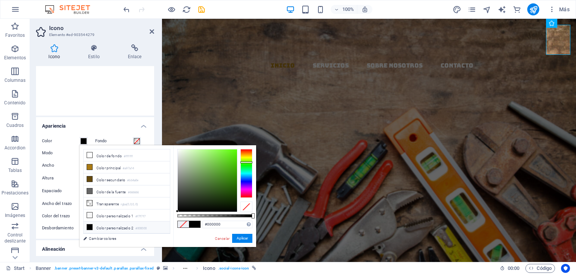
click at [247, 162] on div at bounding box center [246, 173] width 12 height 49
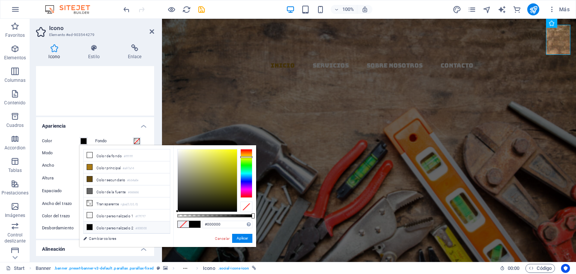
drag, startPoint x: 247, startPoint y: 162, endPoint x: 249, endPoint y: 157, distance: 5.5
click at [249, 157] on div at bounding box center [246, 157] width 12 height 2
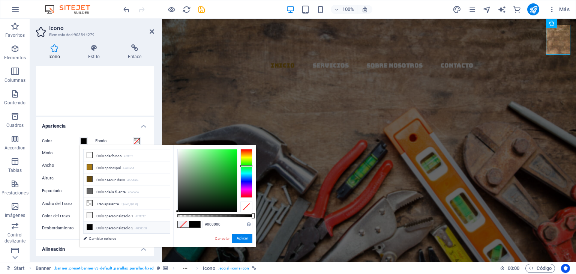
click at [246, 166] on div at bounding box center [246, 173] width 12 height 49
click at [248, 159] on div at bounding box center [246, 173] width 12 height 49
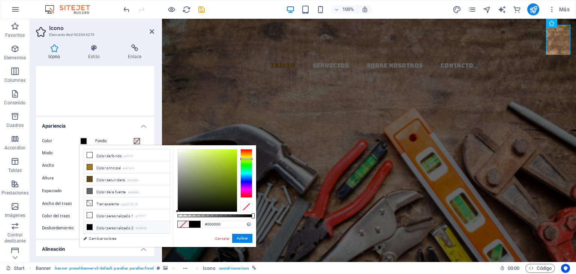
click at [248, 161] on div at bounding box center [246, 173] width 12 height 49
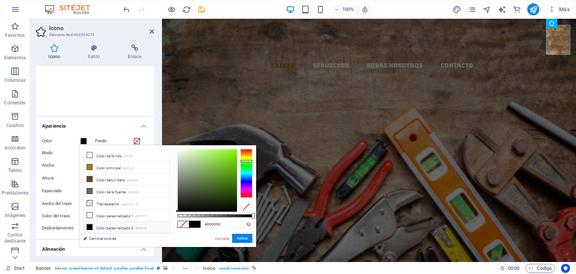
click at [248, 163] on div at bounding box center [246, 173] width 12 height 49
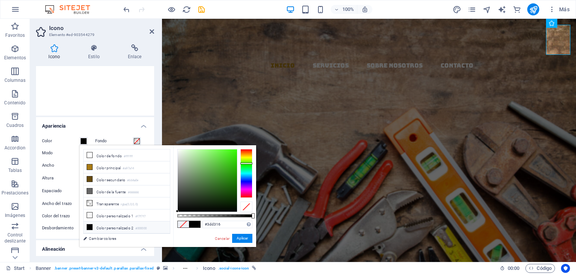
click at [230, 159] on div at bounding box center [207, 180] width 59 height 62
type input "#49f21c"
click at [230, 152] on div at bounding box center [207, 180] width 59 height 62
click at [242, 238] on button "Aplicar" at bounding box center [242, 237] width 20 height 9
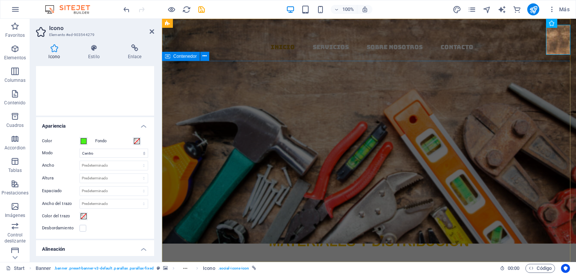
scroll to position [0, 0]
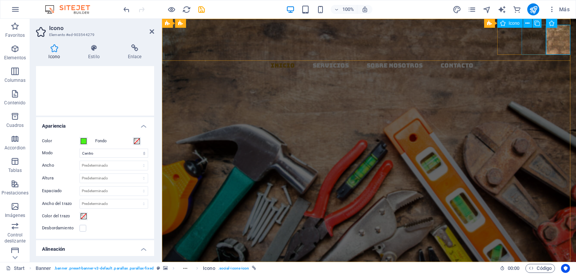
click at [535, 100] on figure at bounding box center [372, 115] width 408 height 30
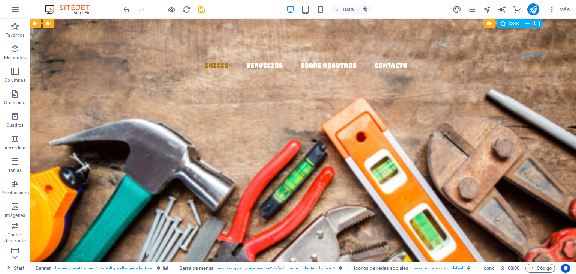
click at [537, 100] on figure at bounding box center [306, 115] width 540 height 30
select select "xMidYMid"
select select "px"
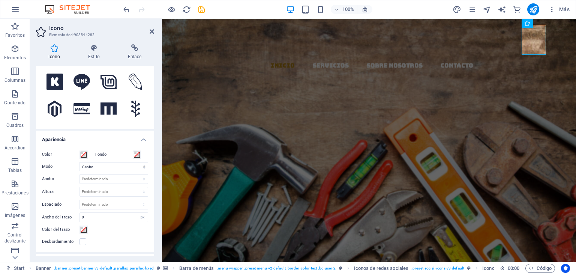
scroll to position [112, 0]
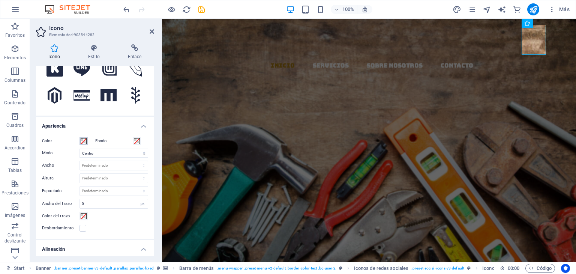
click at [81, 141] on span at bounding box center [84, 141] width 6 height 6
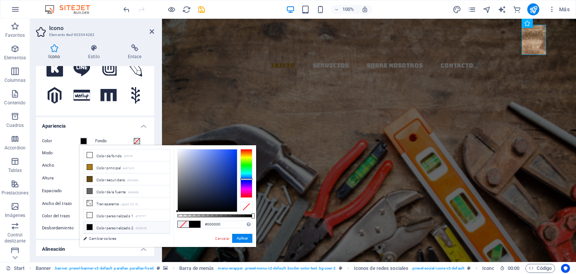
click at [247, 179] on div at bounding box center [246, 173] width 12 height 49
click at [229, 159] on div at bounding box center [207, 180] width 59 height 62
click at [229, 159] on div at bounding box center [228, 158] width 3 height 3
drag, startPoint x: 227, startPoint y: 155, endPoint x: 221, endPoint y: 154, distance: 5.7
click at [221, 154] on div at bounding box center [207, 180] width 59 height 62
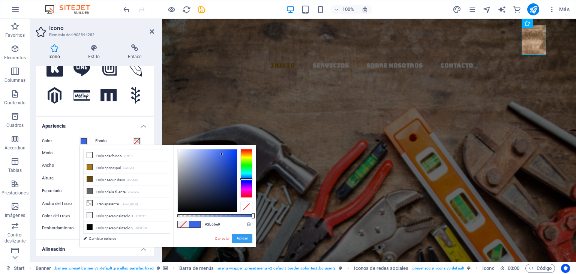
click at [241, 238] on button "Aplicar" at bounding box center [242, 237] width 20 height 9
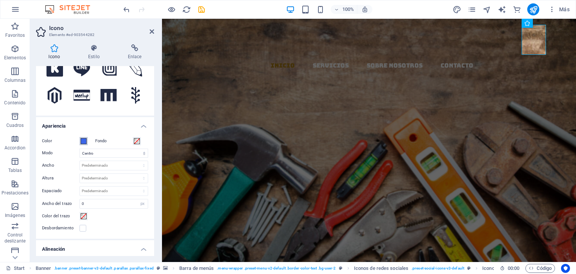
click at [85, 141] on span at bounding box center [84, 141] width 6 height 6
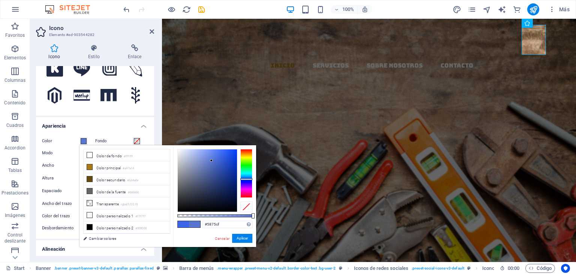
drag, startPoint x: 219, startPoint y: 152, endPoint x: 211, endPoint y: 160, distance: 11.4
click at [211, 160] on div at bounding box center [207, 180] width 59 height 62
click at [211, 162] on div at bounding box center [207, 180] width 59 height 62
click at [212, 164] on div at bounding box center [212, 163] width 3 height 3
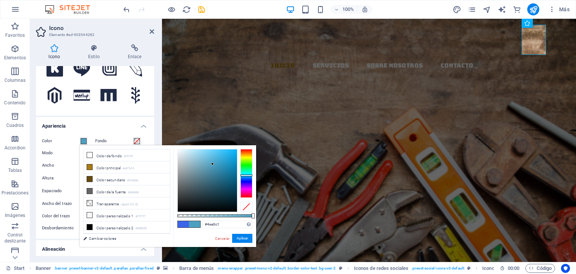
click at [244, 175] on div at bounding box center [246, 173] width 12 height 49
drag, startPoint x: 213, startPoint y: 161, endPoint x: 222, endPoint y: 172, distance: 14.1
click at [222, 172] on div at bounding box center [207, 180] width 59 height 62
type input "#51b3da"
drag, startPoint x: 219, startPoint y: 170, endPoint x: 214, endPoint y: 158, distance: 12.8
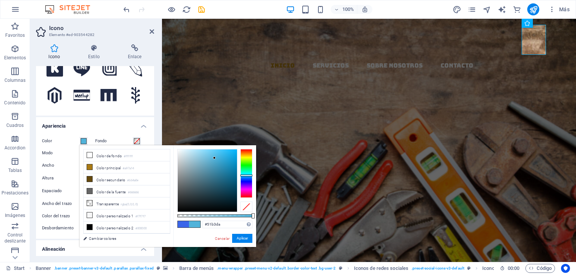
click at [214, 158] on div at bounding box center [207, 180] width 59 height 62
click at [245, 239] on button "Aplicar" at bounding box center [242, 237] width 20 height 9
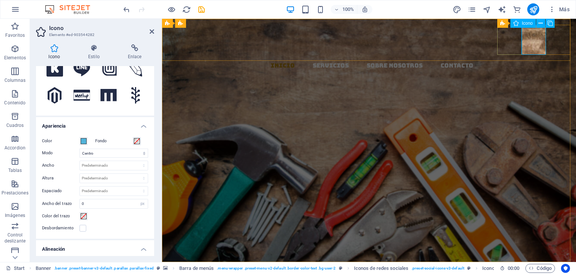
click at [507, 70] on figure at bounding box center [372, 85] width 408 height 30
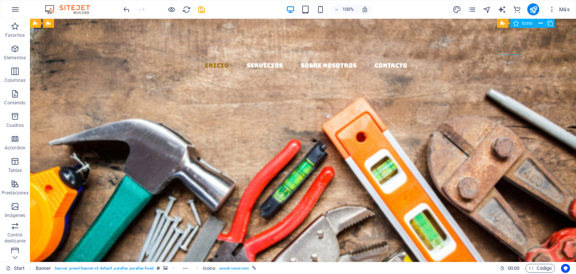
click at [509, 70] on figure at bounding box center [306, 85] width 540 height 30
select select "xMidYMid"
select select "px"
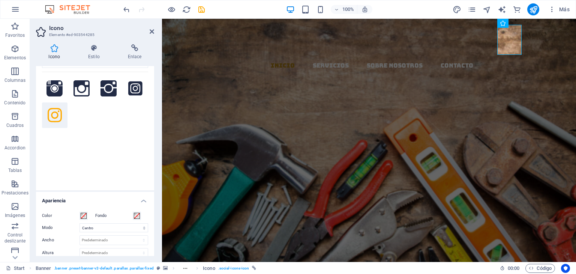
scroll to position [75, 0]
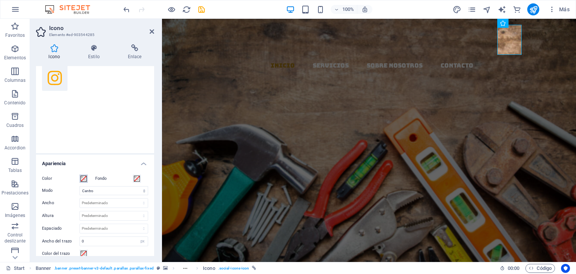
click at [84, 177] on span at bounding box center [84, 178] width 6 height 6
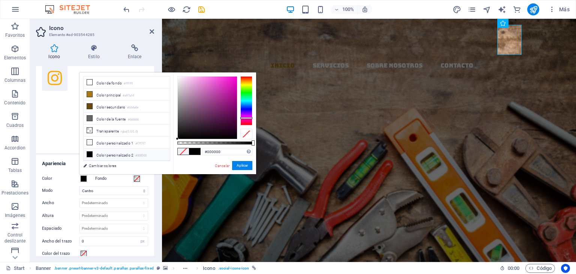
drag, startPoint x: 244, startPoint y: 110, endPoint x: 246, endPoint y: 118, distance: 7.8
click at [246, 118] on div at bounding box center [246, 100] width 12 height 49
click at [227, 89] on div at bounding box center [207, 107] width 59 height 62
click at [227, 87] on div at bounding box center [227, 87] width 3 height 3
drag, startPoint x: 227, startPoint y: 87, endPoint x: 234, endPoint y: 87, distance: 6.4
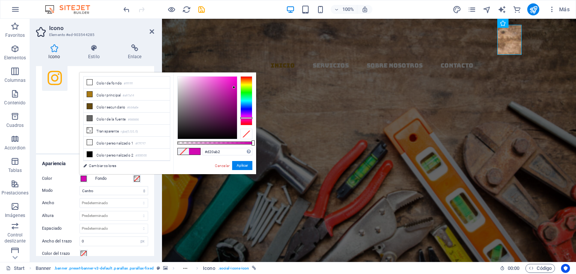
click at [234, 87] on div at bounding box center [233, 87] width 3 height 3
click at [248, 118] on div at bounding box center [246, 118] width 12 height 2
click at [242, 164] on button "Aplicar" at bounding box center [242, 165] width 20 height 9
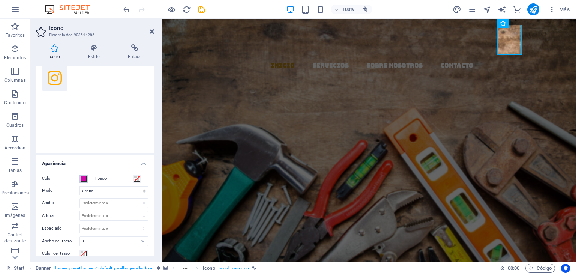
click at [87, 178] on button "Color" at bounding box center [83, 178] width 8 height 8
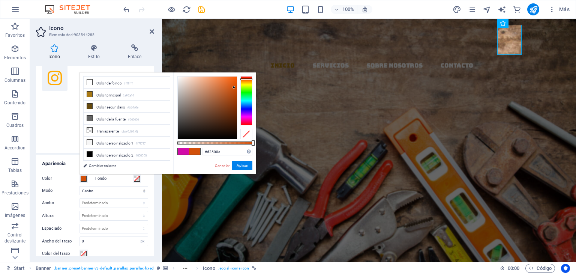
drag, startPoint x: 244, startPoint y: 84, endPoint x: 247, endPoint y: 79, distance: 5.7
click at [247, 79] on div at bounding box center [246, 100] width 12 height 49
type input "#e47233"
drag, startPoint x: 232, startPoint y: 86, endPoint x: 223, endPoint y: 83, distance: 8.8
click at [223, 83] on div at bounding box center [207, 107] width 59 height 62
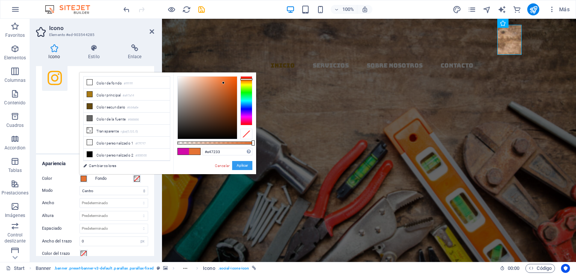
click at [240, 168] on button "Aplicar" at bounding box center [242, 165] width 20 height 9
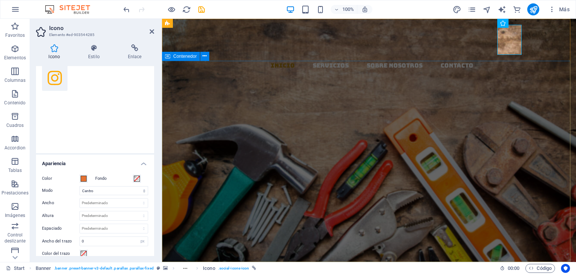
click at [369, 161] on div "EL MAZO MATERIALES Y DISTRIBUCION Llevamos los materiales a tu ferretería, con …" at bounding box center [369, 262] width 414 height 202
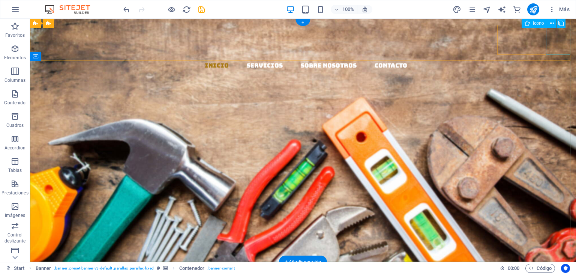
click at [556, 130] on figure at bounding box center [306, 145] width 540 height 30
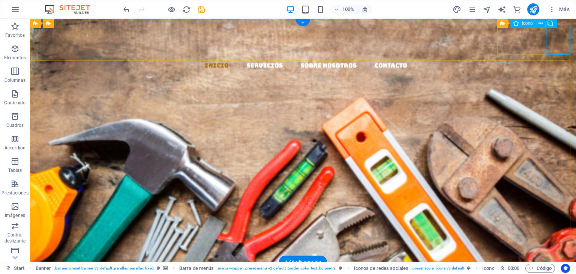
click at [499, 70] on figure at bounding box center [306, 85] width 540 height 30
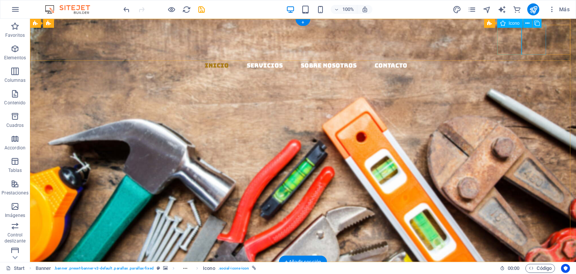
click at [533, 100] on figure at bounding box center [306, 115] width 540 height 30
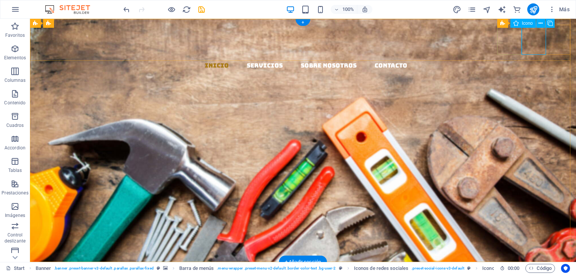
click at [507, 70] on figure at bounding box center [306, 85] width 540 height 30
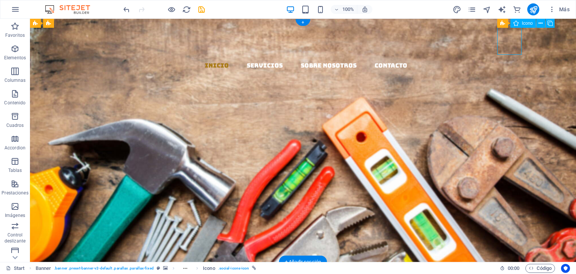
click at [507, 70] on figure at bounding box center [306, 85] width 540 height 30
select select "xMidYMid"
select select "px"
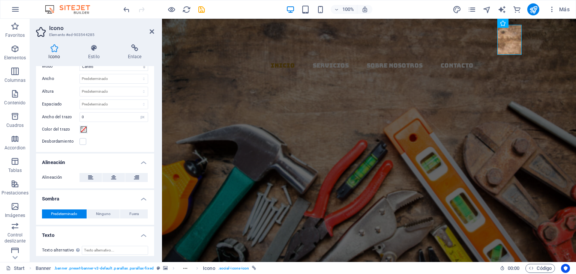
scroll to position [203, 0]
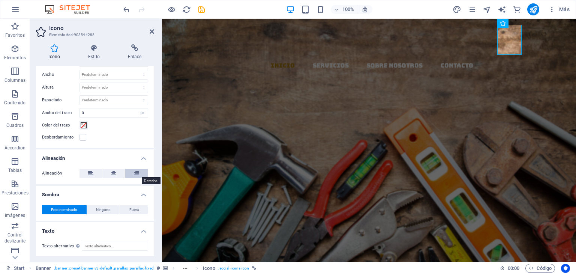
click at [134, 169] on icon at bounding box center [136, 173] width 5 height 9
click at [115, 174] on icon at bounding box center [113, 173] width 5 height 9
click at [88, 171] on icon at bounding box center [90, 173] width 5 height 9
click at [86, 172] on button at bounding box center [90, 173] width 22 height 9
click at [102, 169] on button at bounding box center [113, 173] width 22 height 9
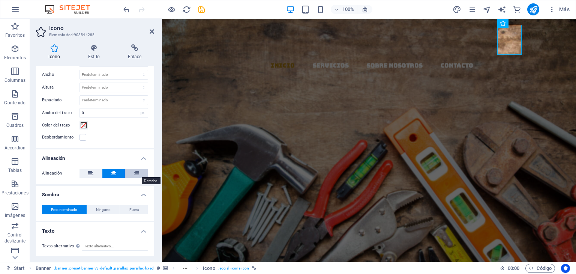
click at [134, 170] on icon at bounding box center [136, 173] width 5 height 9
click at [81, 137] on label at bounding box center [82, 137] width 7 height 7
click at [0, 0] on input "Desbordamiento" at bounding box center [0, 0] width 0 height 0
click at [81, 137] on label at bounding box center [82, 137] width 7 height 7
click at [0, 0] on input "Desbordamiento" at bounding box center [0, 0] width 0 height 0
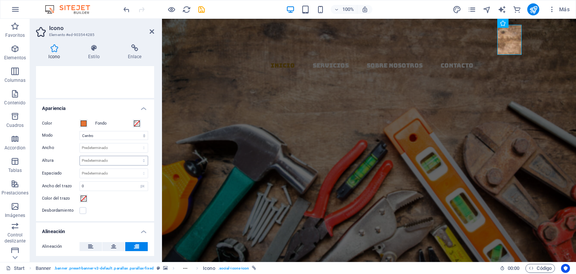
scroll to position [128, 0]
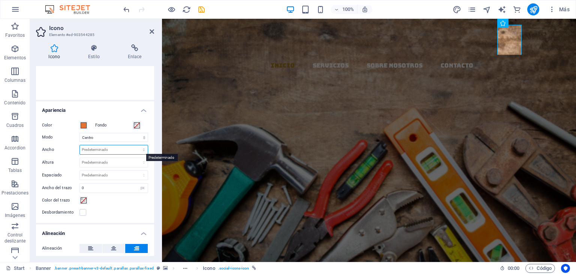
click at [101, 148] on select "Predeterminado automático px rem % em vh vw" at bounding box center [114, 149] width 68 height 9
click at [80, 145] on select "Predeterminado automático px rem % em vh vw" at bounding box center [114, 149] width 68 height 9
select select "DISABLED_OPTION_VALUE"
click at [114, 149] on select "Predeterminado automático px rem % em vh vw" at bounding box center [114, 149] width 68 height 9
click at [108, 147] on select "Predeterminado automático px rem % em vh vw" at bounding box center [114, 149] width 68 height 9
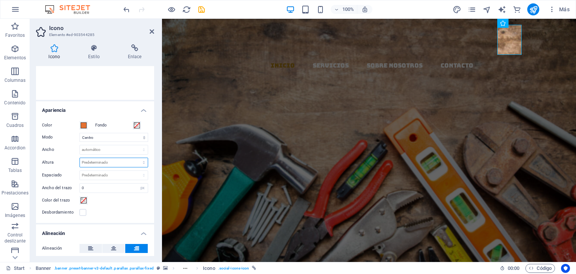
click at [102, 159] on select "Predeterminado automático px rem em vh vw" at bounding box center [114, 162] width 68 height 9
click at [80, 158] on select "Predeterminado automático px rem em vh vw" at bounding box center [114, 162] width 68 height 9
select select "DISABLED_OPTION_VALUE"
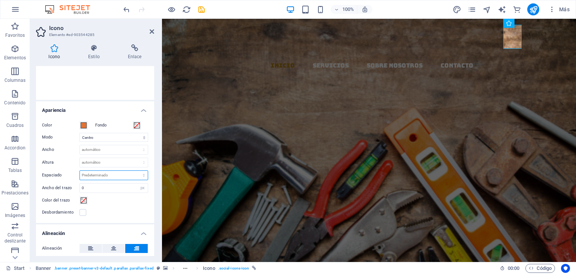
click at [104, 173] on select "Predeterminado px rem % em vh vw" at bounding box center [114, 175] width 68 height 9
click at [116, 174] on select "Predeterminado px rem % em vh vw" at bounding box center [114, 175] width 68 height 9
click at [111, 174] on select "Predeterminado px rem % em vh vw" at bounding box center [114, 175] width 68 height 9
select select "%"
click at [136, 171] on select "Predeterminado px rem % em vh vw" at bounding box center [114, 175] width 68 height 9
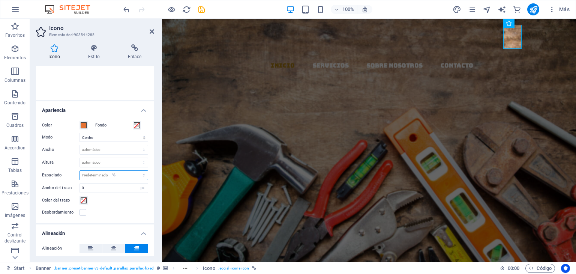
type input "100"
click at [140, 173] on select "Predeterminado px rem % em vh vw" at bounding box center [142, 175] width 10 height 9
select select "default"
click at [137, 171] on select "Predeterminado px rem % em vh vw" at bounding box center [142, 175] width 10 height 9
select select "DISABLED_OPTION_VALUE"
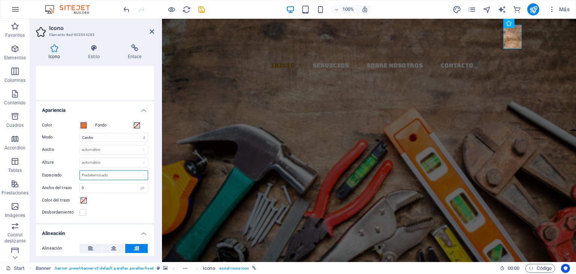
scroll to position [166, 0]
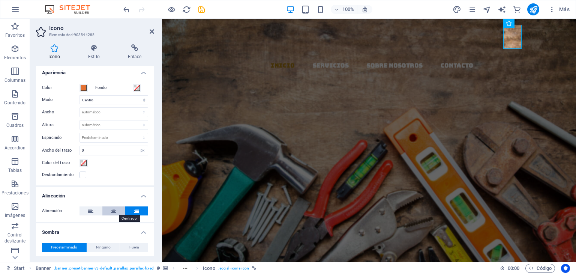
click at [113, 210] on icon at bounding box center [113, 210] width 5 height 9
click at [87, 209] on button at bounding box center [90, 210] width 22 height 9
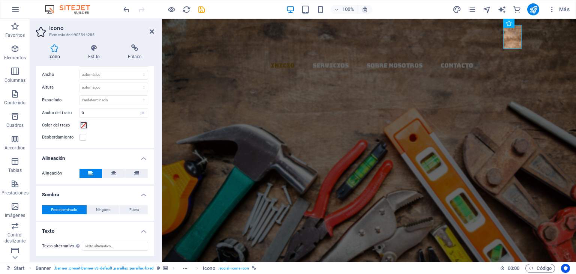
click at [67, 206] on span "Predeterminado" at bounding box center [64, 209] width 26 height 9
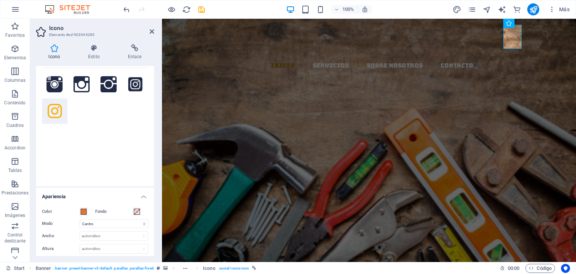
scroll to position [112, 0]
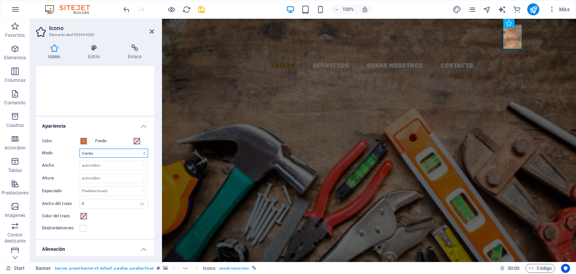
click at [104, 154] on select "Escalar Izquierda Centro Derecha" at bounding box center [113, 152] width 69 height 9
click at [63, 146] on div "Color Fondo Modo Escalar Izquierda Centro Derecha Ancho Predeterminado automáti…" at bounding box center [95, 184] width 118 height 108
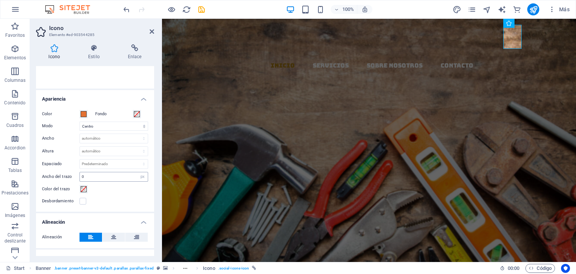
scroll to position [150, 0]
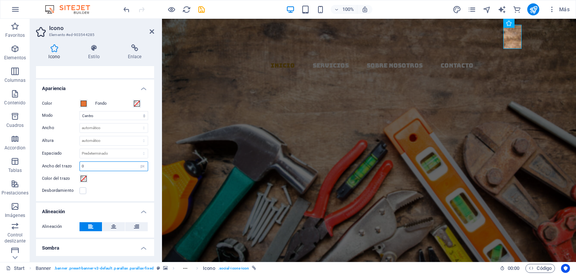
click at [94, 165] on input "0" at bounding box center [114, 166] width 68 height 9
drag, startPoint x: 94, startPoint y: 165, endPoint x: 74, endPoint y: 165, distance: 20.2
click at [74, 165] on div "Ancho del trazo 0 Predeterminado px rem % em vh vw" at bounding box center [95, 166] width 106 height 10
click at [104, 125] on select "Predeterminado automático px rem % em vh vw" at bounding box center [114, 127] width 68 height 9
click at [80, 123] on select "Predeterminado automático px rem % em vh vw" at bounding box center [114, 127] width 68 height 9
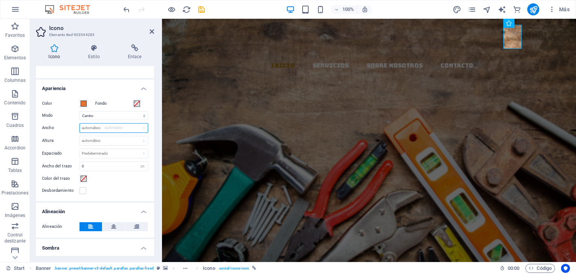
select select "DISABLED_OPTION_VALUE"
click at [102, 138] on select "Predeterminado automático px rem em vh vw" at bounding box center [114, 140] width 68 height 9
click at [80, 136] on select "Predeterminado automático px rem em vh vw" at bounding box center [114, 140] width 68 height 9
select select "DISABLED_OPTION_VALUE"
click at [106, 127] on select "Predeterminado automático px rem % em vh vw" at bounding box center [114, 127] width 68 height 9
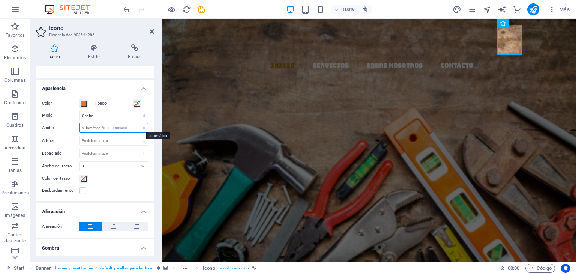
click at [80, 123] on select "Predeterminado automático px rem % em vh vw" at bounding box center [114, 127] width 68 height 9
select select "DISABLED_OPTION_VALUE"
click at [106, 153] on select "Predeterminado px rem % em vh vw" at bounding box center [114, 153] width 68 height 9
click at [80, 149] on select "Predeterminado px rem % em vh vw" at bounding box center [114, 153] width 68 height 9
select select "DISABLED_OPTION_VALUE"
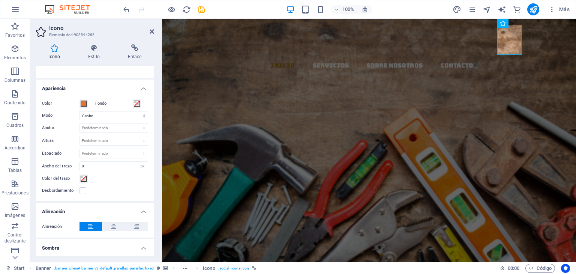
click at [106, 191] on div "Desbordamiento" at bounding box center [95, 190] width 106 height 9
click at [524, 161] on div "EL MAZO MATERIALES Y DISTRIBUCION Llevamos los materiales a tu ferretería, con …" at bounding box center [369, 262] width 414 height 202
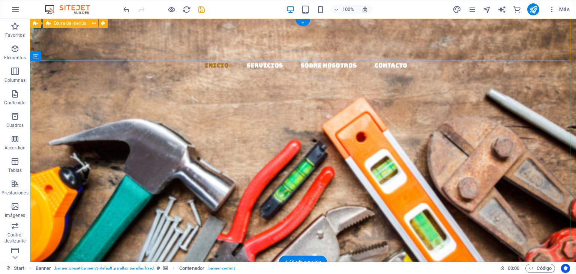
click at [450, 52] on div "Inicio Servicios Sobre Nosotros Contacto" at bounding box center [303, 90] width 546 height 142
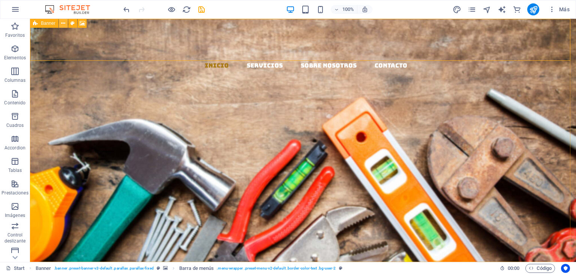
click at [64, 22] on icon at bounding box center [63, 23] width 4 height 8
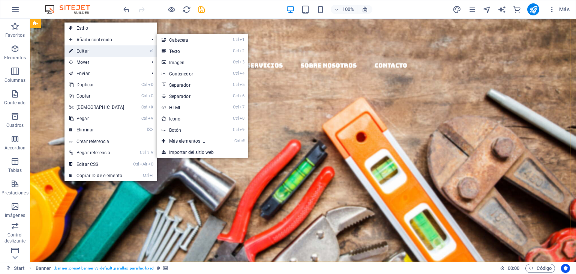
click at [81, 50] on link "⏎ Editar" at bounding box center [96, 50] width 64 height 11
select select "rem"
select select "px"
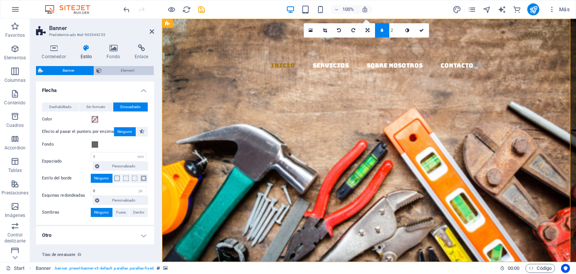
click at [129, 69] on span "Element" at bounding box center [128, 70] width 48 height 9
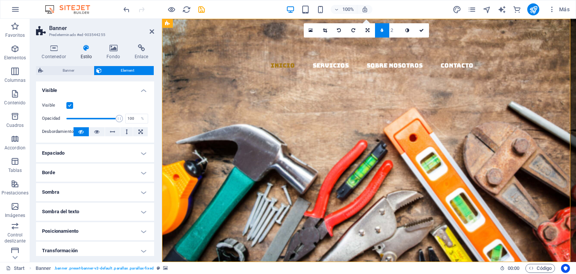
click at [70, 65] on div "Contenedor Estilo Fondo Enlace Tamaño Altura Predeterminado px rem % vh vw Alto…" at bounding box center [95, 149] width 118 height 211
click at [66, 70] on span "Banner" at bounding box center [68, 70] width 46 height 9
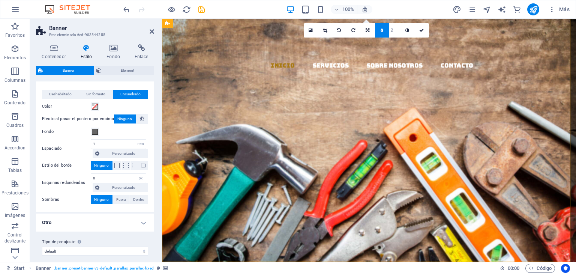
scroll to position [18, 0]
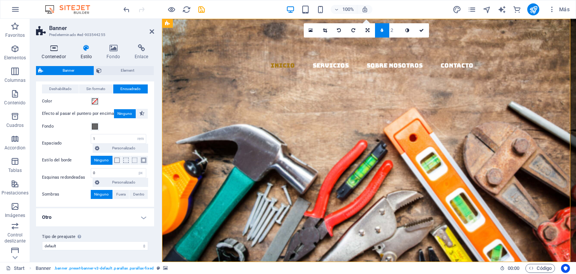
click at [53, 50] on icon at bounding box center [54, 47] width 36 height 7
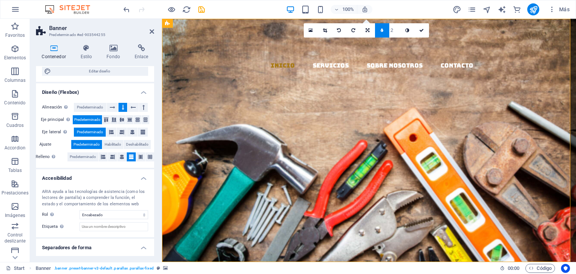
scroll to position [122, 0]
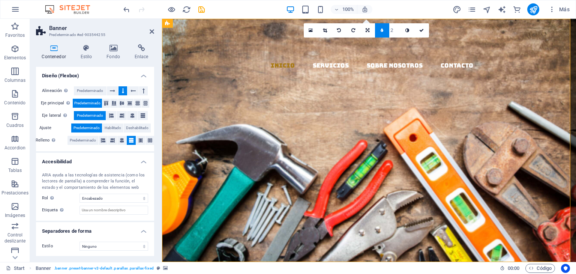
click at [141, 231] on h4 "Separadores de forma" at bounding box center [95, 228] width 118 height 13
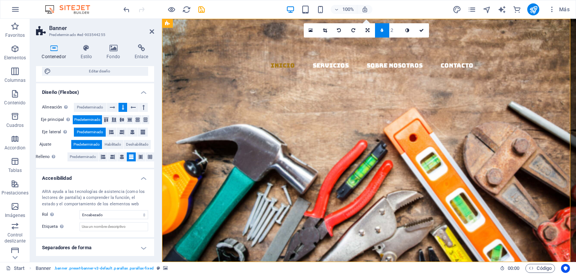
click at [141, 248] on h4 "Separadores de forma" at bounding box center [95, 247] width 118 height 18
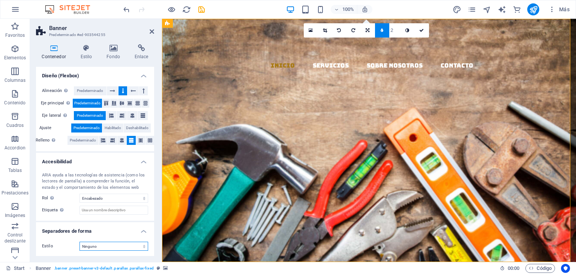
click at [100, 243] on select "Ninguno Triángulo Cuadrado Diagonal Polígono 1 Polígono 2 Zigzag Múltiples zigz…" at bounding box center [113, 245] width 69 height 9
click at [118, 28] on h2 "Banner" at bounding box center [101, 28] width 105 height 7
click at [105, 101] on icon at bounding box center [106, 103] width 9 height 4
click at [85, 102] on span "Predeterminado" at bounding box center [87, 103] width 26 height 9
click at [155, 30] on aside "Banner Predeterminado #ed-903544255 Contenedor Estilo Fondo Enlace Tamaño Altur…" at bounding box center [96, 140] width 132 height 243
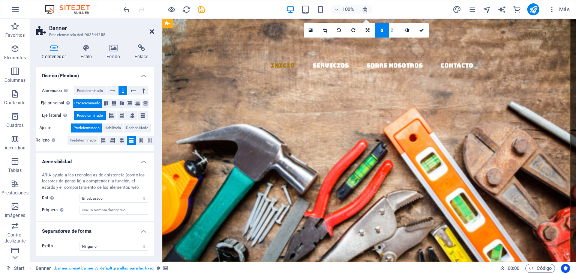
click at [151, 31] on icon at bounding box center [152, 31] width 4 height 6
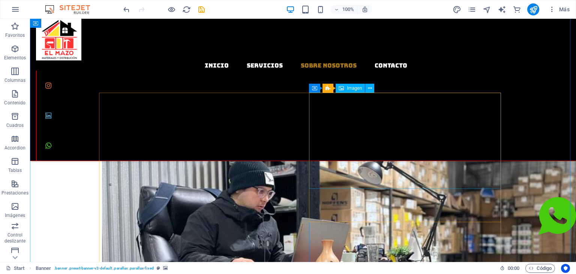
scroll to position [274, 0]
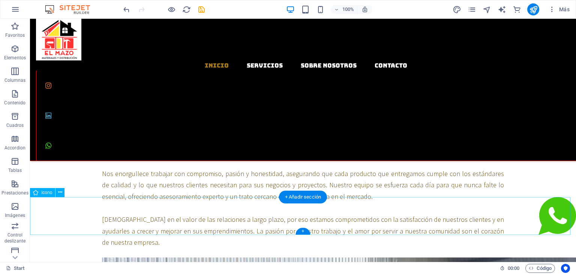
click at [544, 218] on figure at bounding box center [303, 217] width 546 height 41
click at [544, 216] on figure at bounding box center [303, 217] width 546 height 41
select select "em"
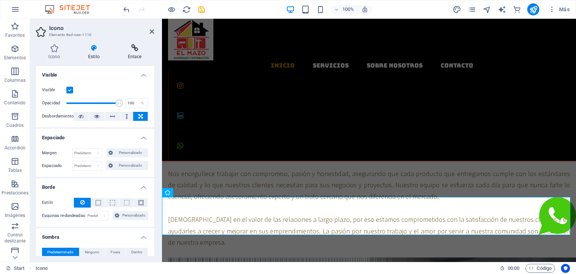
click at [133, 50] on icon at bounding box center [134, 47] width 39 height 7
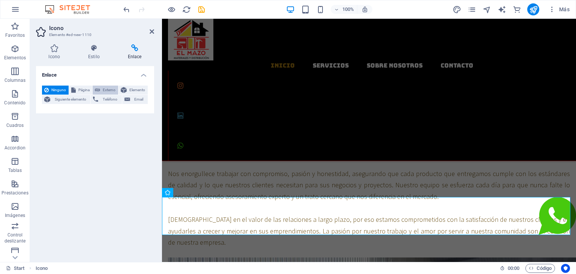
click at [109, 89] on span "Externo" at bounding box center [108, 89] width 13 height 9
select select "blank"
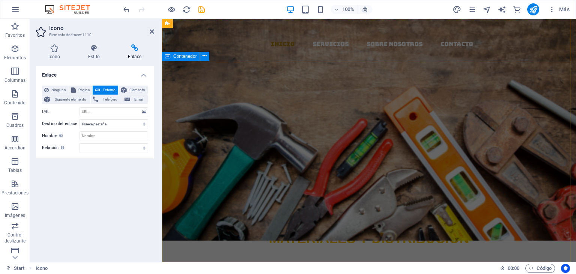
scroll to position [0, 0]
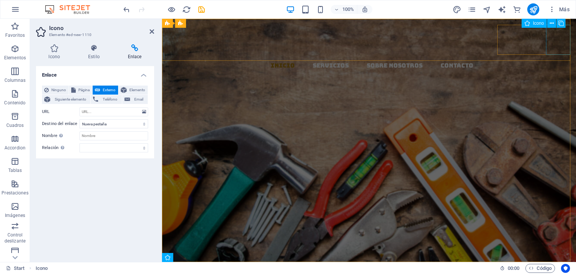
drag, startPoint x: 558, startPoint y: 41, endPoint x: 690, endPoint y: 41, distance: 132.7
click at [575, 130] on figure at bounding box center [372, 145] width 408 height 30
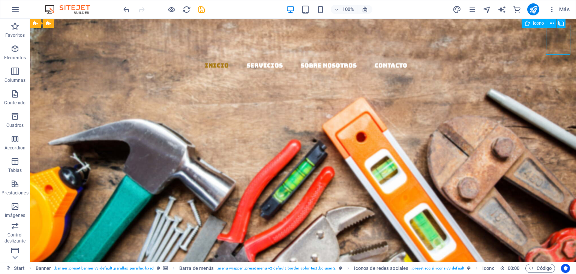
click at [559, 130] on figure at bounding box center [306, 145] width 540 height 30
select select "xMidYMid"
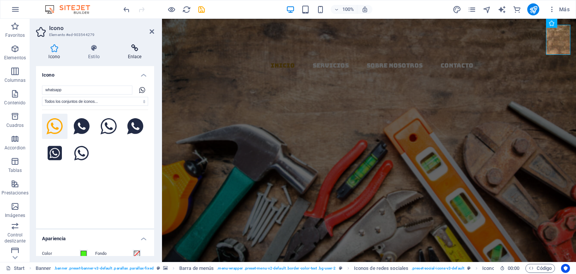
click at [135, 49] on icon at bounding box center [134, 47] width 39 height 7
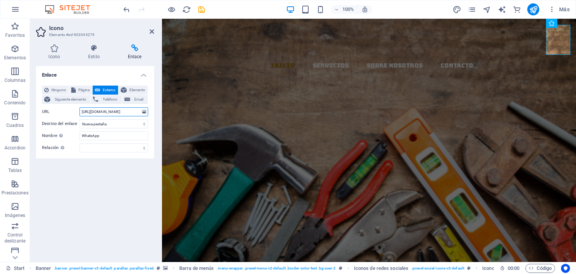
click at [133, 109] on input "https://wa.me/992188870" at bounding box center [113, 111] width 69 height 9
click at [133, 113] on input "https://wa.me/992188870" at bounding box center [113, 111] width 69 height 9
click at [151, 29] on icon at bounding box center [152, 31] width 4 height 6
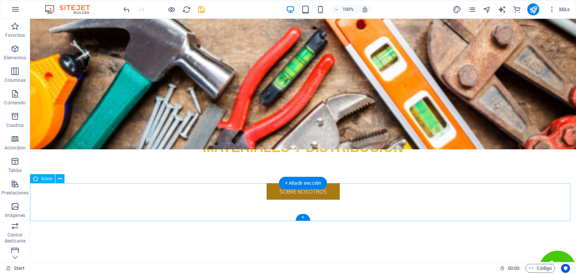
scroll to position [150, 0]
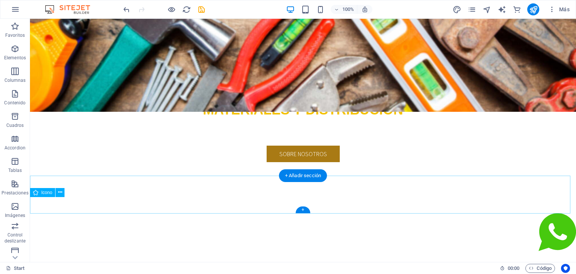
click at [560, 220] on figure at bounding box center [303, 233] width 546 height 41
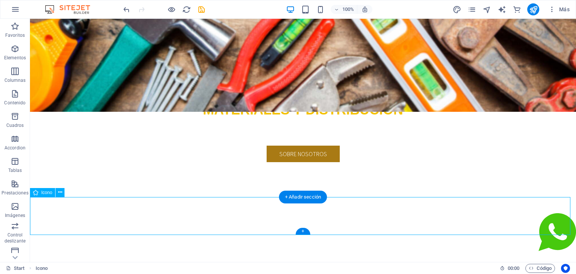
click at [552, 221] on figure at bounding box center [303, 233] width 546 height 41
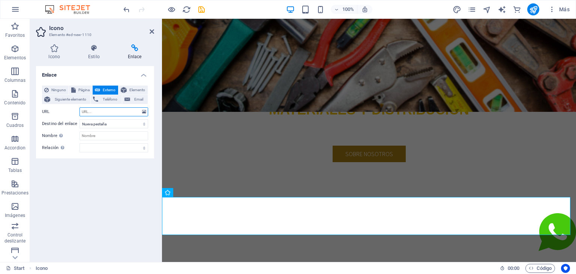
paste input "https://wa.me/992188870"
type input "https://wa.me/992188870"
click at [123, 122] on select "Nueva pestaña Misma pestaña Superposición" at bounding box center [113, 123] width 69 height 9
click at [79, 119] on select "Nueva pestaña Misma pestaña Superposición" at bounding box center [113, 123] width 69 height 9
click at [91, 134] on input "Nombre Una descripción adicional del enlace no debería ser igual al texto del e…" at bounding box center [113, 135] width 69 height 9
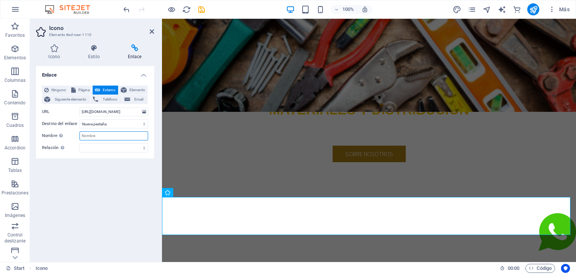
type input "w"
type input "WhatsApp"
click at [84, 185] on div "Enlace Ninguno Página Externo Elemento Siguiente elemento Teléfono Email Página…" at bounding box center [95, 161] width 118 height 190
click at [60, 50] on icon at bounding box center [54, 47] width 37 height 7
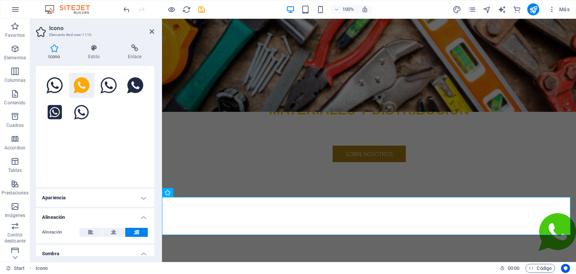
scroll to position [100, 0]
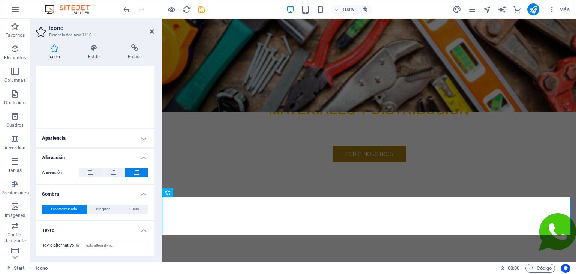
click at [142, 230] on h4 "Texto" at bounding box center [95, 227] width 118 height 13
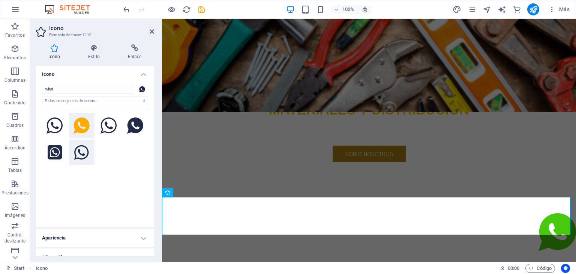
scroll to position [0, 0]
click at [99, 54] on h4 "Estilo" at bounding box center [96, 52] width 40 height 16
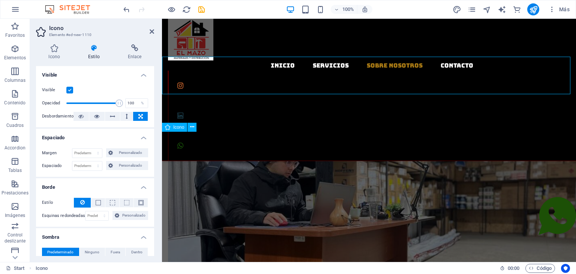
scroll to position [487, 0]
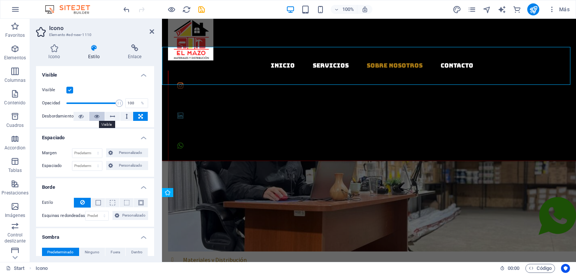
click at [94, 115] on icon at bounding box center [96, 116] width 5 height 9
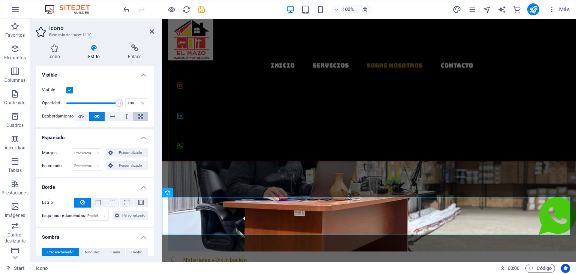
click at [138, 116] on icon at bounding box center [140, 116] width 4 height 9
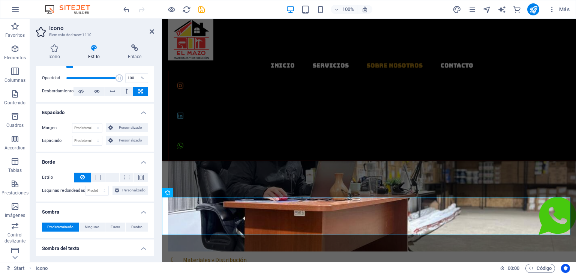
scroll to position [37, 0]
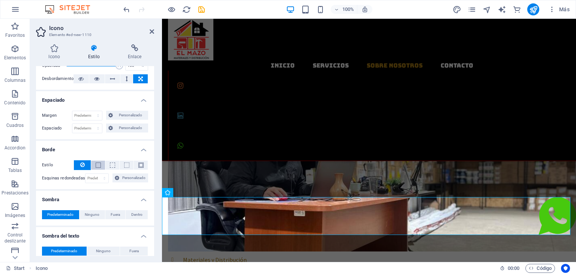
click at [100, 165] on span at bounding box center [98, 164] width 5 height 5
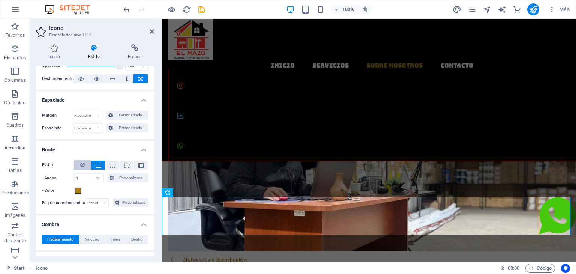
click at [84, 164] on button at bounding box center [82, 165] width 17 height 10
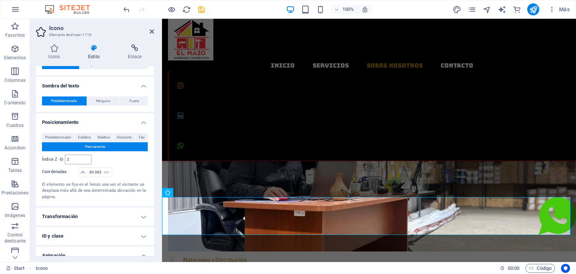
scroll to position [225, 0]
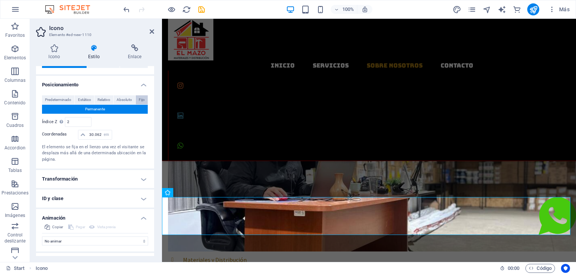
click at [139, 97] on span "Fijo" at bounding box center [142, 99] width 6 height 9
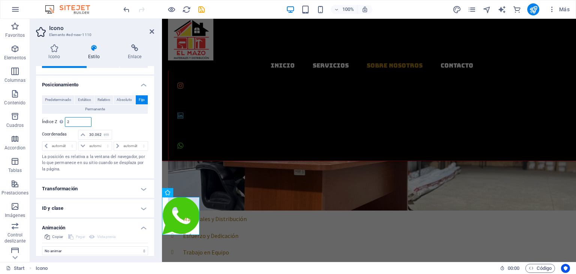
click at [73, 122] on input "2" at bounding box center [77, 121] width 25 height 9
type input "3"
type input "4"
click at [91, 133] on input "30.0625" at bounding box center [99, 134] width 24 height 9
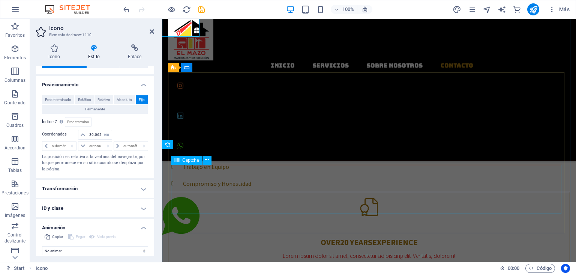
scroll to position [574, 0]
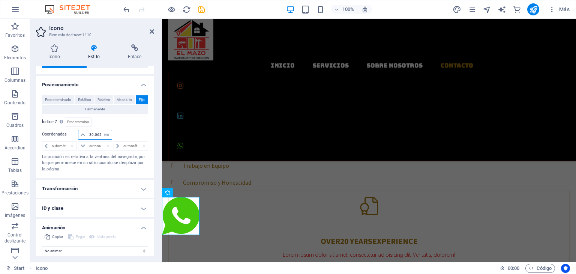
click at [91, 132] on input "30.0625" at bounding box center [99, 134] width 24 height 9
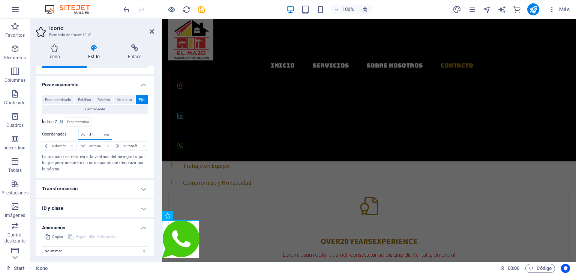
type input "34"
click at [133, 127] on div "Predeterminado Estático Relativo Absoluto Fijo Permanente Índice Z Define el or…" at bounding box center [95, 133] width 106 height 77
click at [124, 97] on span "Absoluto" at bounding box center [124, 99] width 15 height 9
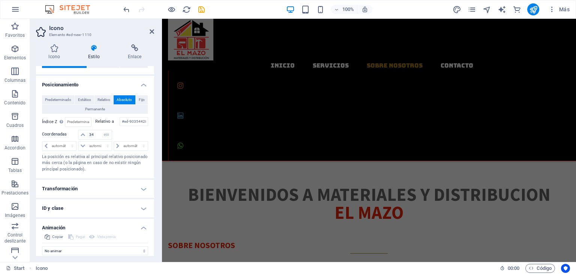
scroll to position [99, 0]
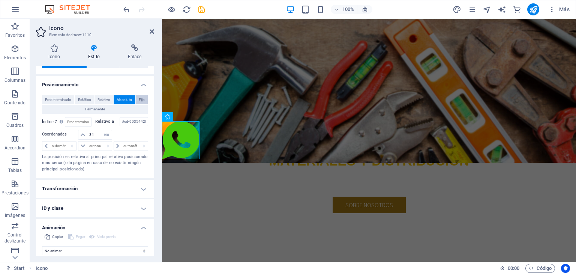
click at [143, 98] on span "Fijo" at bounding box center [142, 99] width 6 height 9
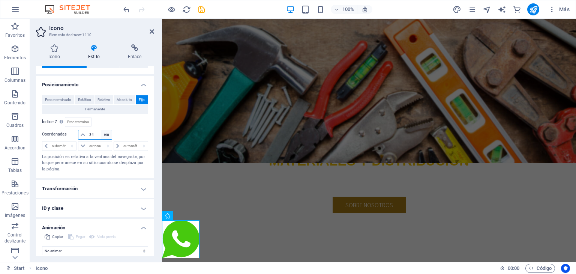
click at [101, 135] on select "automático px rem % em" at bounding box center [106, 134] width 10 height 9
select select "auto"
click at [101, 130] on select "automático px rem % em" at bounding box center [106, 134] width 10 height 9
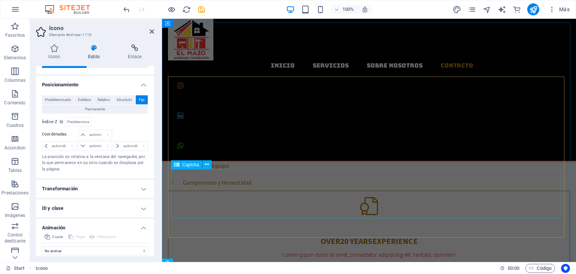
scroll to position [424, 0]
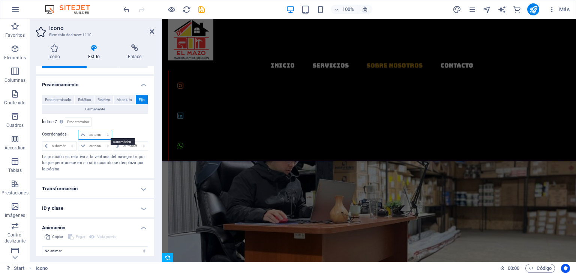
click at [90, 135] on select "automático px rem % em" at bounding box center [94, 134] width 33 height 9
select select "em"
click at [100, 130] on select "automático px rem % em" at bounding box center [94, 134] width 33 height 9
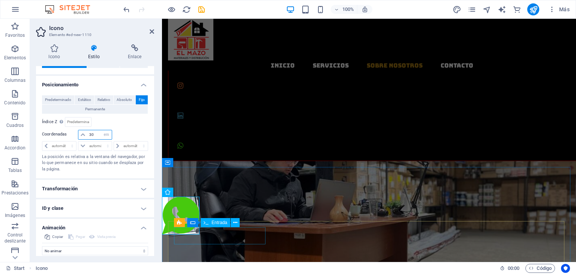
type input "30"
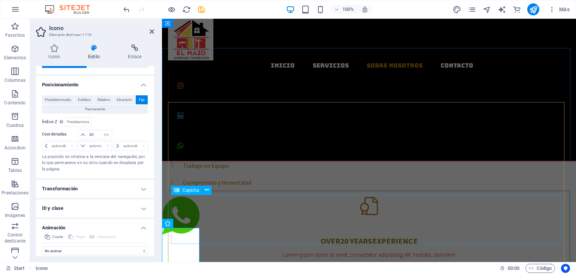
scroll to position [461, 0]
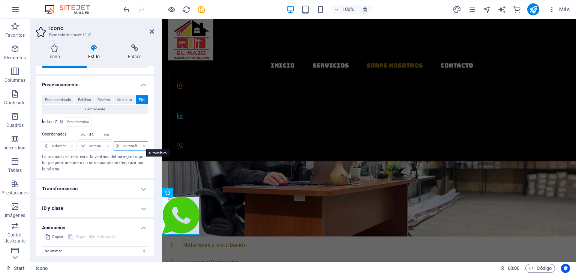
click at [125, 144] on select "automático px rem % em" at bounding box center [131, 145] width 34 height 9
select select "em"
click at [136, 141] on select "automático px rem % em" at bounding box center [131, 145] width 34 height 9
type input "0"
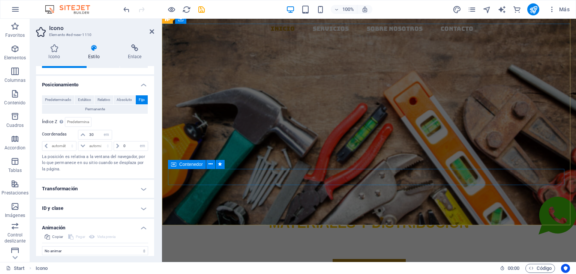
scroll to position [12, 0]
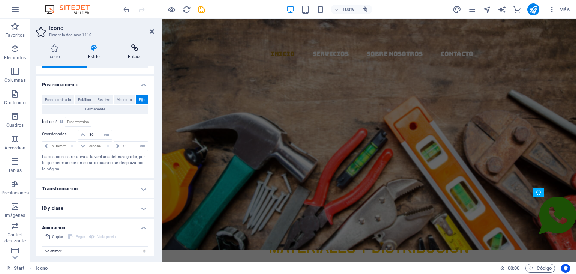
click at [132, 50] on icon at bounding box center [134, 47] width 39 height 7
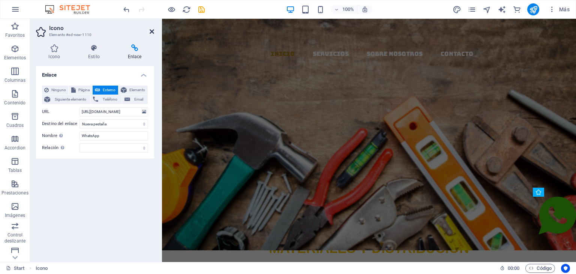
click at [151, 33] on icon at bounding box center [152, 31] width 4 height 6
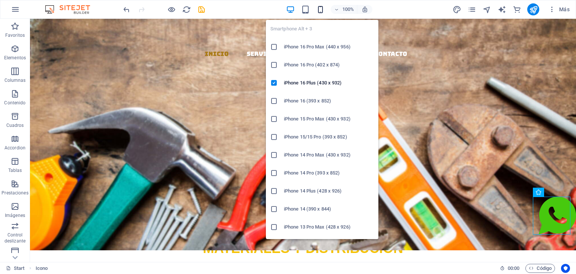
click at [319, 9] on icon "button" at bounding box center [320, 9] width 9 height 9
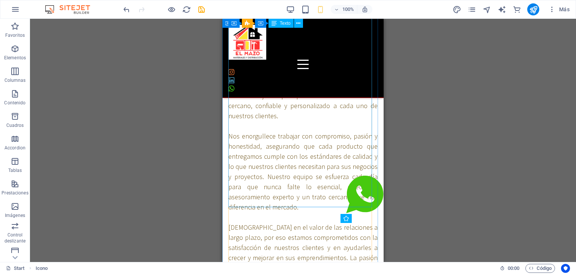
scroll to position [284, 0]
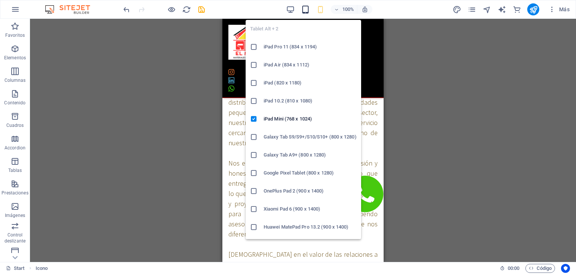
click at [306, 6] on icon "button" at bounding box center [305, 9] width 9 height 9
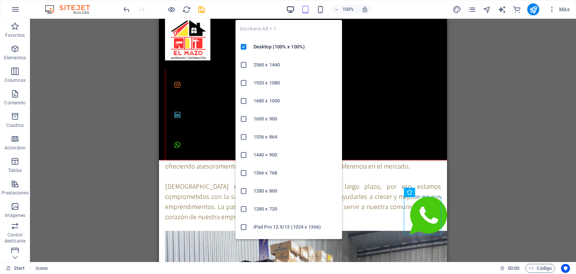
click at [286, 6] on icon "button" at bounding box center [290, 9] width 9 height 9
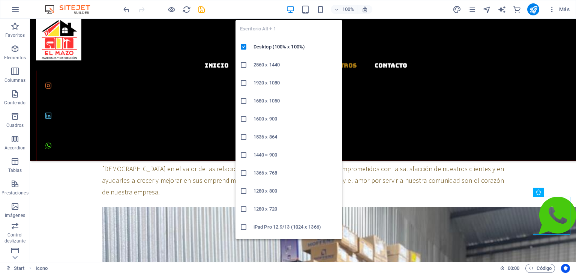
scroll to position [284, 0]
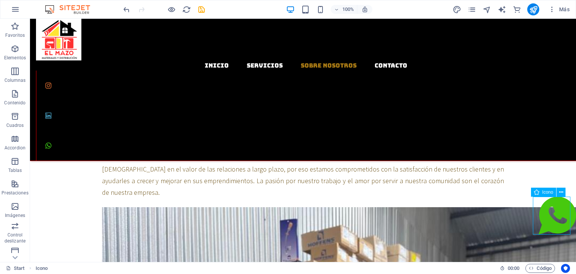
click at [549, 211] on figure at bounding box center [556, 216] width 37 height 41
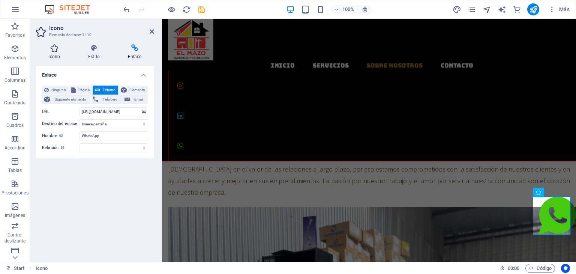
click at [62, 51] on icon at bounding box center [54, 47] width 37 height 7
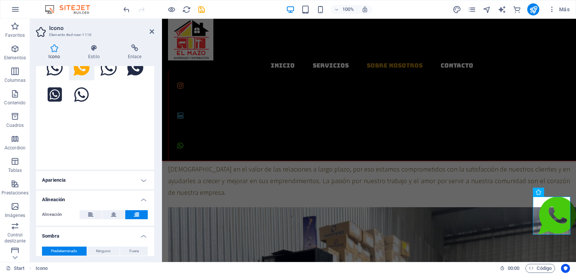
scroll to position [84, 0]
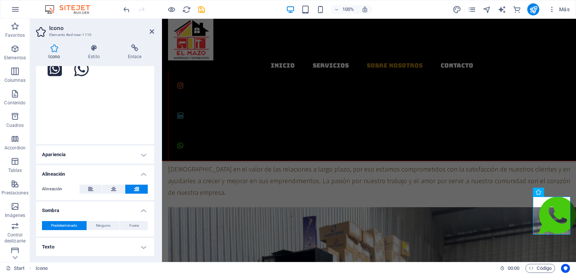
click at [117, 156] on h4 "Apariencia" at bounding box center [95, 154] width 118 height 18
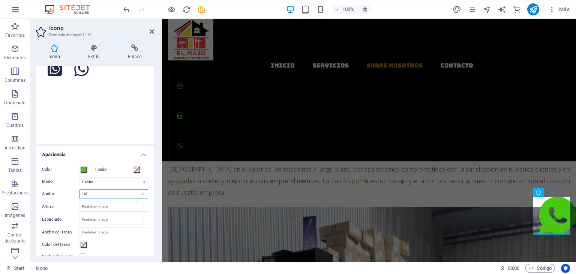
click at [102, 193] on input "100" at bounding box center [114, 193] width 68 height 9
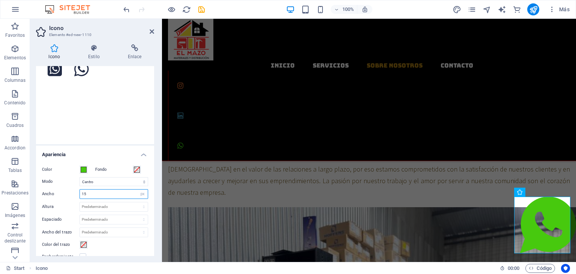
type input "1"
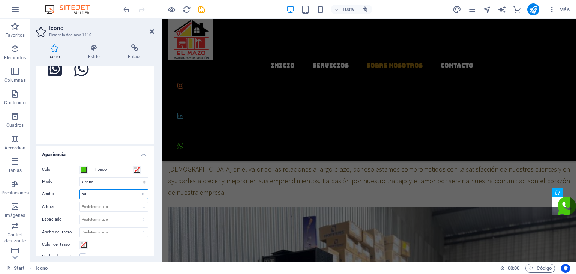
type input "5"
type input "6"
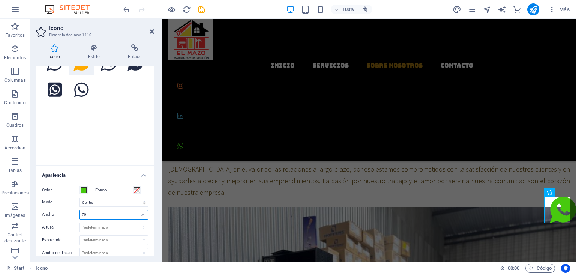
scroll to position [37, 0]
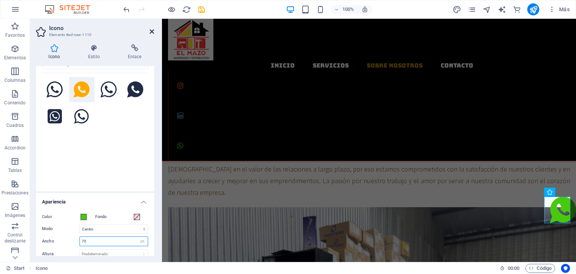
type input "70"
click at [153, 32] on icon at bounding box center [152, 31] width 4 height 6
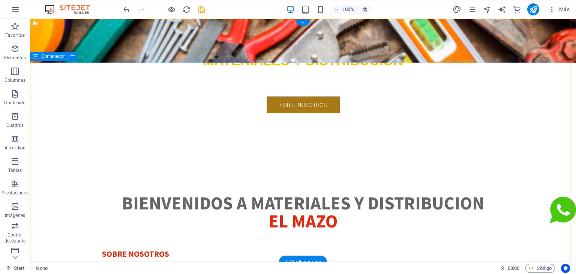
scroll to position [0, 0]
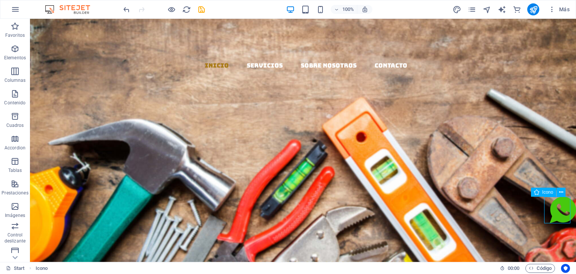
click at [551, 214] on figure at bounding box center [562, 210] width 26 height 29
drag, startPoint x: 551, startPoint y: 214, endPoint x: 420, endPoint y: 213, distance: 131.5
click at [552, 214] on figure at bounding box center [562, 210] width 26 height 29
select select "xMidYMid"
select select "px"
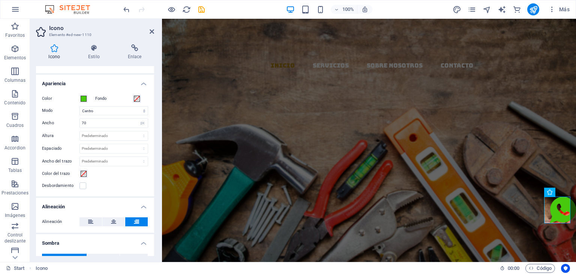
scroll to position [187, 0]
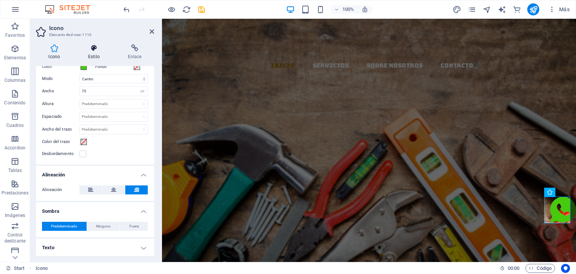
click at [94, 54] on h4 "Estilo" at bounding box center [96, 52] width 40 height 16
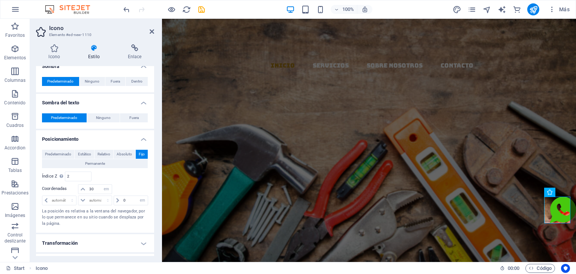
scroll to position [187, 0]
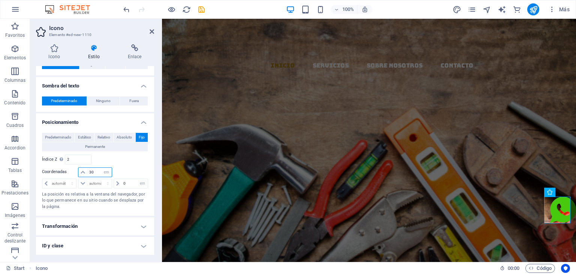
click at [97, 171] on input "30" at bounding box center [99, 172] width 24 height 9
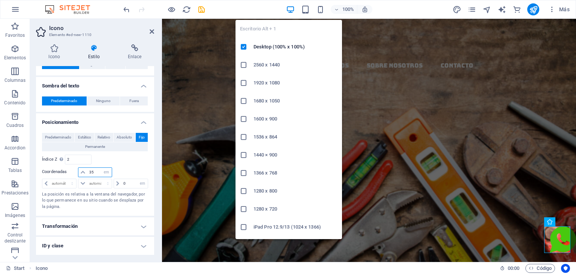
type input "35"
click at [292, 9] on icon "button" at bounding box center [290, 9] width 9 height 9
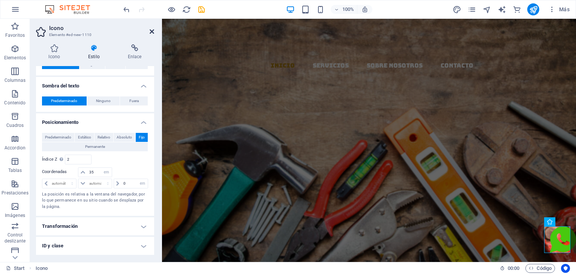
click at [153, 32] on icon at bounding box center [152, 31] width 4 height 6
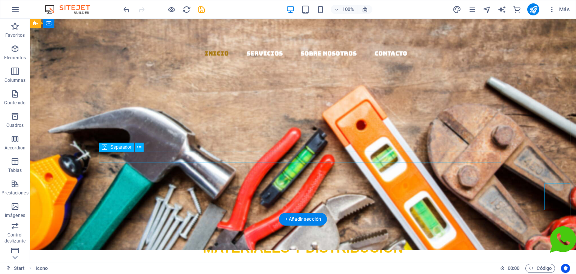
scroll to position [0, 0]
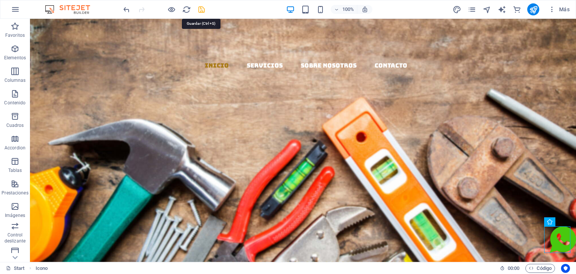
click at [202, 9] on icon "save" at bounding box center [201, 9] width 9 height 9
select select "em"
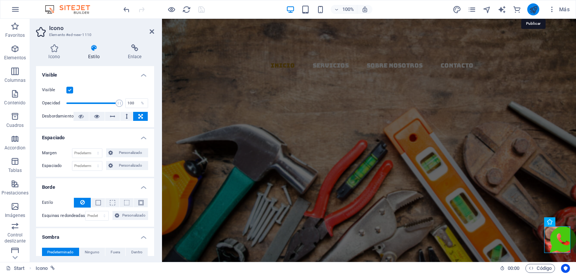
click at [533, 11] on icon "publish" at bounding box center [533, 9] width 9 height 9
select select "em"
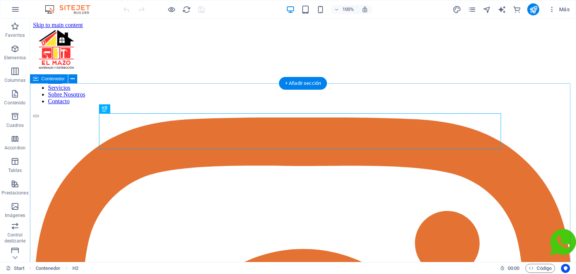
scroll to position [178, 0]
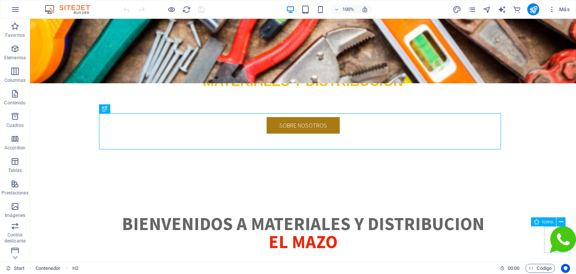
click at [556, 239] on figure at bounding box center [562, 240] width 26 height 29
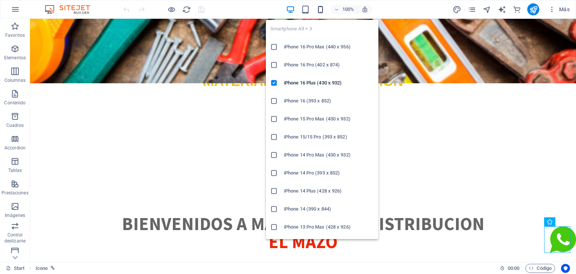
click at [320, 9] on icon "button" at bounding box center [320, 9] width 9 height 9
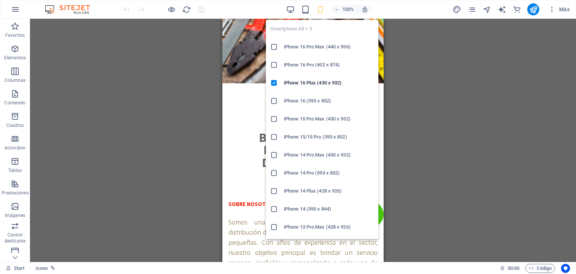
click at [321, 10] on icon "button" at bounding box center [320, 9] width 9 height 9
click at [310, 46] on h6 "iPhone 16 Pro Max (440 x 956)" at bounding box center [329, 46] width 90 height 9
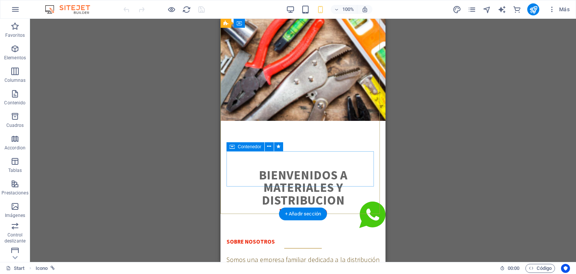
scroll to position [0, 0]
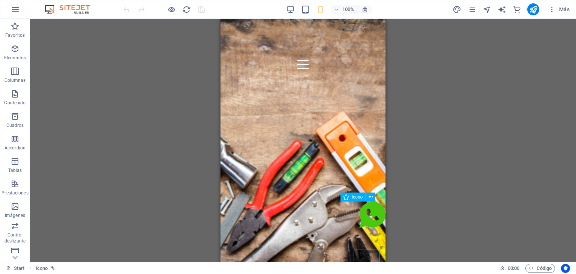
click at [361, 214] on figure at bounding box center [372, 215] width 26 height 28
drag, startPoint x: 361, startPoint y: 214, endPoint x: 305, endPoint y: 213, distance: 55.8
click at [361, 213] on figure at bounding box center [372, 215] width 26 height 28
select select "xMidYMid"
select select "px"
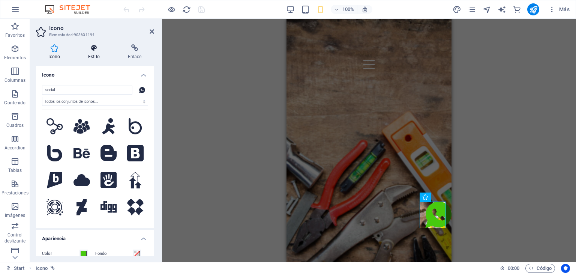
click at [93, 54] on h4 "Estilo" at bounding box center [96, 52] width 40 height 16
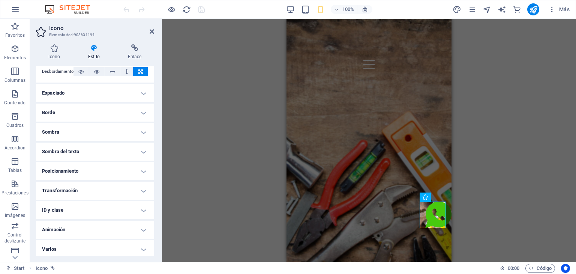
scroll to position [46, 0]
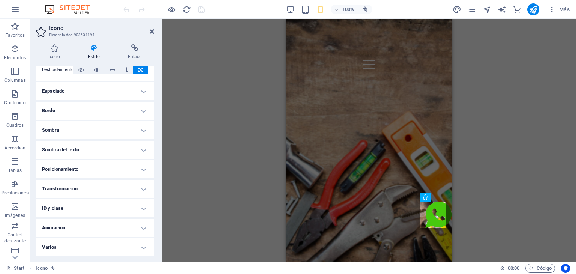
click at [82, 167] on h4 "Posicionamiento" at bounding box center [95, 169] width 118 height 18
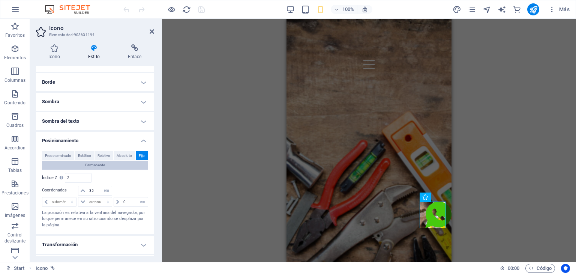
scroll to position [84, 0]
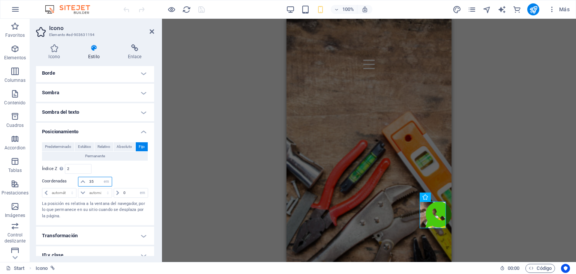
click at [97, 179] on input "35" at bounding box center [99, 181] width 24 height 9
type input "3"
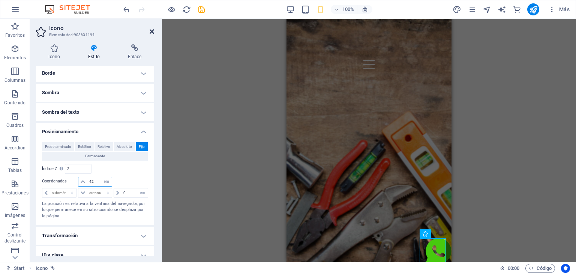
type input "42"
click at [151, 30] on icon at bounding box center [152, 31] width 4 height 6
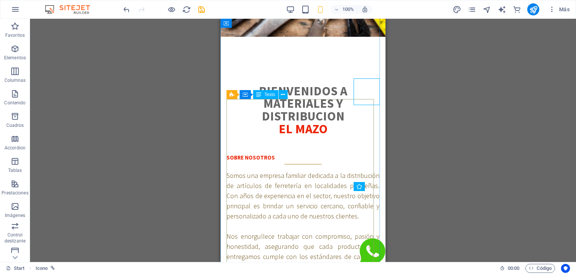
scroll to position [337, 0]
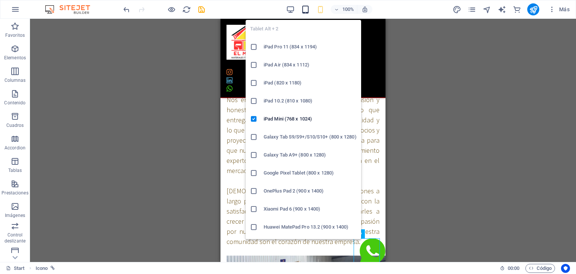
click at [309, 10] on icon "button" at bounding box center [305, 9] width 9 height 9
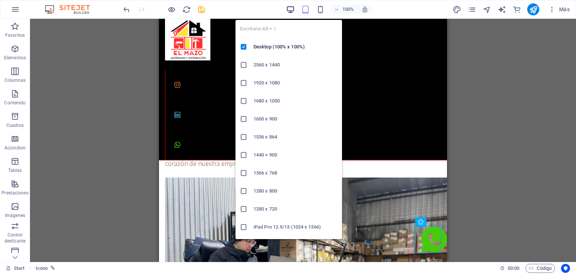
click at [292, 5] on icon "button" at bounding box center [290, 9] width 9 height 9
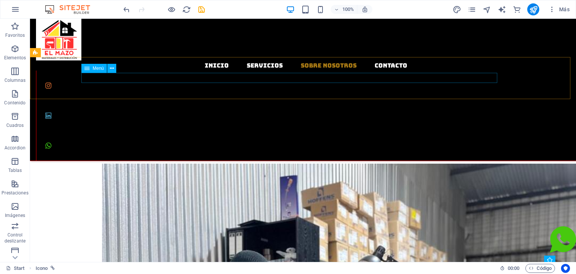
scroll to position [215, 0]
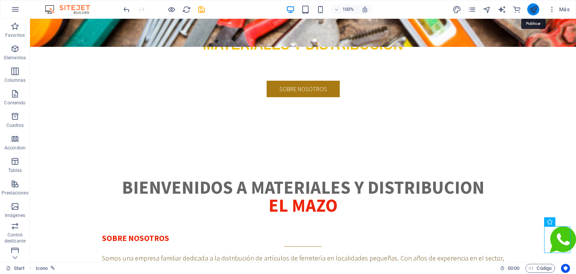
click at [534, 12] on icon "publish" at bounding box center [533, 9] width 9 height 9
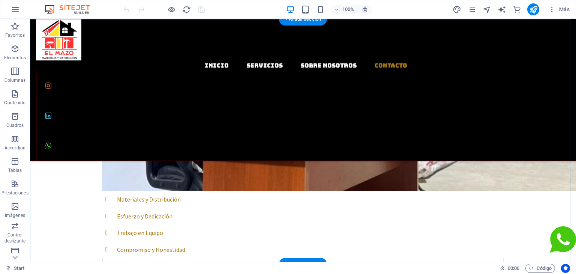
scroll to position [574, 0]
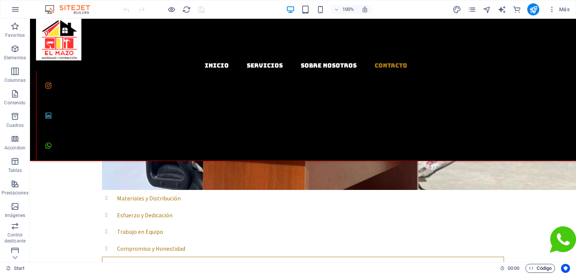
click at [537, 268] on span "Código" at bounding box center [539, 267] width 23 height 9
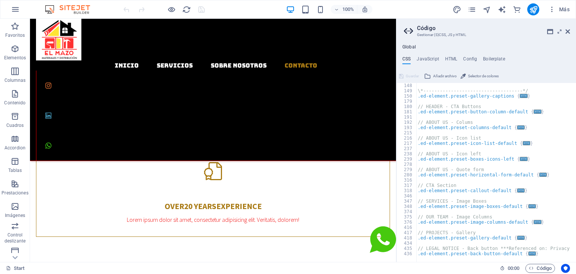
scroll to position [393, 0]
click at [569, 30] on icon at bounding box center [567, 31] width 4 height 6
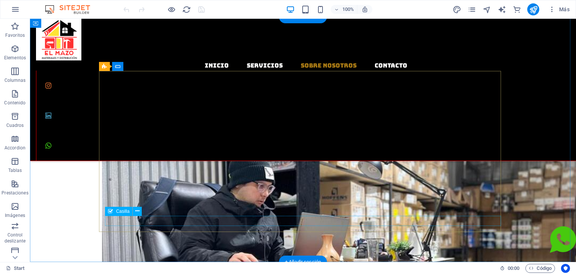
scroll to position [574, 0]
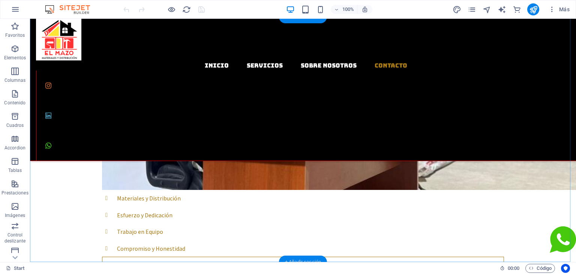
click at [306, 256] on div "+ Añadir sección" at bounding box center [303, 261] width 48 height 13
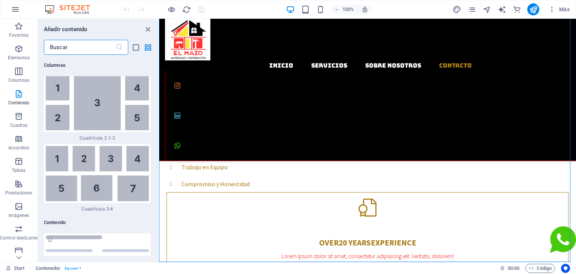
scroll to position [2540, 0]
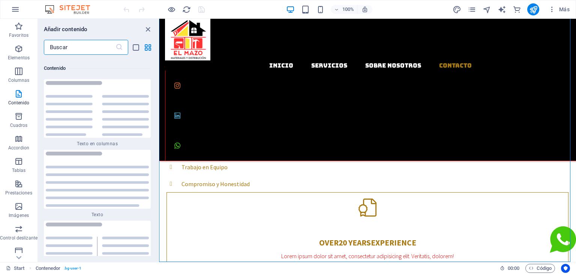
click at [75, 46] on input "text" at bounding box center [80, 47] width 72 height 15
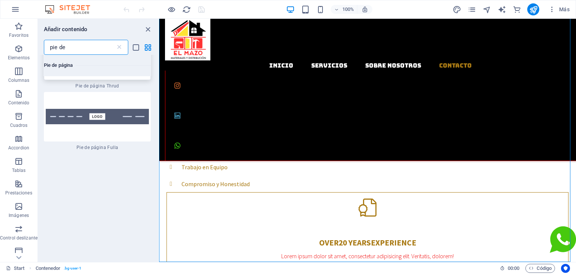
scroll to position [899, 0]
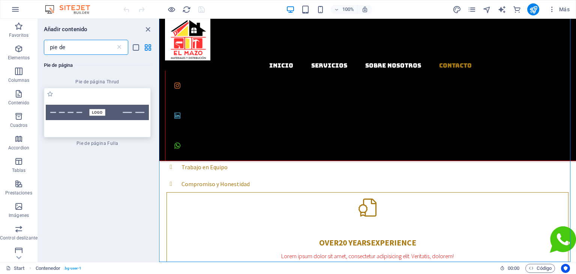
type input "pie de"
click at [123, 113] on img at bounding box center [97, 112] width 103 height 15
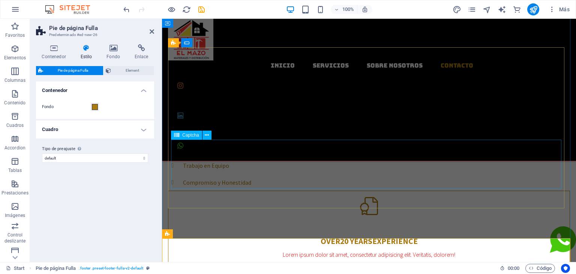
scroll to position [655, 0]
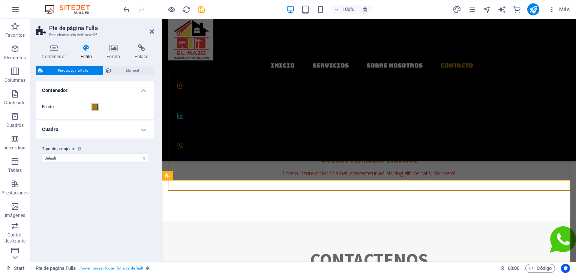
click at [93, 106] on span at bounding box center [95, 107] width 6 height 6
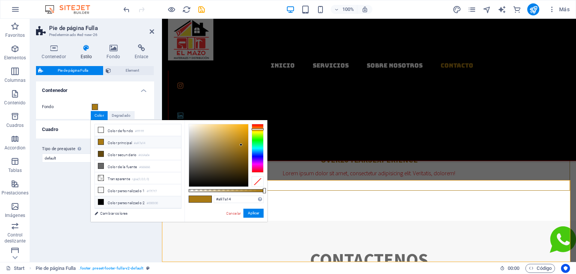
click at [105, 200] on li "Color personalizado 2 #000000" at bounding box center [138, 202] width 86 height 12
type input "#000000"
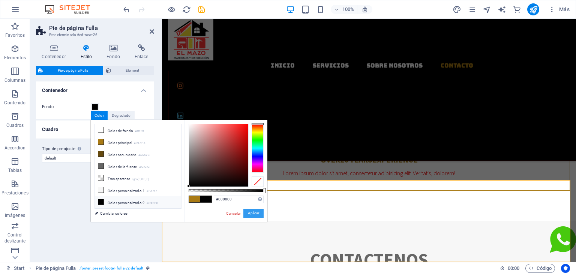
click at [253, 214] on button "Aplicar" at bounding box center [253, 212] width 20 height 9
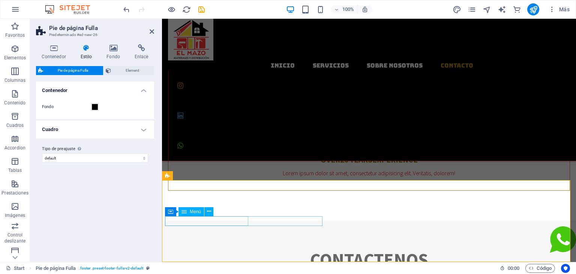
click at [187, 209] on div "Menú" at bounding box center [190, 211] width 25 height 9
click at [187, 211] on div "Menú" at bounding box center [190, 211] width 25 height 9
click at [211, 210] on icon at bounding box center [209, 211] width 4 height 8
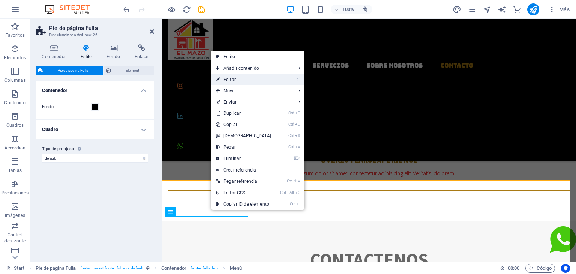
click at [232, 76] on link "⏎ Editar" at bounding box center [243, 79] width 64 height 11
select select
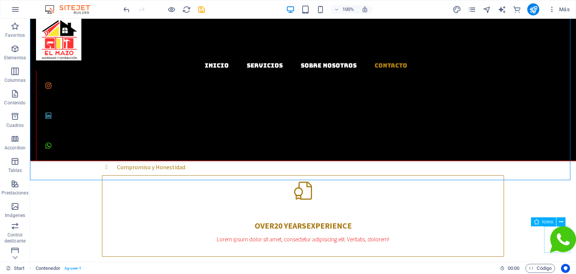
click at [555, 242] on figure at bounding box center [562, 240] width 26 height 29
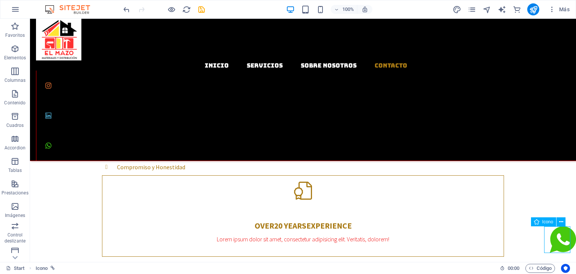
click at [555, 242] on figure at bounding box center [562, 240] width 26 height 29
drag, startPoint x: 555, startPoint y: 242, endPoint x: 421, endPoint y: 238, distance: 133.5
click at [549, 241] on figure at bounding box center [562, 240] width 26 height 29
select select "xMidYMid"
select select "px"
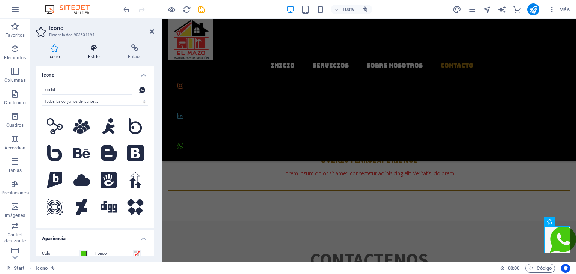
click at [96, 48] on icon at bounding box center [94, 47] width 37 height 7
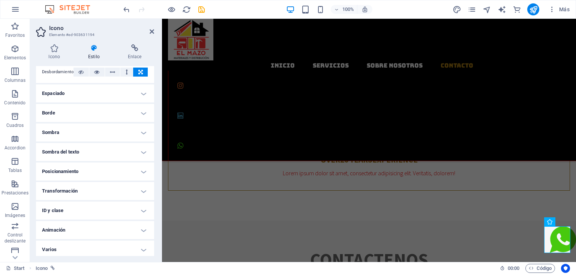
scroll to position [46, 0]
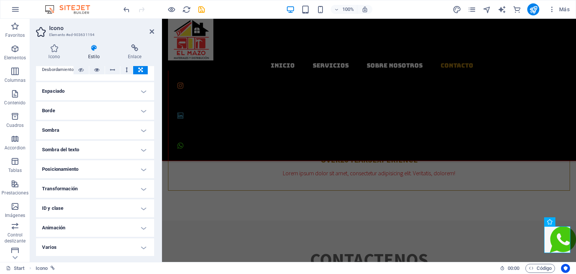
click at [87, 166] on h4 "Posicionamiento" at bounding box center [95, 169] width 118 height 18
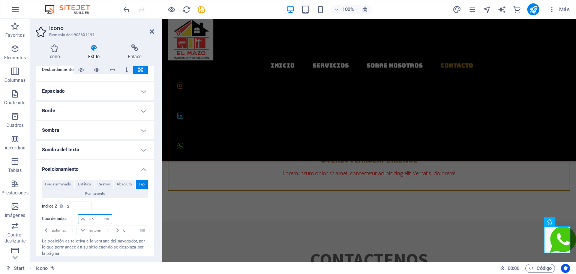
click at [97, 216] on input "35" at bounding box center [99, 218] width 24 height 9
type input "3"
type input "40"
click at [136, 216] on div at bounding box center [130, 219] width 35 height 10
click at [150, 47] on icon at bounding box center [134, 47] width 39 height 7
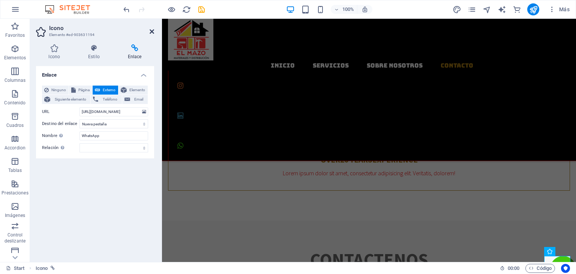
drag, startPoint x: 151, startPoint y: 33, endPoint x: 121, endPoint y: 14, distance: 35.4
click at [151, 33] on icon at bounding box center [152, 31] width 4 height 6
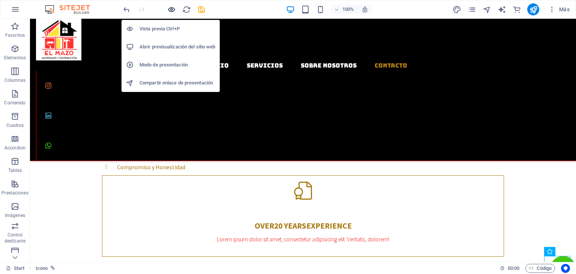
click at [172, 10] on icon "button" at bounding box center [171, 9] width 9 height 9
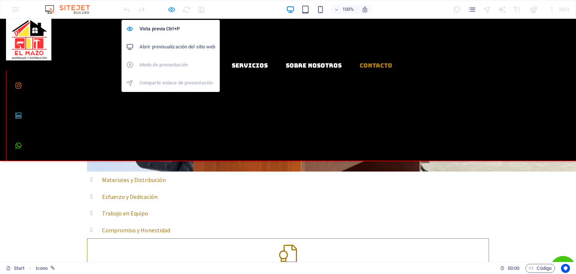
scroll to position [606, 0]
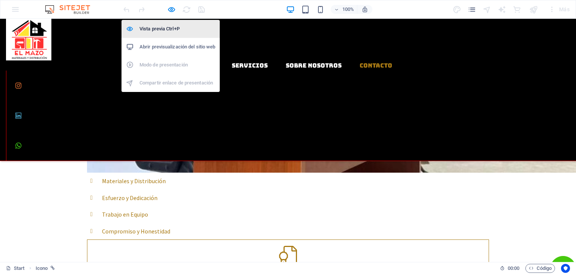
click at [160, 27] on h6 "Vista previa Ctrl+P" at bounding box center [177, 28] width 76 height 9
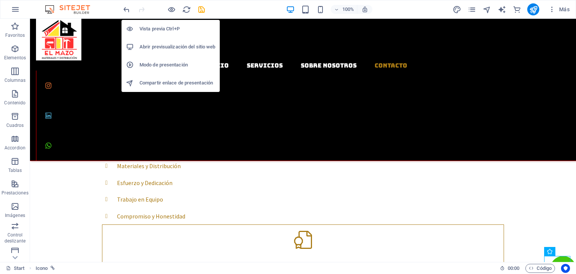
scroll to position [655, 0]
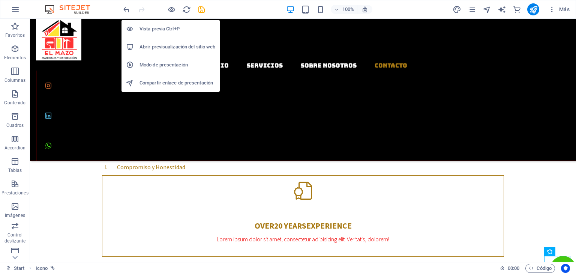
click at [152, 29] on h6 "Vista previa Ctrl+P" at bounding box center [177, 28] width 76 height 9
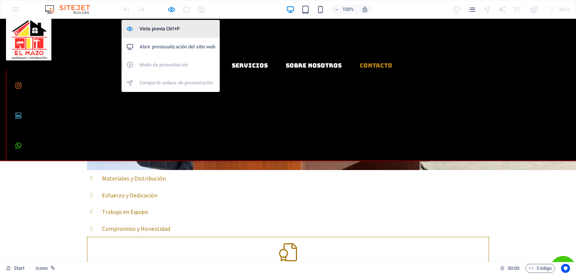
scroll to position [606, 0]
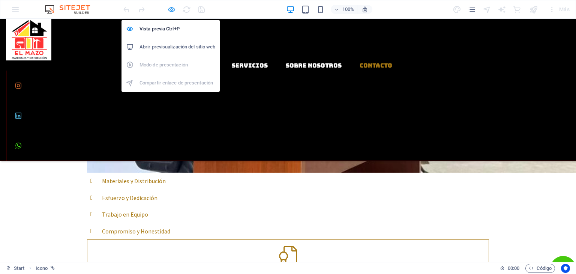
click at [169, 9] on icon "button" at bounding box center [171, 9] width 9 height 9
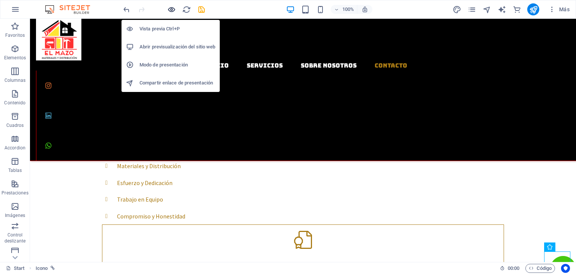
scroll to position [655, 0]
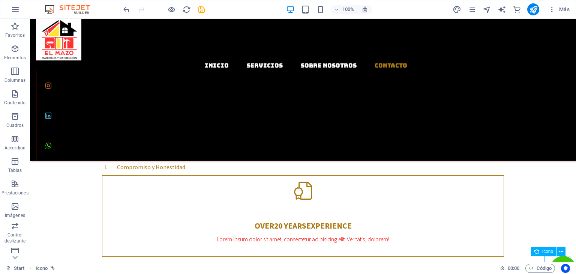
click at [559, 257] on figure at bounding box center [562, 270] width 26 height 29
select select "em"
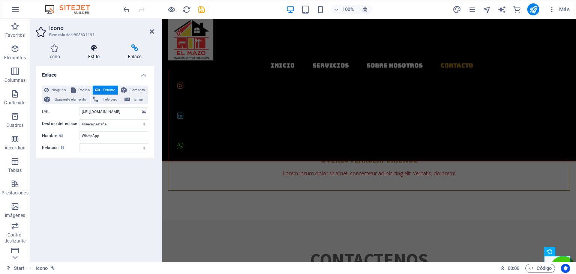
click at [91, 48] on icon at bounding box center [94, 47] width 37 height 7
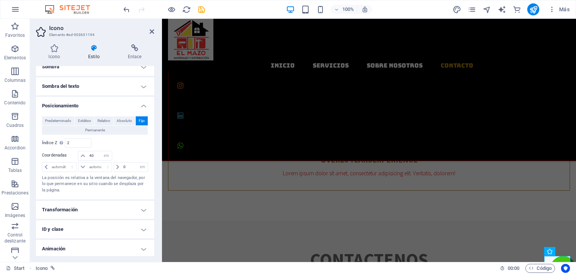
scroll to position [112, 0]
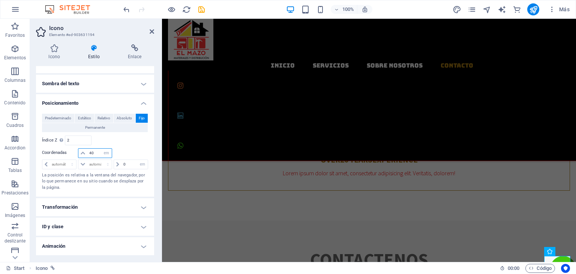
click at [94, 151] on input "40" at bounding box center [99, 152] width 24 height 9
type input "4"
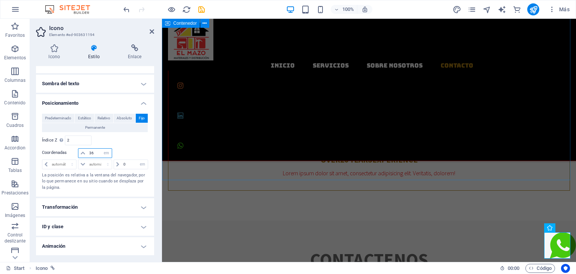
type input "36"
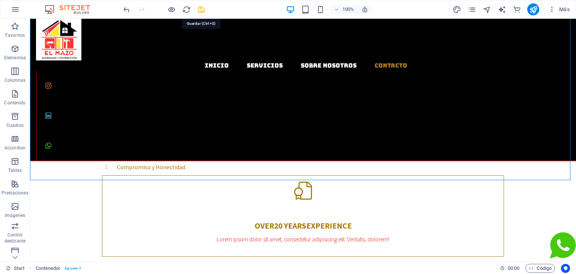
click at [201, 8] on icon "save" at bounding box center [201, 9] width 9 height 9
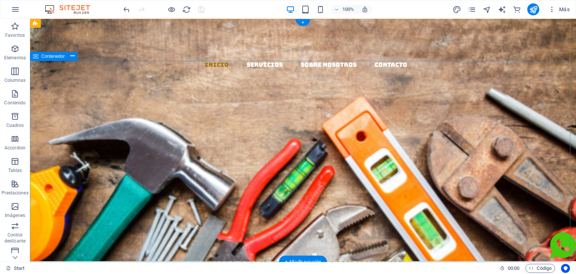
scroll to position [0, 0]
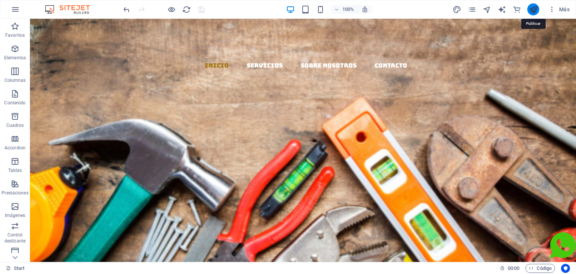
click at [532, 11] on icon "publish" at bounding box center [533, 9] width 9 height 9
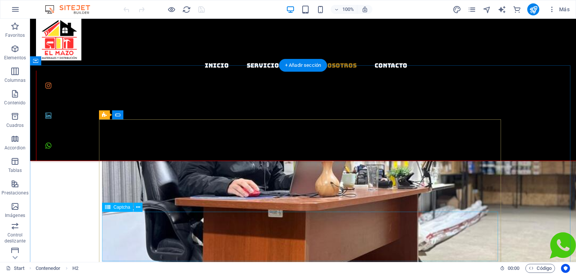
scroll to position [655, 0]
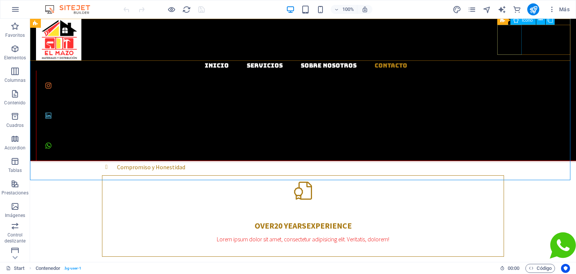
click at [515, 70] on figure at bounding box center [306, 85] width 540 height 30
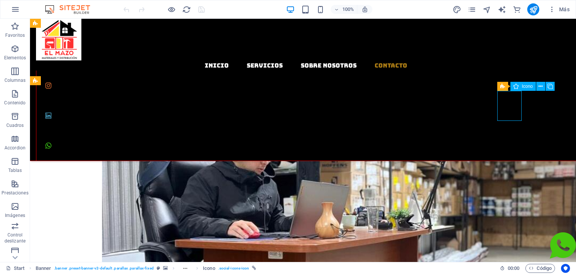
click at [499, 70] on figure at bounding box center [306, 85] width 540 height 30
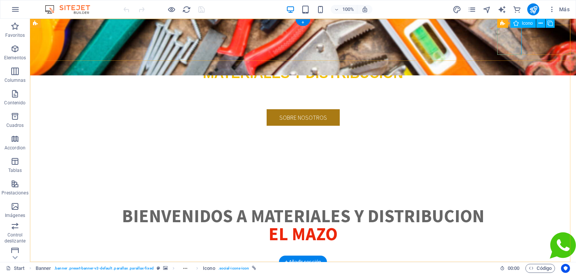
scroll to position [0, 0]
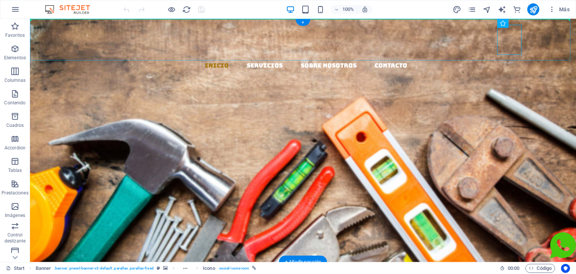
drag, startPoint x: 502, startPoint y: 37, endPoint x: 482, endPoint y: 38, distance: 20.6
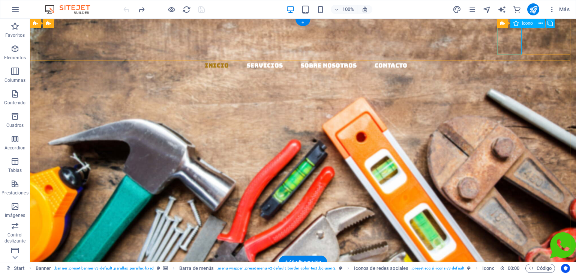
click at [501, 70] on figure at bounding box center [306, 85] width 540 height 30
click at [482, 60] on nav "Inicio Servicios Sobre Nosotros Contacto" at bounding box center [306, 65] width 540 height 10
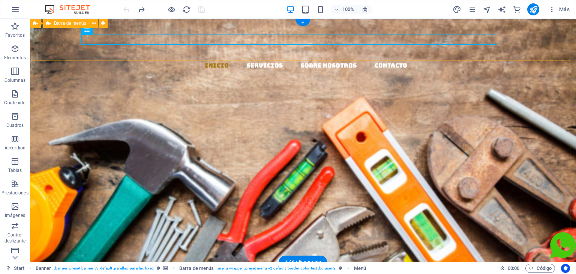
click at [471, 51] on div "Inicio Servicios Sobre Nosotros Contacto" at bounding box center [303, 90] width 546 height 142
click at [471, 60] on nav "Inicio Servicios Sobre Nosotros Contacto" at bounding box center [306, 65] width 540 height 10
click at [101, 29] on span "Menú" at bounding box center [98, 30] width 11 height 4
click at [101, 28] on span "Menú" at bounding box center [98, 30] width 11 height 4
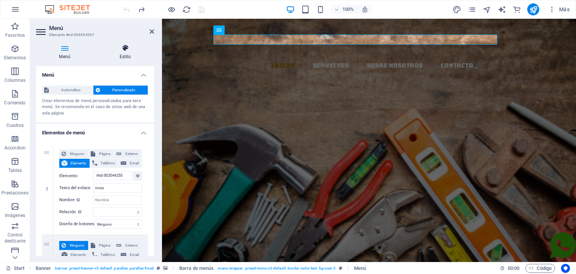
click at [124, 49] on icon at bounding box center [125, 47] width 58 height 7
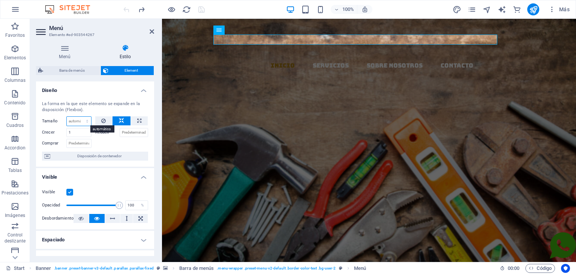
click at [87, 120] on select "Predeterminado automático px % 1/1 1/2 1/3 1/4 1/5 1/6 1/7 1/8 1/9 1/10" at bounding box center [79, 121] width 24 height 9
select select "1/1"
click at [79, 117] on select "Predeterminado automático px % 1/1 1/2 1/3 1/4 1/5 1/6 1/7 1/8 1/9 1/10" at bounding box center [79, 121] width 24 height 9
type input "100"
select select "%"
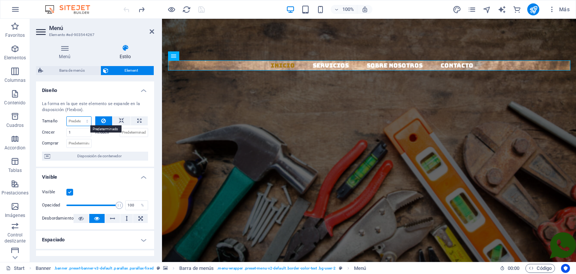
click at [83, 120] on select "Predeterminado automático px % 1/1 1/2 1/3 1/4 1/5 1/6 1/7 1/8 1/9 1/10" at bounding box center [79, 121] width 24 height 9
select select "1/2"
click at [79, 117] on select "Predeterminado automático px % 1/1 1/2 1/3 1/4 1/5 1/6 1/7 1/8 1/9 1/10" at bounding box center [79, 121] width 24 height 9
type input "50"
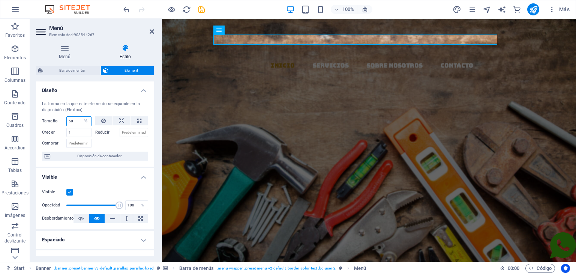
click at [77, 119] on input "50" at bounding box center [79, 121] width 24 height 9
click at [86, 120] on select "Predeterminado automático px % 1/1 1/2 1/3 1/4 1/5 1/6 1/7 1/8 1/9 1/10" at bounding box center [86, 121] width 10 height 9
select select "1/3"
click at [81, 117] on select "Predeterminado automático px % 1/1 1/2 1/3 1/4 1/5 1/6 1/7 1/8 1/9 1/10" at bounding box center [86, 121] width 10 height 9
type input "33.33"
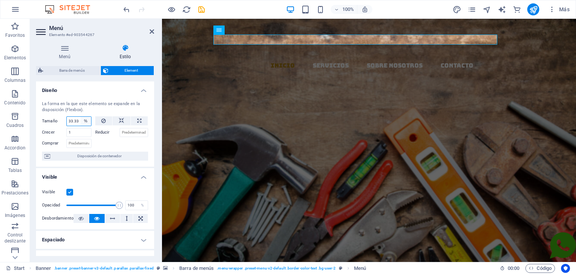
click at [86, 118] on select "Predeterminado automático px % 1/1 1/2 1/3 1/4 1/5 1/6 1/7 1/8 1/9 1/10" at bounding box center [86, 121] width 10 height 9
select select "1/4"
click at [81, 117] on select "Predeterminado automático px % 1/1 1/2 1/3 1/4 1/5 1/6 1/7 1/8 1/9 1/10" at bounding box center [86, 121] width 10 height 9
type input "25"
select select "%"
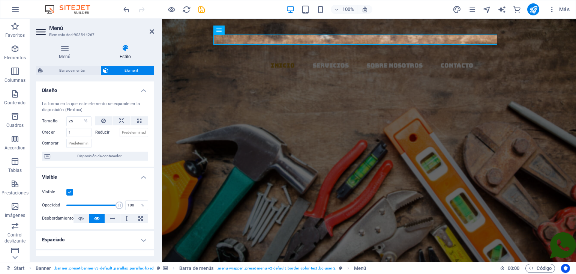
click at [113, 176] on h4 "Visible" at bounding box center [95, 174] width 118 height 13
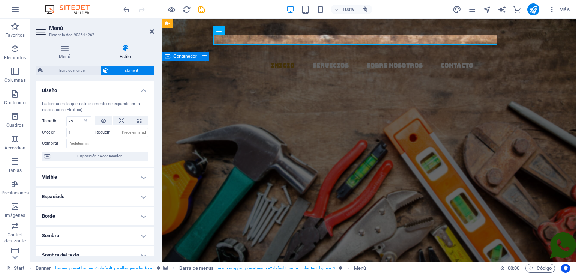
click at [275, 161] on div "EL MAZO MATERIALES Y DISTRIBUCION Llevamos los materiales a tu ferretería, con …" at bounding box center [369, 262] width 414 height 202
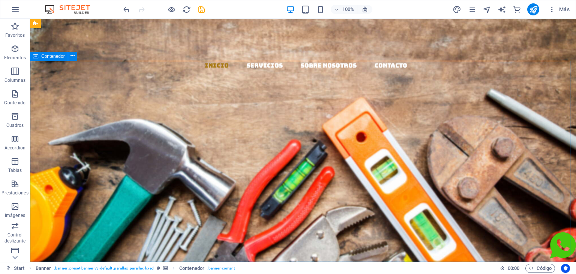
click at [419, 161] on div "EL MAZO MATERIALES Y DISTRIBUCION Llevamos los materiales a tu ferretería, con …" at bounding box center [303, 262] width 546 height 202
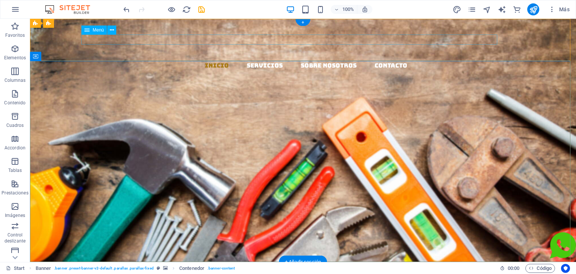
click at [389, 60] on nav "Inicio Servicios Sobre Nosotros Contacto" at bounding box center [306, 65] width 540 height 10
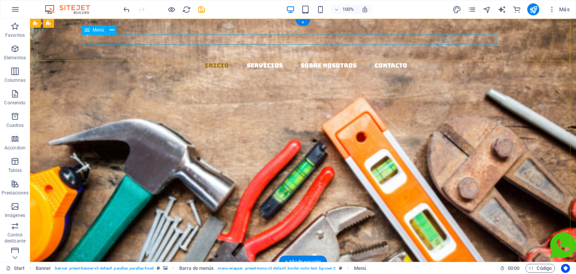
click at [197, 60] on nav "Inicio Servicios Sobre Nosotros Contacto" at bounding box center [306, 65] width 540 height 10
click at [100, 30] on span "Menú" at bounding box center [98, 30] width 11 height 4
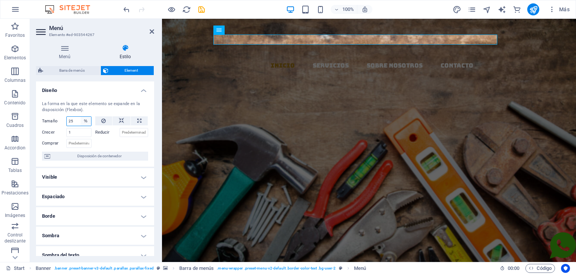
click at [84, 121] on select "Predeterminado automático px % 1/1 1/2 1/3 1/4 1/5 1/6 1/7 1/8 1/9 1/10" at bounding box center [86, 121] width 10 height 9
select select "1/2"
click at [81, 117] on select "Predeterminado automático px % 1/1 1/2 1/3 1/4 1/5 1/6 1/7 1/8 1/9 1/10" at bounding box center [86, 121] width 10 height 9
type input "50"
click at [85, 120] on select "Predeterminado automático px % 1/1 1/2 1/3 1/4 1/5 1/6 1/7 1/8 1/9 1/10" at bounding box center [86, 121] width 10 height 9
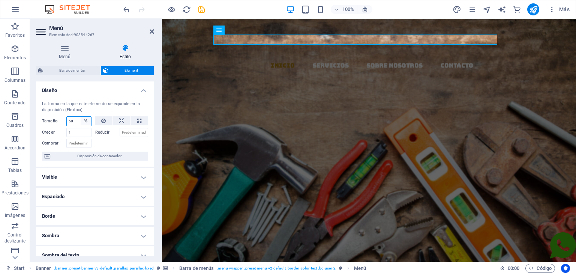
select select "t6q9obk38ls"
click at [81, 117] on select "Predeterminado automático px % 1/1 1/2 1/3 1/4 1/5 1/6 1/7 1/8 1/9 1/10" at bounding box center [86, 121] width 10 height 9
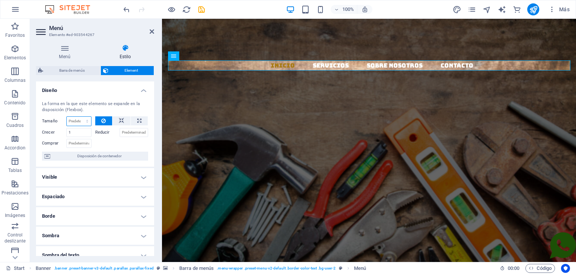
click at [87, 120] on select "Predeterminado automático px % 1/1 1/2 1/3 1/4 1/5 1/6 1/7 1/8 1/9 1/10" at bounding box center [79, 121] width 24 height 9
click at [67, 117] on select "Predeterminado automático px % 1/1 1/2 1/3 1/4 1/5 1/6 1/7 1/8 1/9 1/10" at bounding box center [79, 121] width 24 height 9
select select "DISABLED_OPTION_VALUE"
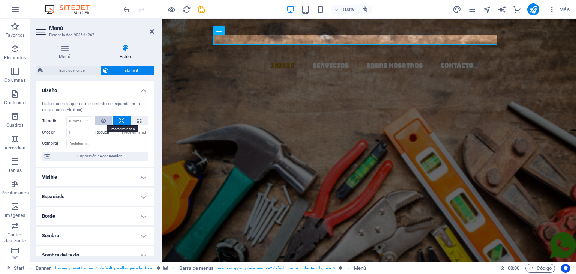
click at [102, 120] on icon at bounding box center [103, 120] width 4 height 9
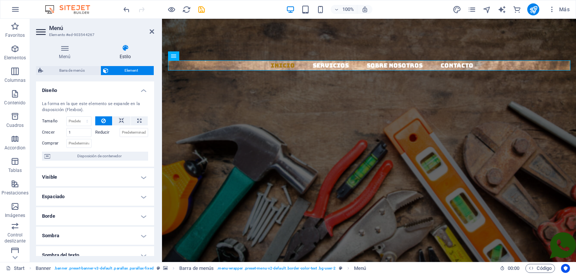
click at [102, 120] on icon at bounding box center [103, 120] width 4 height 9
click at [119, 120] on icon at bounding box center [121, 120] width 5 height 9
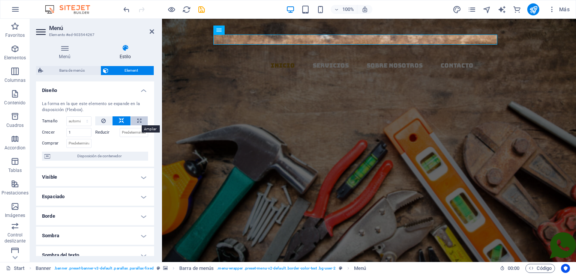
click at [137, 120] on icon at bounding box center [139, 120] width 4 height 9
type input "100"
select select "%"
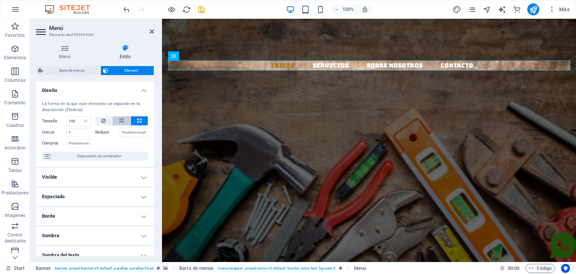
click at [115, 118] on button at bounding box center [121, 120] width 18 height 9
select select "DISABLED_OPTION_VALUE"
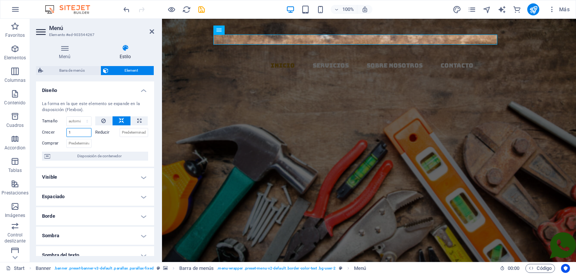
click at [72, 130] on input "1" at bounding box center [78, 132] width 25 height 9
type input "2"
click at [105, 143] on div at bounding box center [121, 142] width 53 height 11
click at [73, 132] on input "2" at bounding box center [78, 132] width 25 height 9
type input "3"
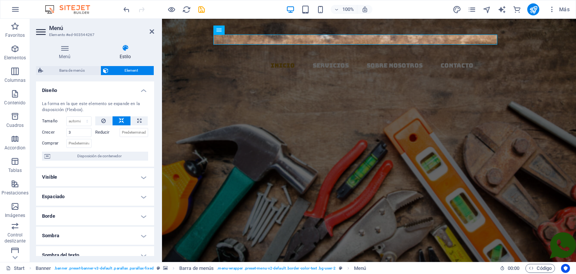
click at [104, 142] on div at bounding box center [121, 142] width 53 height 11
click at [81, 130] on input "3" at bounding box center [78, 132] width 25 height 9
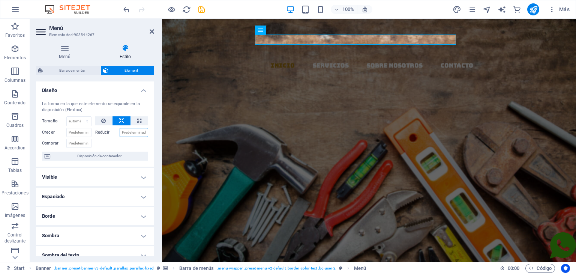
click at [133, 131] on input "Reducir" at bounding box center [134, 132] width 29 height 9
click at [132, 143] on div at bounding box center [121, 142] width 53 height 11
click at [284, 29] on icon at bounding box center [285, 30] width 4 height 8
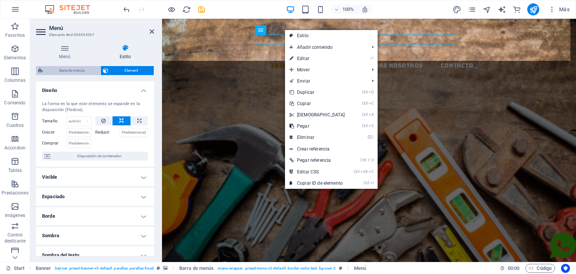
click at [72, 68] on span "Barra de menús" at bounding box center [71, 70] width 53 height 9
select select "rem"
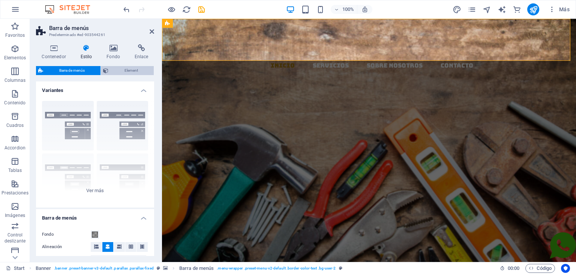
click at [131, 69] on span "Element" at bounding box center [131, 70] width 41 height 9
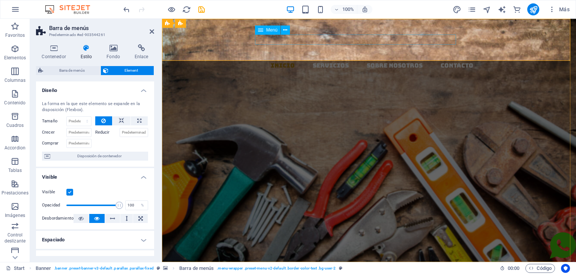
click at [270, 60] on nav "Inicio Servicios Sobre Nosotros Contacto" at bounding box center [372, 65] width 408 height 10
click at [278, 60] on nav "Inicio Servicios Sobre Nosotros Contacto" at bounding box center [372, 65] width 408 height 10
click at [329, 38] on div "Inicio Servicios Sobre Nosotros Contacto" at bounding box center [369, 90] width 414 height 142
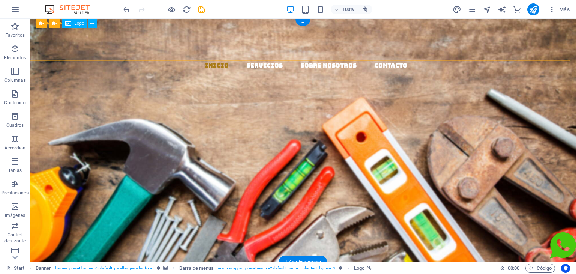
click at [72, 39] on div at bounding box center [306, 40] width 540 height 42
click at [72, 40] on div at bounding box center [306, 40] width 540 height 42
select select "px"
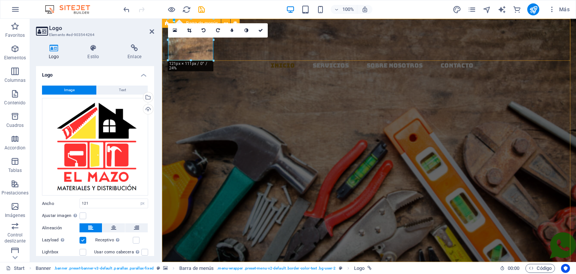
click at [166, 60] on div at bounding box center [167, 59] width 3 height 3
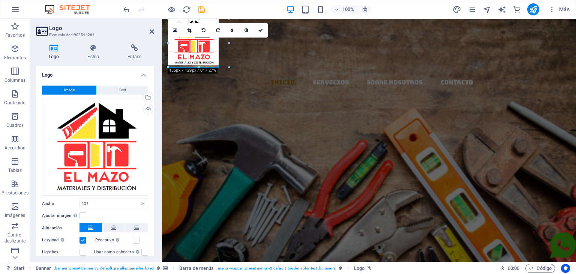
drag, startPoint x: 167, startPoint y: 60, endPoint x: 160, endPoint y: 77, distance: 18.3
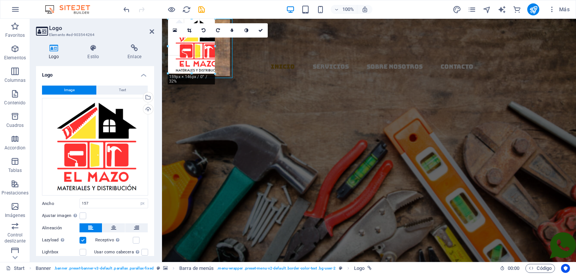
drag, startPoint x: 196, startPoint y: 72, endPoint x: 197, endPoint y: 61, distance: 11.3
type input "128"
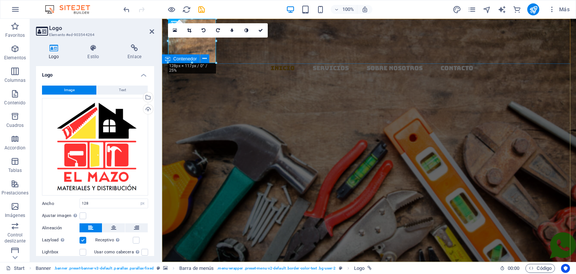
click at [211, 163] on div "EL MAZO MATERIALES Y DISTRIBUCION Llevamos los materiales a tu ferretería, con …" at bounding box center [369, 264] width 414 height 202
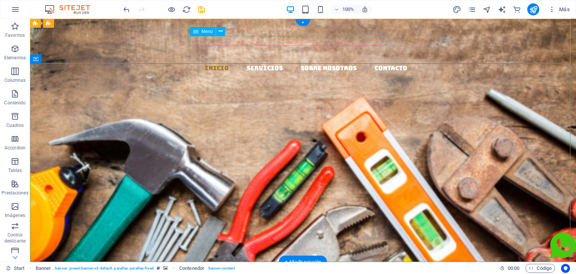
click at [208, 63] on nav "Inicio Servicios Sobre Nosotros Contacto" at bounding box center [306, 68] width 540 height 10
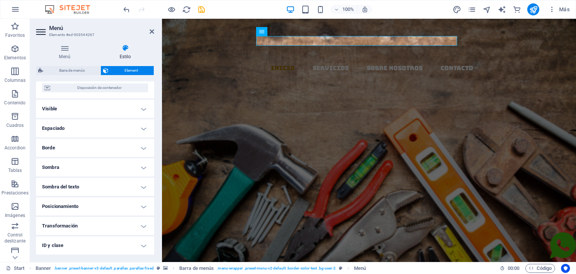
scroll to position [75, 0]
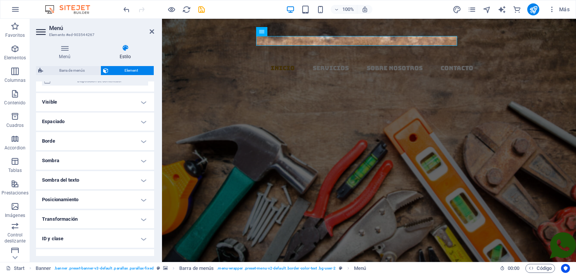
click at [70, 177] on h4 "Sombra del texto" at bounding box center [95, 180] width 118 height 18
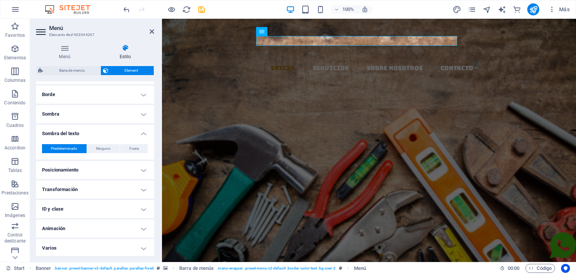
scroll to position [122, 0]
click at [81, 163] on h4 "Posicionamiento" at bounding box center [95, 169] width 118 height 18
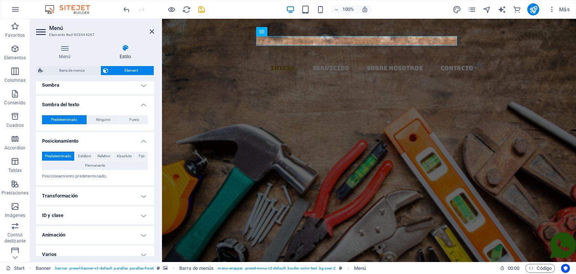
scroll to position [157, 0]
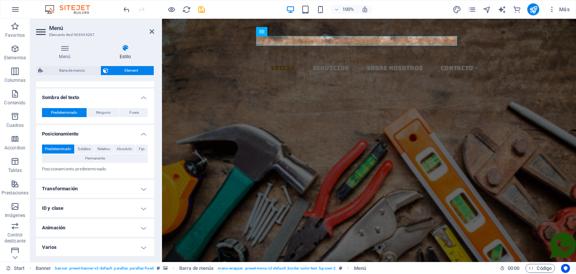
click at [86, 186] on h4 "Transformación" at bounding box center [95, 188] width 118 height 18
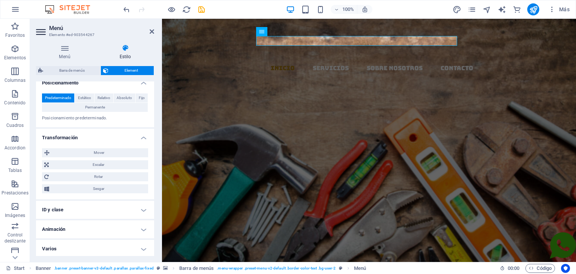
scroll to position [210, 0]
click at [66, 207] on h4 "ID y clase" at bounding box center [95, 208] width 118 height 18
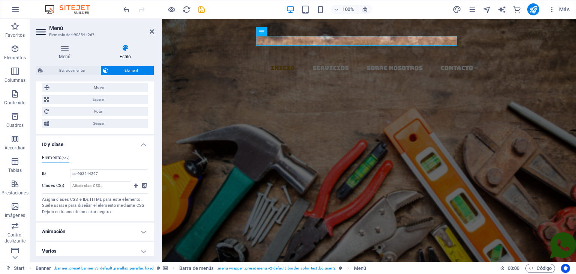
scroll to position [277, 0]
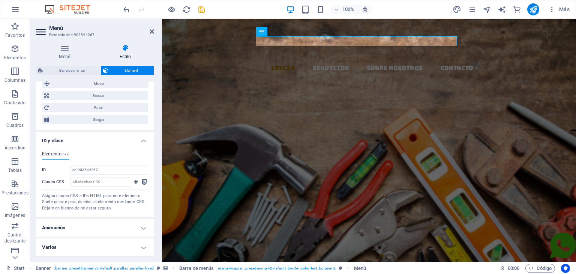
click at [68, 229] on h4 "Animación" at bounding box center [95, 227] width 118 height 18
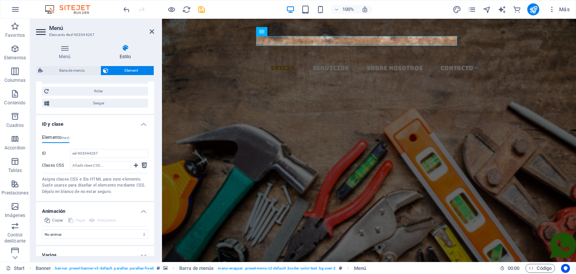
scroll to position [302, 0]
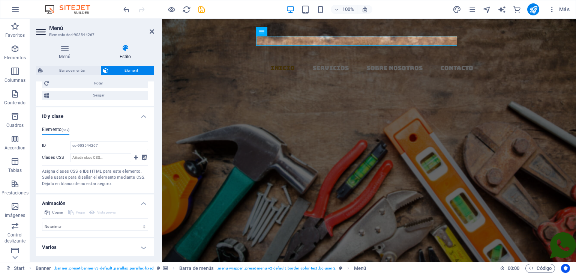
click at [68, 247] on h4 "Varios" at bounding box center [95, 247] width 118 height 18
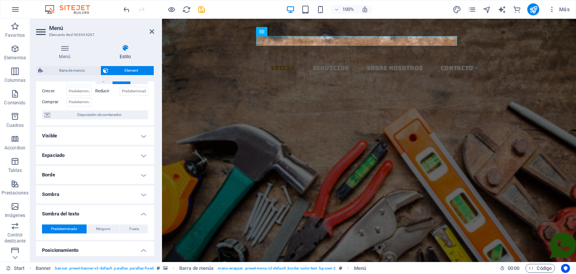
scroll to position [10, 0]
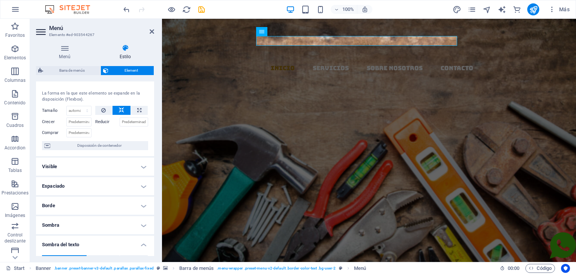
click at [58, 204] on h4 "Borde" at bounding box center [95, 205] width 118 height 18
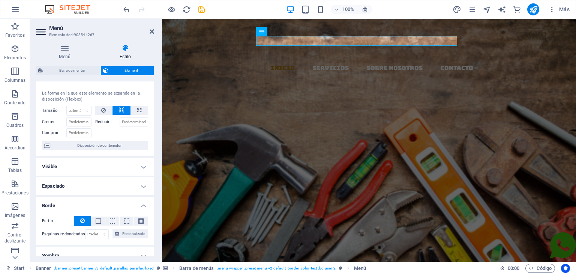
click at [77, 185] on h4 "Espaciado" at bounding box center [95, 186] width 118 height 18
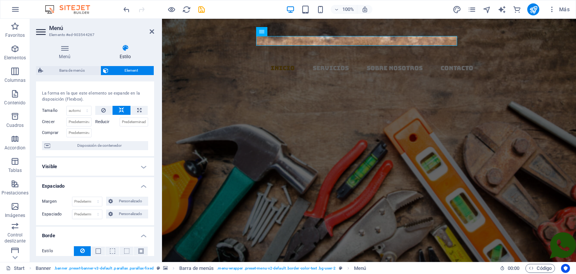
click at [90, 165] on h4 "Visible" at bounding box center [95, 166] width 118 height 18
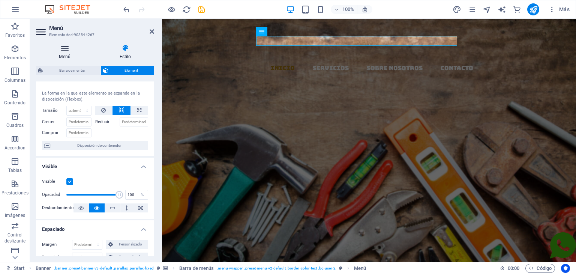
click at [63, 46] on icon at bounding box center [64, 47] width 57 height 7
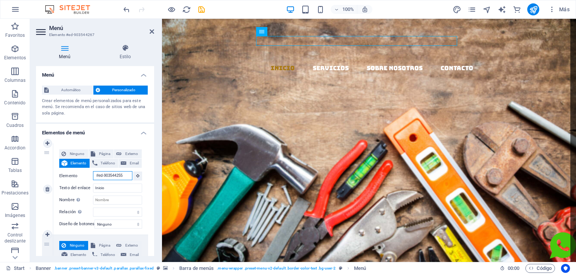
click at [112, 176] on input "#ed-903544255" at bounding box center [112, 175] width 39 height 9
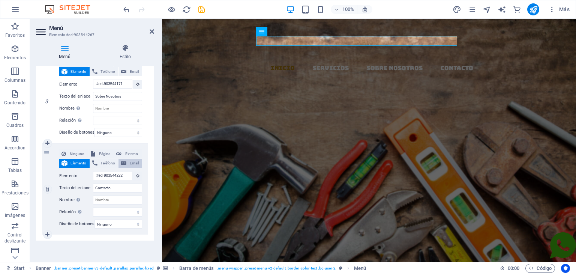
scroll to position [242, 0]
click at [408, 163] on div "EL MAZO MATERIALES Y DISTRIBUCION Llevamos los materiales a tu ferretería, con …" at bounding box center [369, 264] width 414 height 202
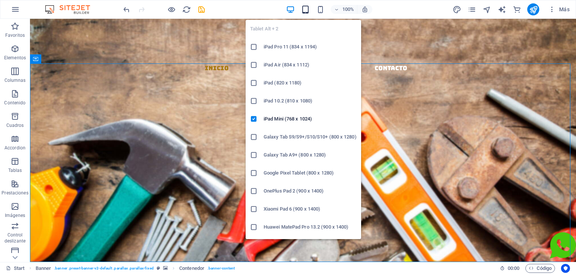
click at [305, 6] on icon "button" at bounding box center [305, 9] width 9 height 9
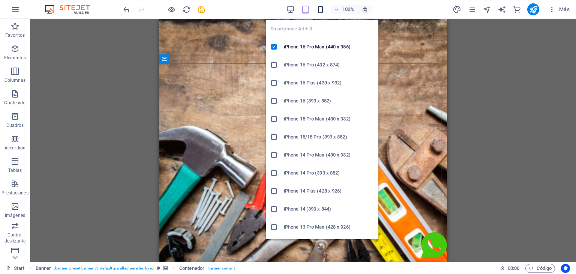
click at [317, 6] on icon "button" at bounding box center [320, 9] width 9 height 9
